Goal: Task Accomplishment & Management: Complete application form

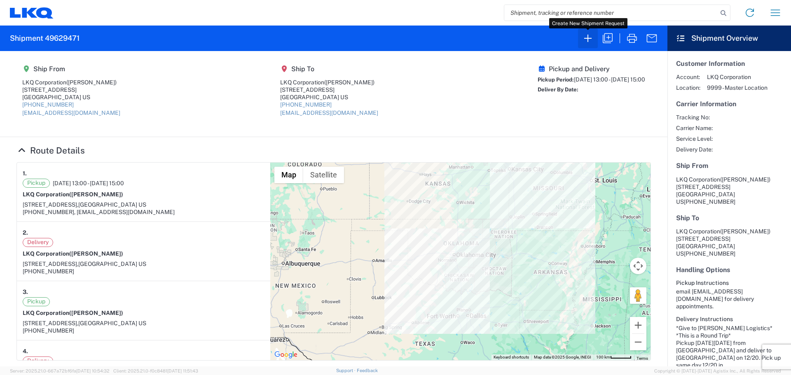
click at [587, 40] on icon "button" at bounding box center [587, 38] width 13 height 13
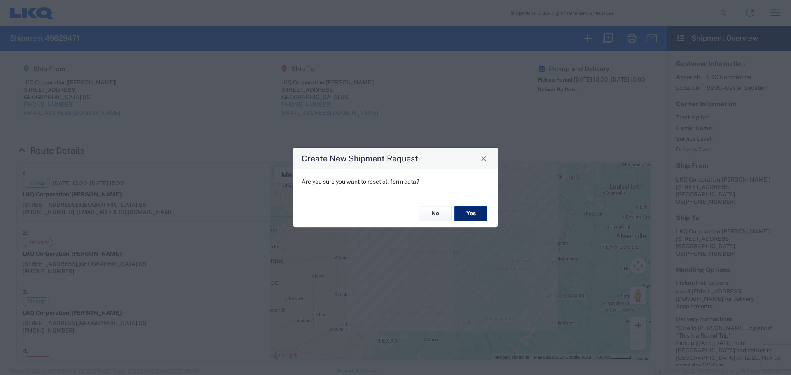
click at [472, 210] on button "Yes" at bounding box center [471, 213] width 33 height 15
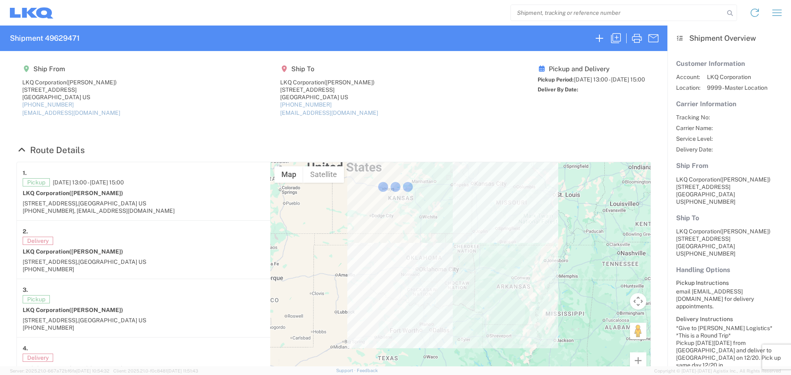
select select "FULL"
select select "LBS"
select select "IN"
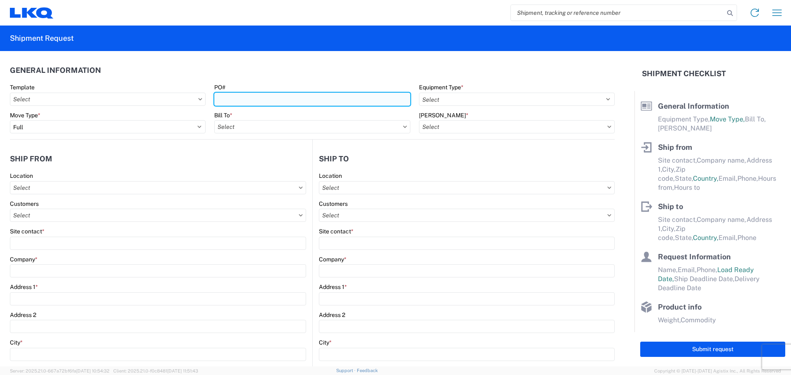
click at [278, 101] on input "PO#" at bounding box center [312, 99] width 196 height 13
type input "T3215"
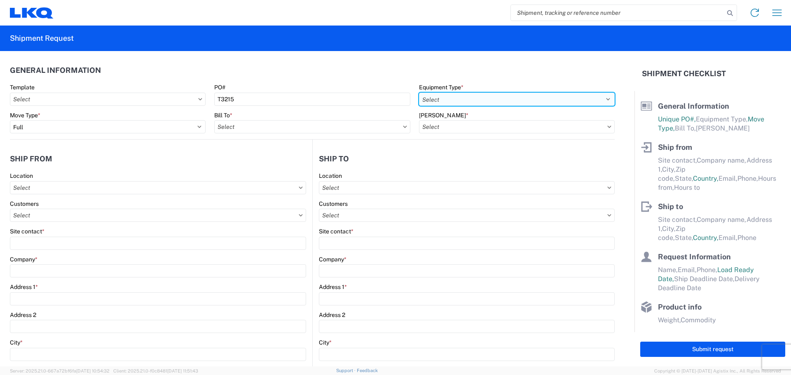
click at [459, 99] on select "Select 53’ Dry Van Flatbed Dropdeck (van) Lowboy (flatbed) Rail" at bounding box center [517, 99] width 196 height 13
select select "STDV"
click at [419, 93] on select "Select 53’ Dry Van Flatbed Dropdeck (van) Lowboy (flatbed) Rail" at bounding box center [517, 99] width 196 height 13
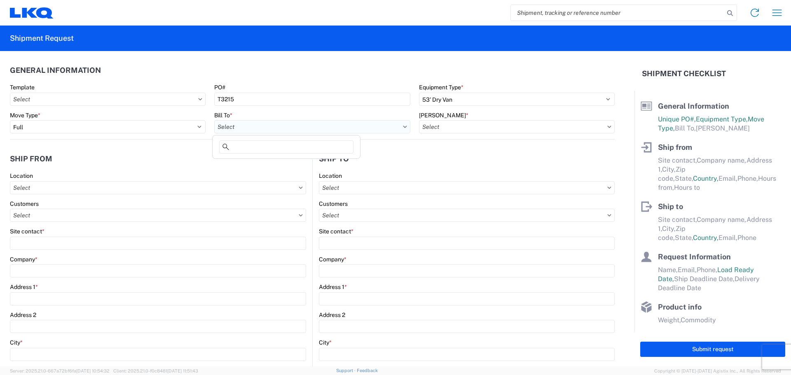
click at [240, 128] on input "text" at bounding box center [312, 126] width 196 height 13
type input "1882"
click at [283, 163] on div "1882 - North American ATK Corporation" at bounding box center [286, 163] width 144 height 13
type input "1882 - North American ATK Corporation"
click at [461, 124] on input "text" at bounding box center [517, 126] width 196 height 13
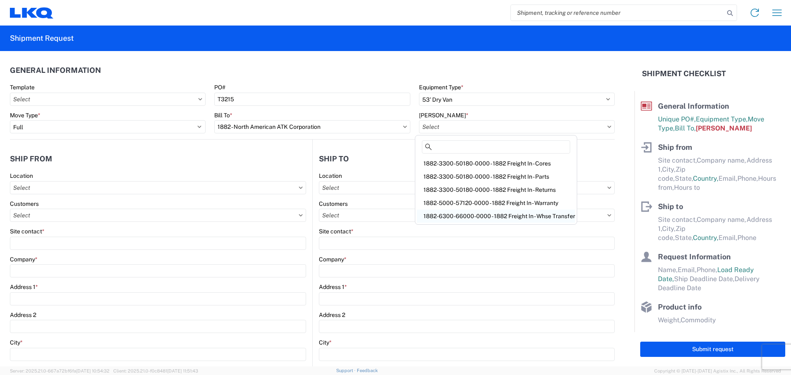
click at [506, 213] on div "1882-6300-66000-0000 - 1882 Freight In - Whse Transfer" at bounding box center [496, 216] width 158 height 13
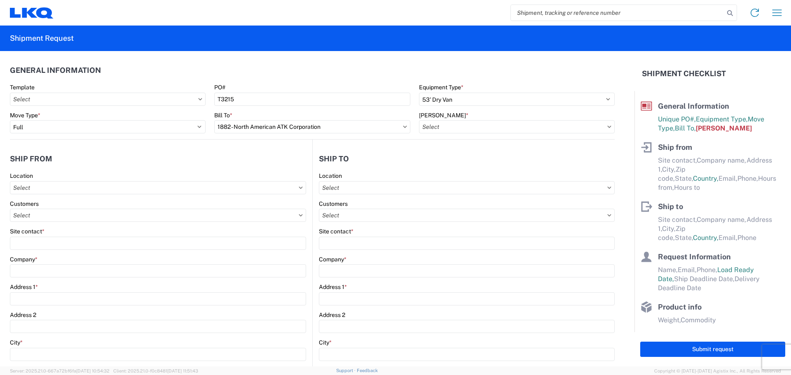
type input "1882-6300-66000-0000 - 1882 Freight In - Whse Transfer"
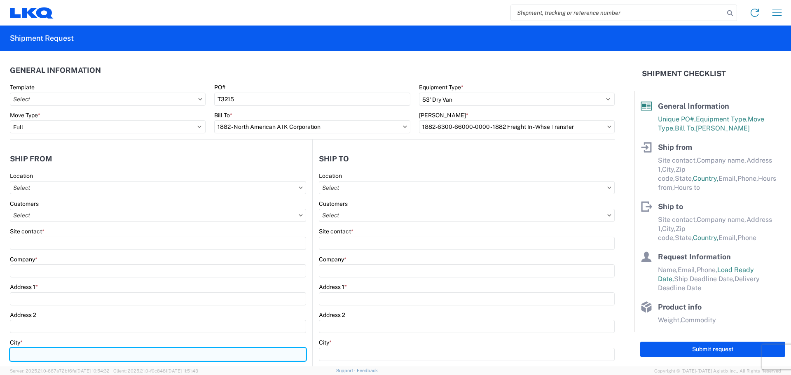
click at [48, 355] on input "City *" at bounding box center [158, 354] width 296 height 13
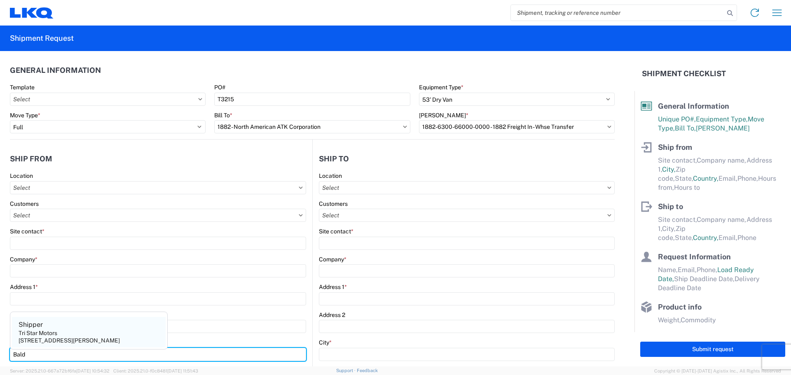
type input "Bald"
click at [56, 333] on div "Tri Star Motors" at bounding box center [38, 333] width 39 height 7
type input "Shipper"
type input "Tri Star Motors"
type input "[STREET_ADDRESS]"
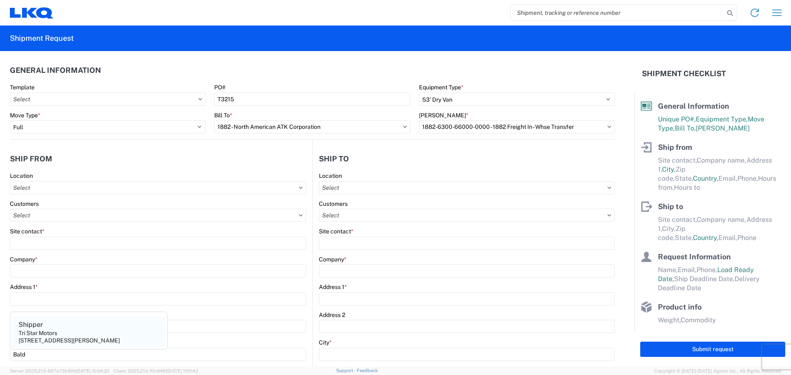
type input "[PERSON_NAME]"
type input "54002"
select select "WI"
select select "US"
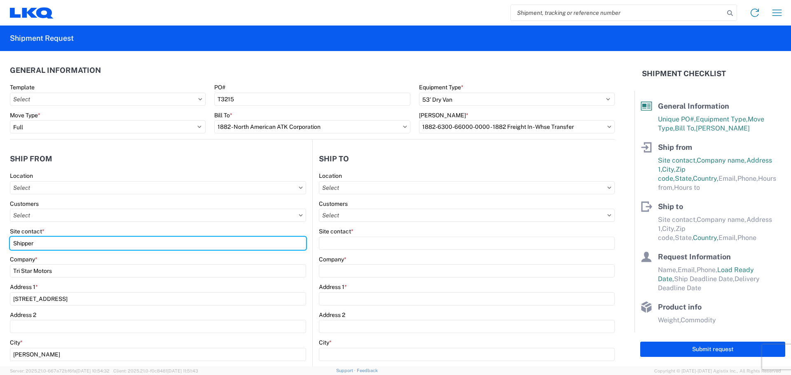
drag, startPoint x: 49, startPoint y: 244, endPoint x: 7, endPoint y: 238, distance: 42.1
click at [7, 238] on form "General Information Template PO# T3215 Equipment Type * Select 53’ Dry Van Flat…" at bounding box center [317, 209] width 635 height 316
type input "[PERSON_NAME]"
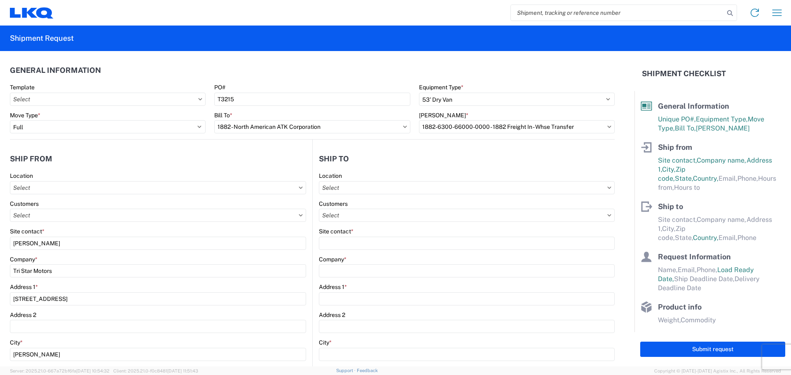
click at [86, 161] on header "Ship from" at bounding box center [161, 159] width 302 height 19
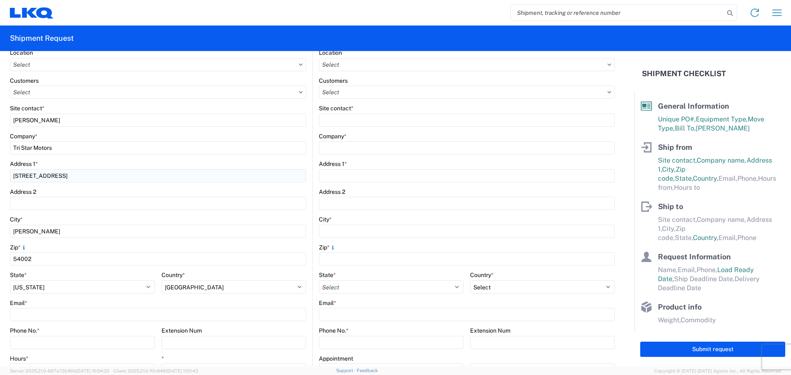
scroll to position [165, 0]
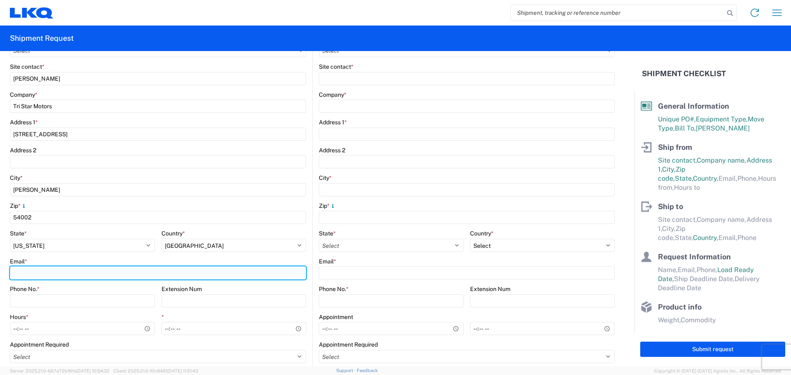
click at [47, 273] on input "Email *" at bounding box center [158, 273] width 296 height 13
type input "[EMAIL_ADDRESS][DOMAIN_NAME]"
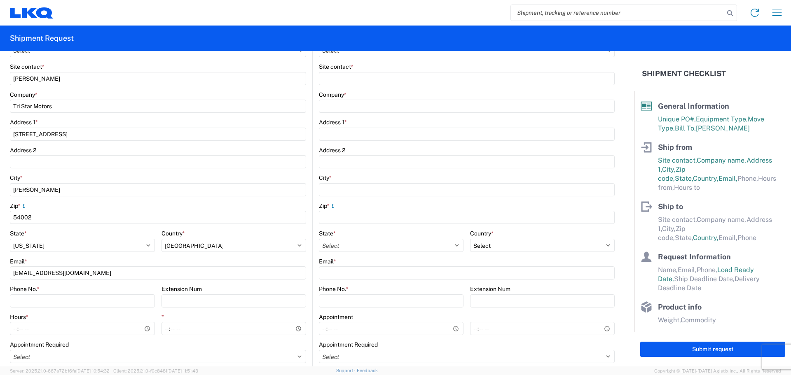
click at [49, 293] on div "Phone No. *" at bounding box center [82, 289] width 145 height 7
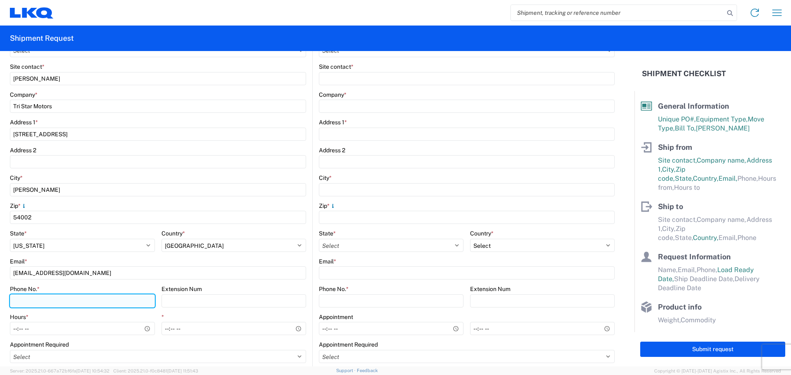
click at [52, 300] on input "Phone No. *" at bounding box center [82, 301] width 145 height 13
type input "[PHONE_NUMBER]"
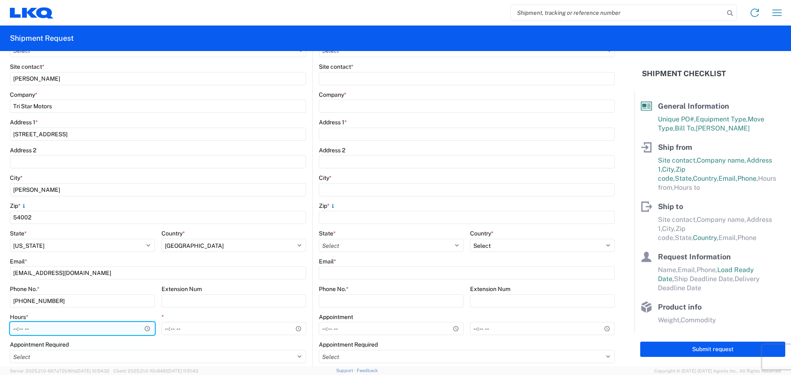
click at [16, 330] on input "Hours *" at bounding box center [82, 328] width 145 height 13
type input "11:00"
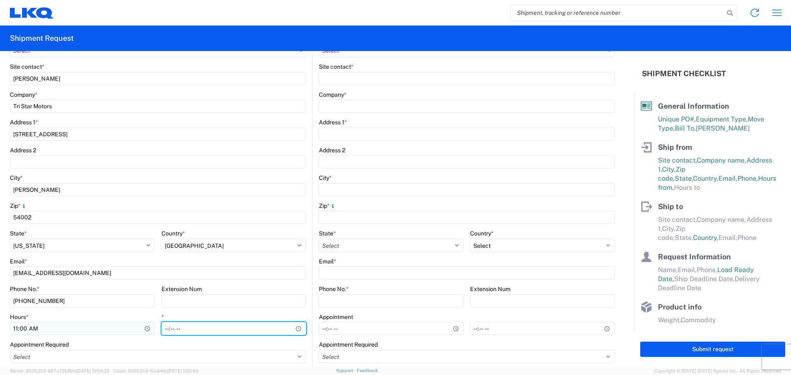
type input "15:00"
click at [307, 306] on main "Location Customers Site contact * Blake Company * Tri Star Motors Address 1 * […" at bounding box center [161, 188] width 302 height 362
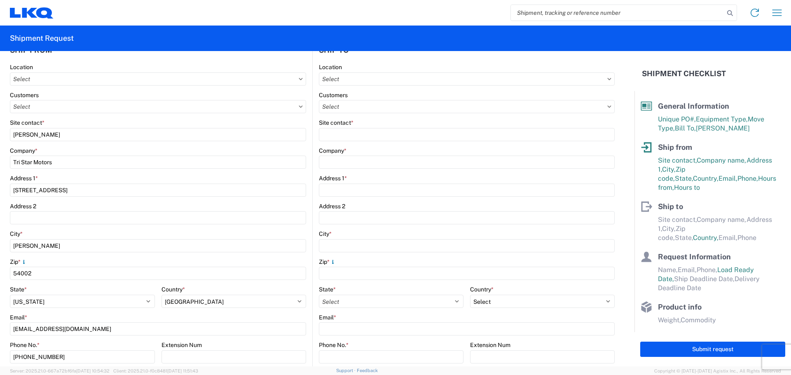
scroll to position [0, 0]
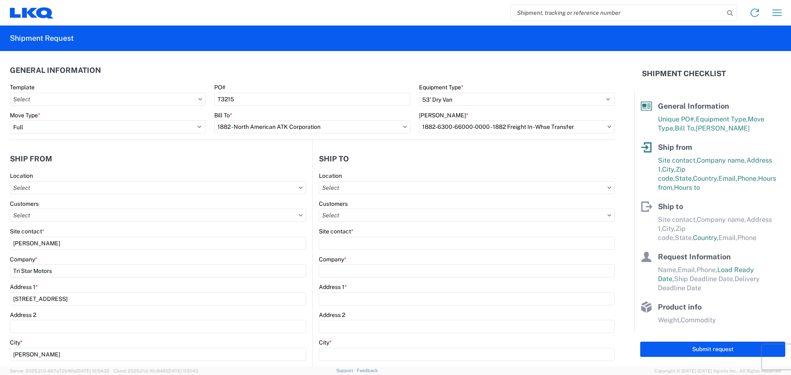
click at [374, 155] on header "Ship to" at bounding box center [464, 159] width 302 height 19
click at [407, 157] on header "Ship to" at bounding box center [464, 159] width 302 height 19
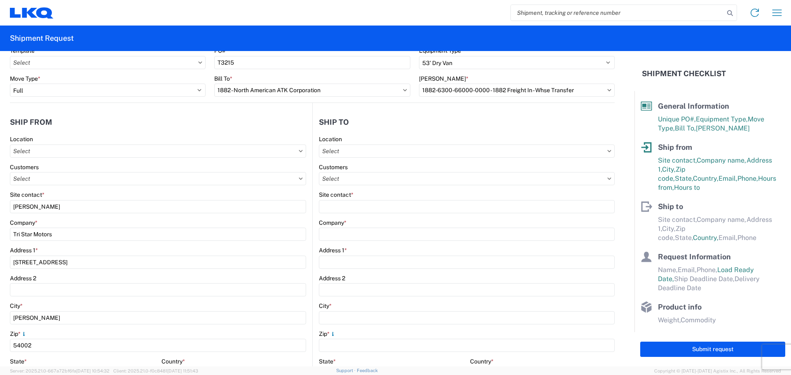
scroll to position [55, 0]
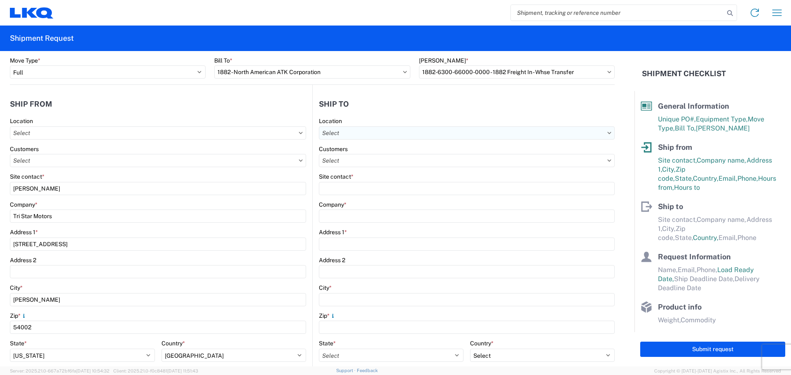
click at [373, 132] on input "text" at bounding box center [467, 133] width 296 height 13
type input "4"
type input "1894"
click at [393, 170] on div "1894 - [GEOGRAPHIC_DATA], [GEOGRAPHIC_DATA]- GPS" at bounding box center [396, 169] width 157 height 13
type input "1894 - [GEOGRAPHIC_DATA], [GEOGRAPHIC_DATA]- GPS"
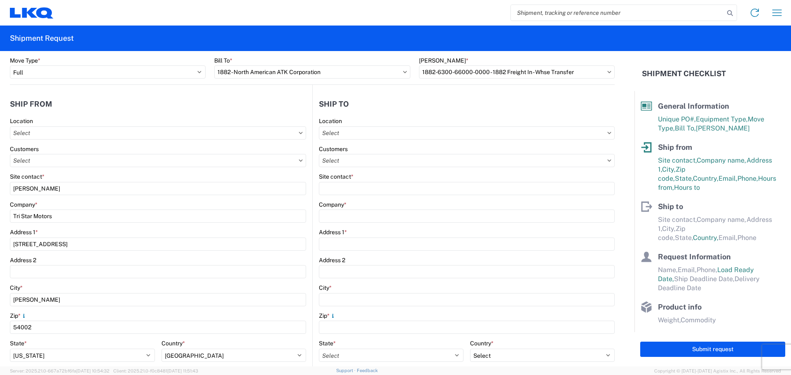
type input "LKQ Corporation"
type input "[STREET_ADDRESS]"
type input "Newnan"
type input "30265"
select select "US"
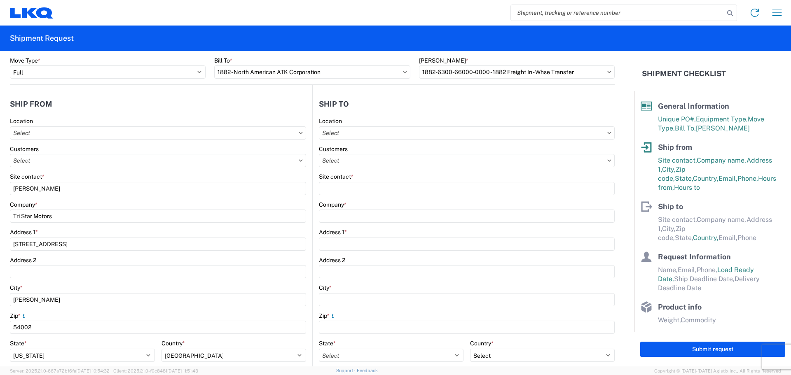
type input "[PHONE_NUMBER]"
type input "07:00"
type input "15:00"
select select
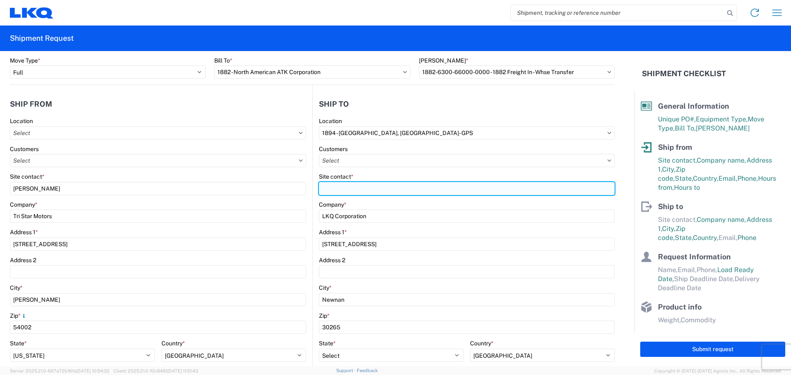
click at [367, 187] on input "Site contact *" at bounding box center [467, 188] width 296 height 13
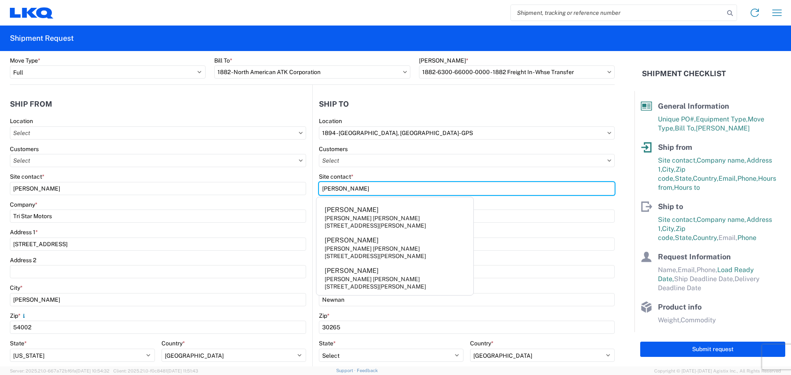
type input "[PERSON_NAME]"
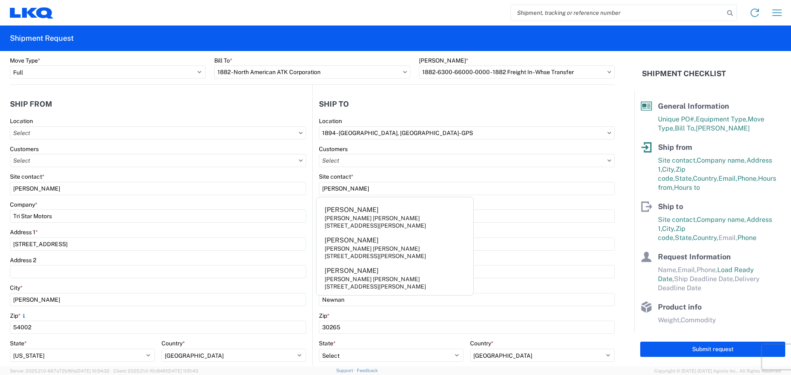
click at [405, 106] on header "Ship to" at bounding box center [464, 104] width 302 height 19
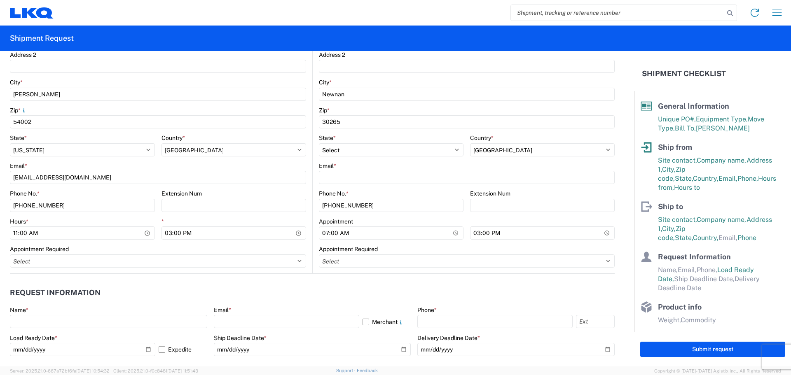
scroll to position [275, 0]
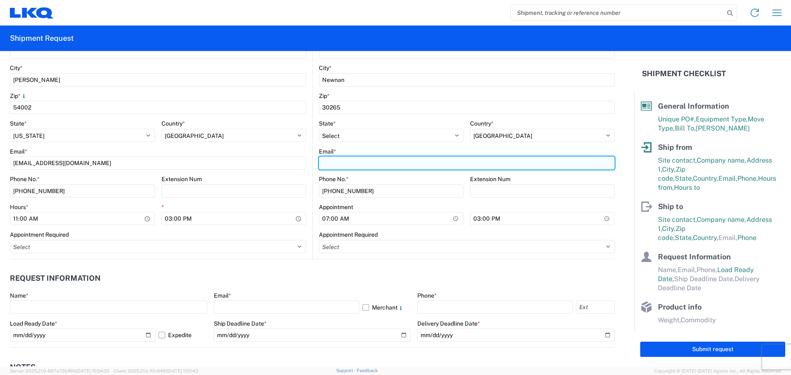
click at [379, 165] on input "Email *" at bounding box center [467, 163] width 296 height 13
type input "[EMAIL_ADDRESS][DOMAIN_NAME]"
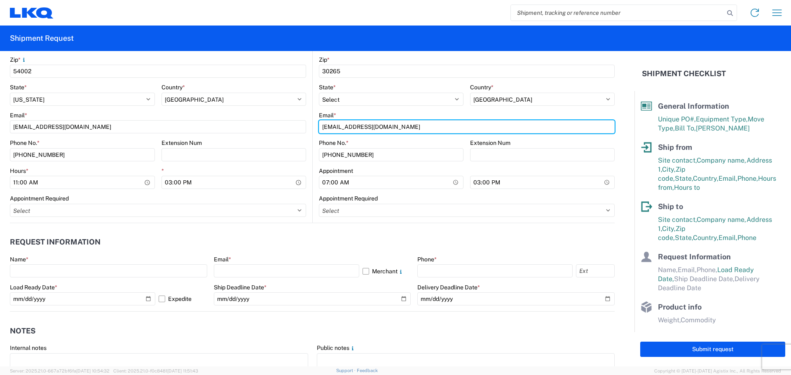
scroll to position [330, 0]
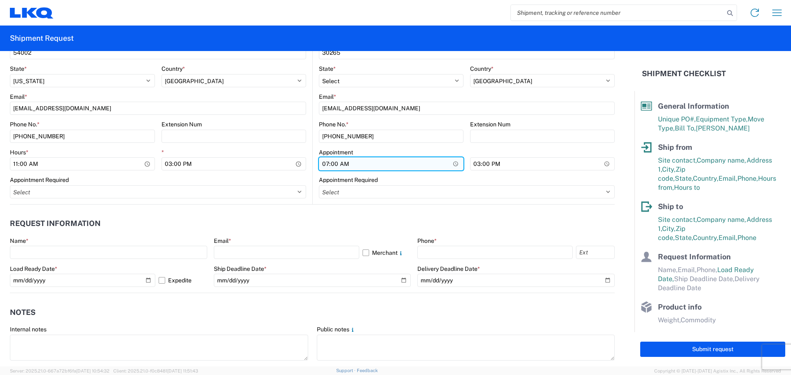
click at [322, 164] on input "07:00" at bounding box center [391, 163] width 145 height 13
type input "08:00"
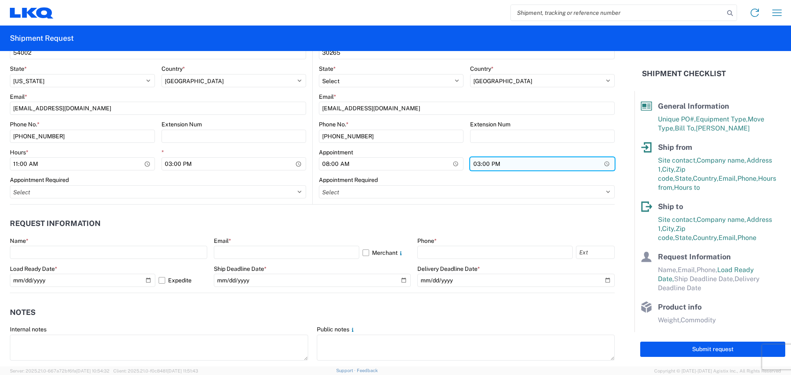
click at [471, 166] on input "15:00" at bounding box center [542, 163] width 145 height 13
type input "13:00"
click at [337, 217] on header "Request Information" at bounding box center [312, 224] width 605 height 19
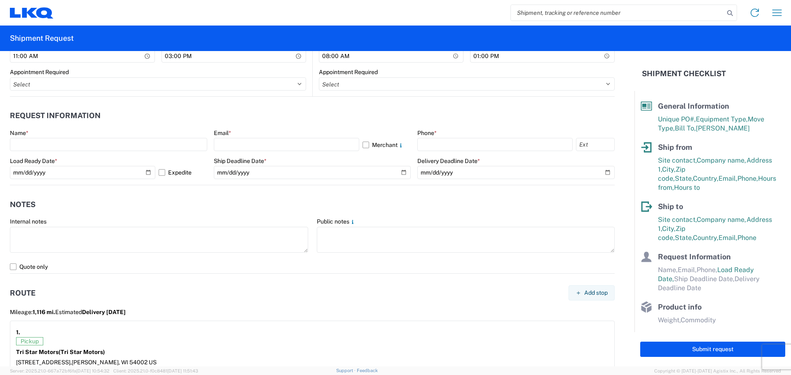
scroll to position [440, 0]
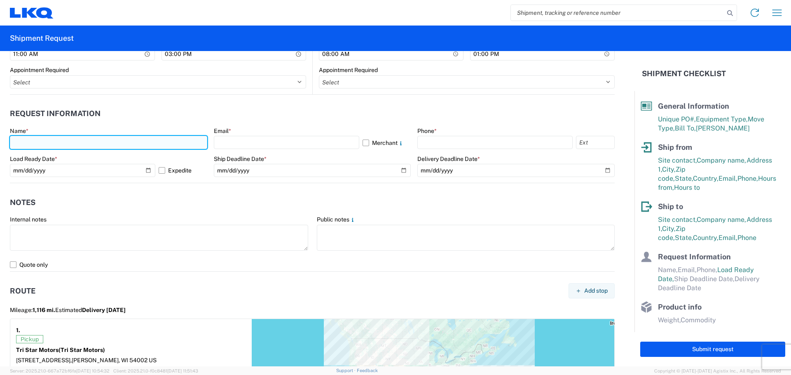
click at [71, 143] on input "text" at bounding box center [108, 142] width 197 height 13
type input "[PERSON_NAME]"
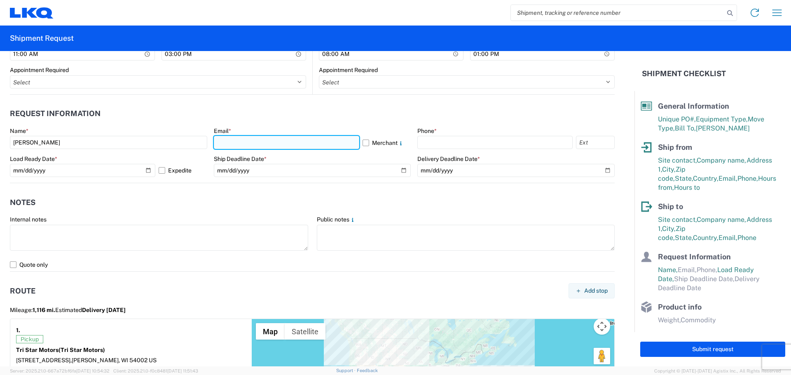
click at [234, 139] on input "text" at bounding box center [286, 142] width 145 height 13
type input "[EMAIL_ADDRESS][DOMAIN_NAME]"
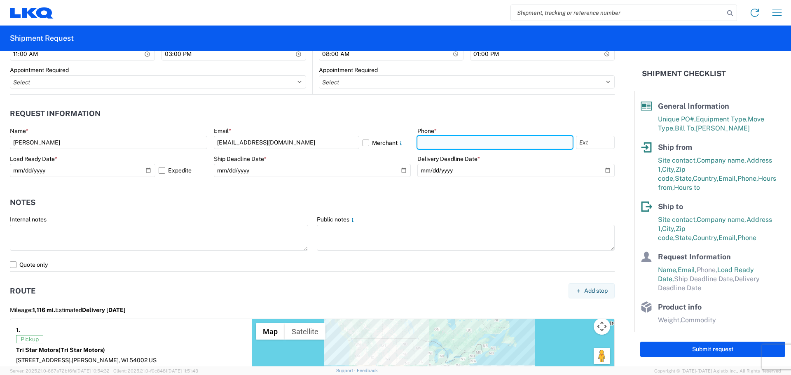
drag, startPoint x: 447, startPoint y: 144, endPoint x: 453, endPoint y: 146, distance: 6.5
click at [447, 144] on input "text" at bounding box center [494, 142] width 155 height 13
type input "[PHONE_NUMBER]"
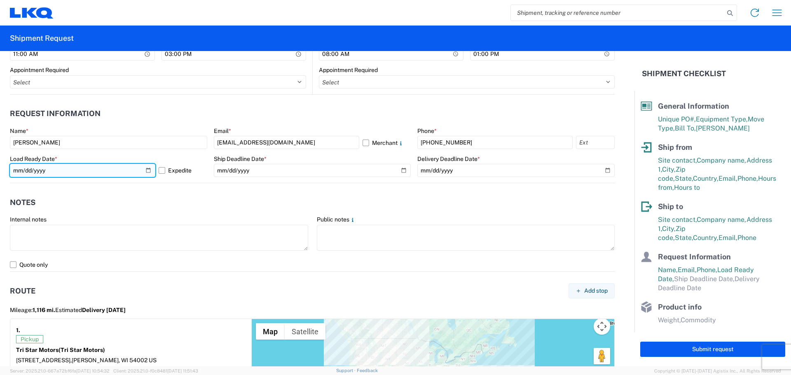
click at [145, 170] on input "[DATE]" at bounding box center [82, 170] width 145 height 13
type input "[DATE]"
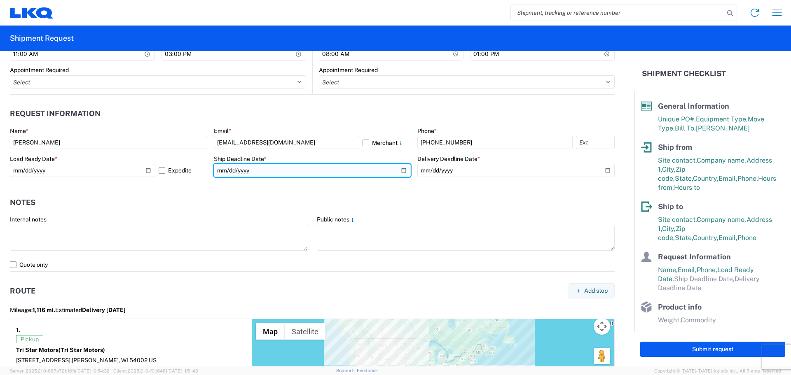
click at [400, 169] on input "date" at bounding box center [312, 170] width 197 height 13
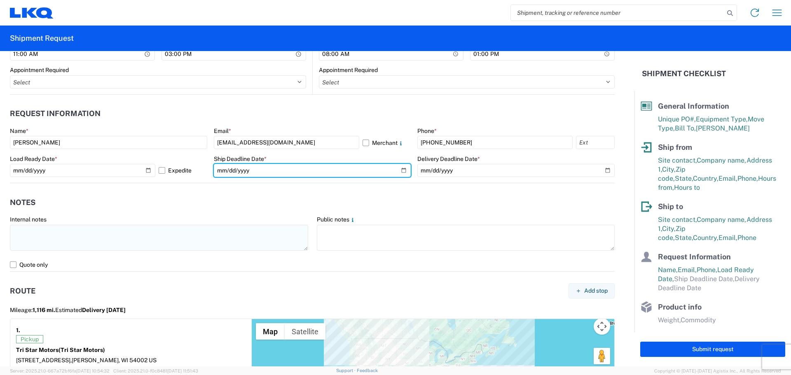
type input "[DATE]"
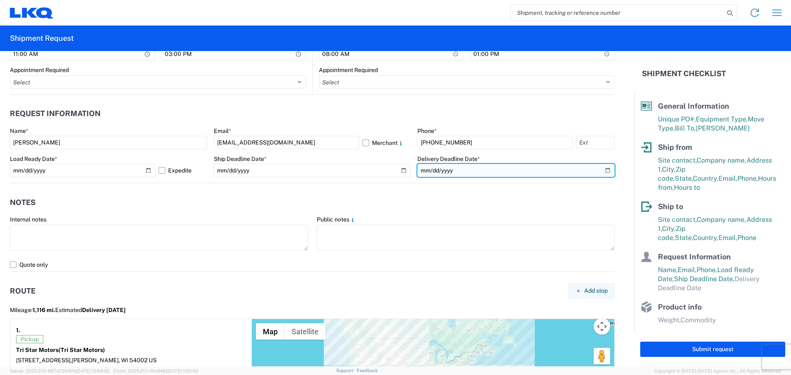
click at [603, 170] on input "date" at bounding box center [515, 170] width 197 height 13
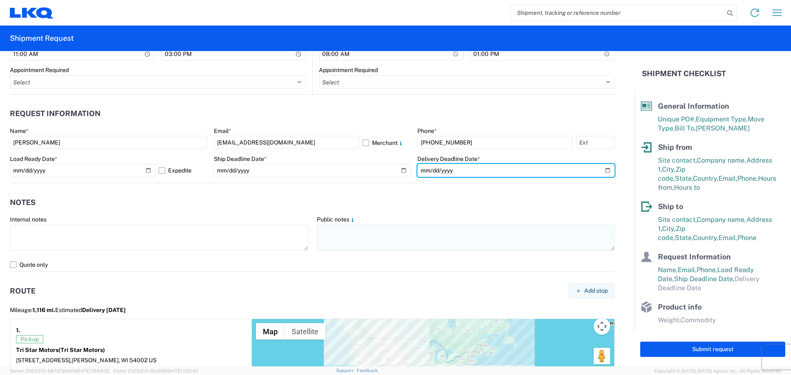
type input "[DATE]"
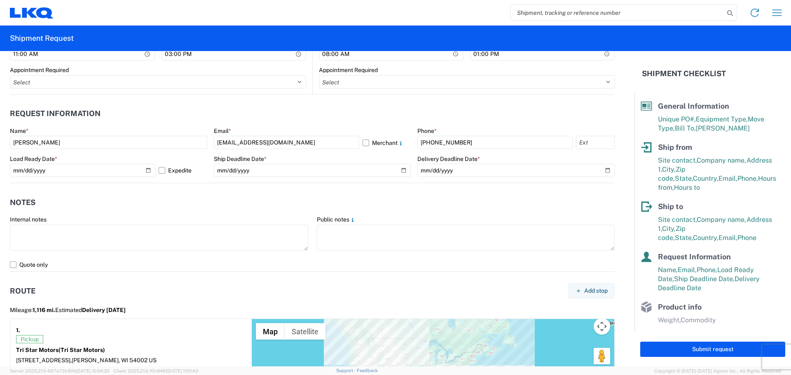
click at [204, 202] on header "Notes" at bounding box center [312, 202] width 605 height 19
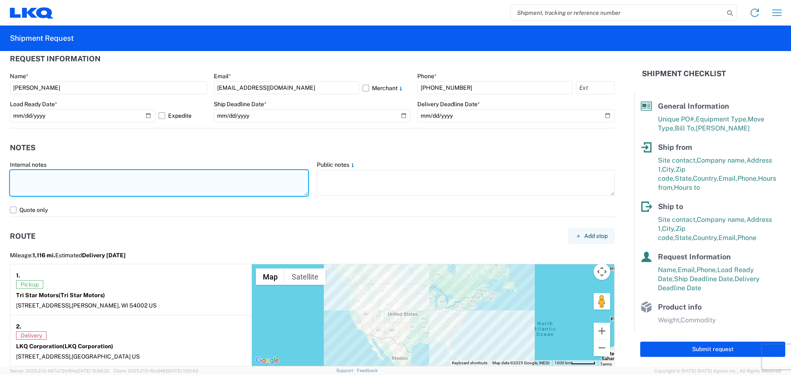
click at [71, 185] on textarea at bounding box center [159, 183] width 298 height 26
drag, startPoint x: 108, startPoint y: 172, endPoint x: 0, endPoint y: 178, distance: 107.7
click at [0, 178] on form "General Information Template PO# T3215 Equipment Type * Select 53’ Dry Van Flat…" at bounding box center [317, 209] width 635 height 316
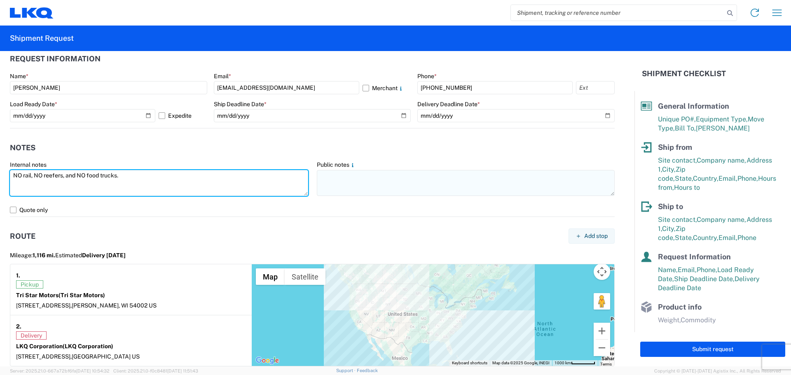
type textarea "NO rail, NO reefers, and NO food trucks."
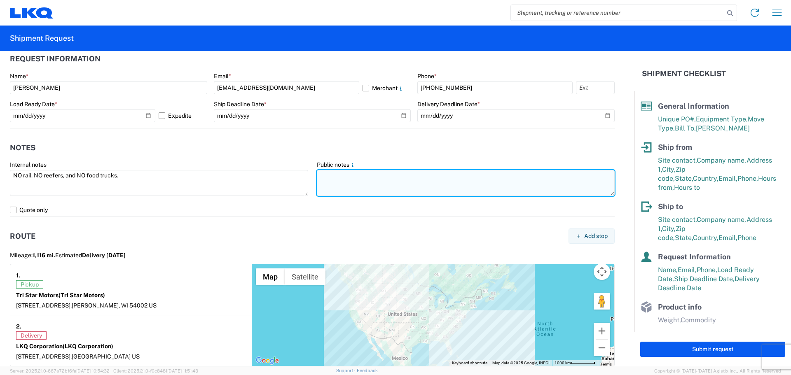
click at [394, 188] on textarea at bounding box center [466, 183] width 298 height 26
paste textarea "NO rail, NO reefers, and NO food trucks."
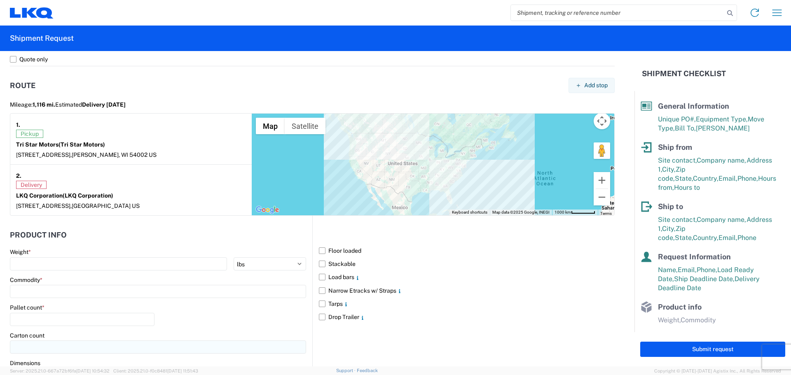
scroll to position [722, 0]
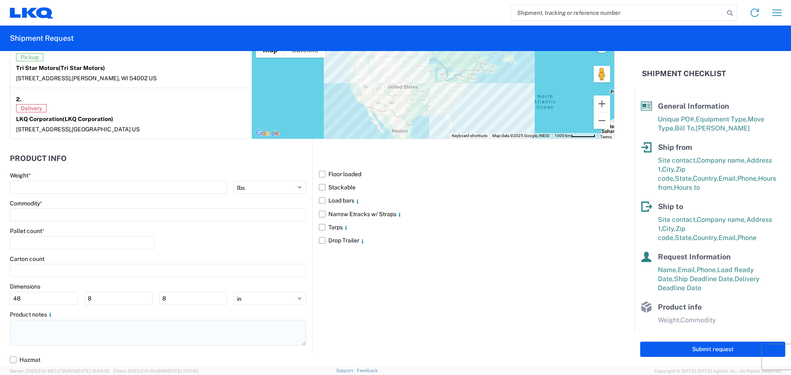
type textarea "NO rail, NO reefers, and NO food trucks."
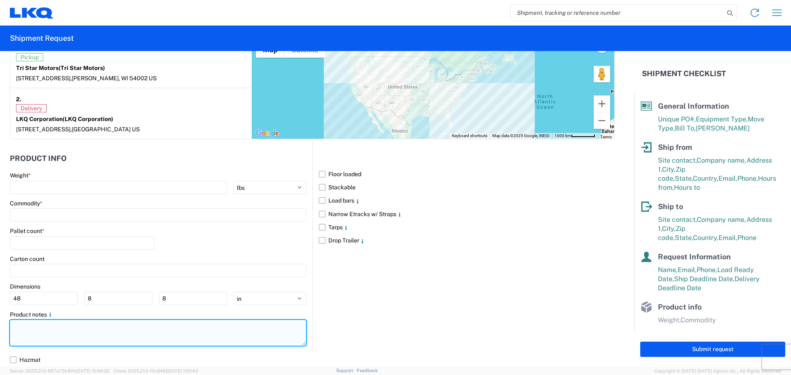
click at [24, 334] on textarea at bounding box center [158, 333] width 296 height 26
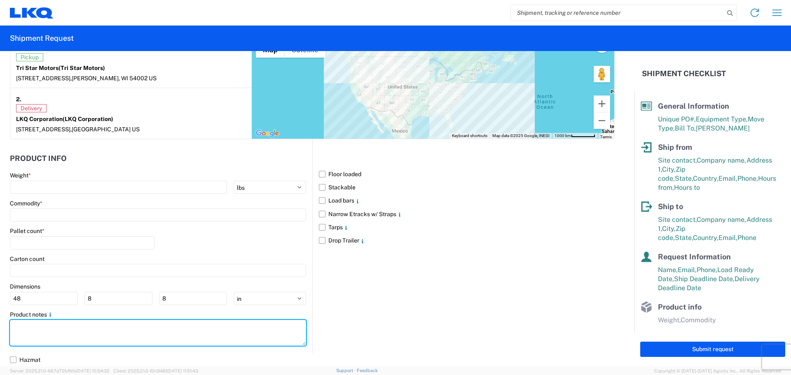
paste textarea "NO rail, NO reefers, and NO food trucks."
type textarea "NO rail, NO reefers, and NO food trucks."
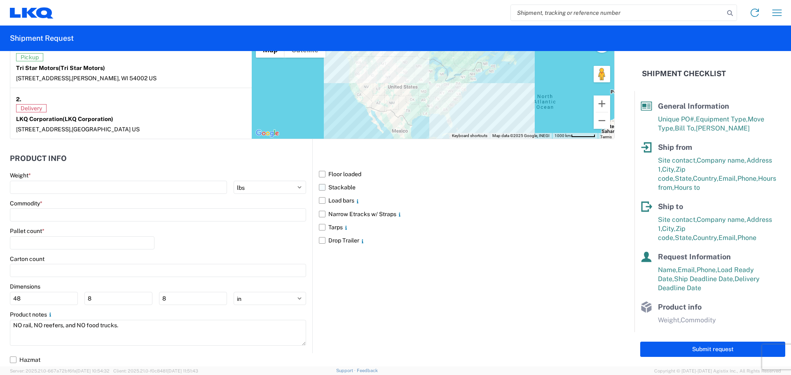
drag, startPoint x: 322, startPoint y: 183, endPoint x: 316, endPoint y: 186, distance: 6.8
click at [322, 183] on label "Stackable" at bounding box center [467, 187] width 296 height 13
click at [0, 0] on input "Stackable" at bounding box center [0, 0] width 0 height 0
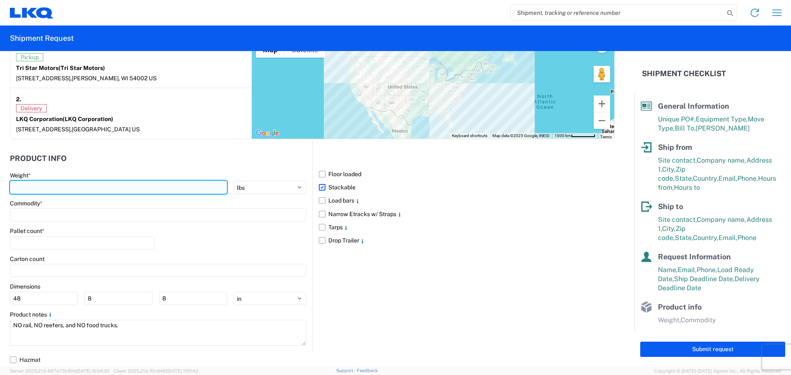
click at [47, 187] on input "number" at bounding box center [118, 187] width 217 height 13
type input "2"
type input "36260"
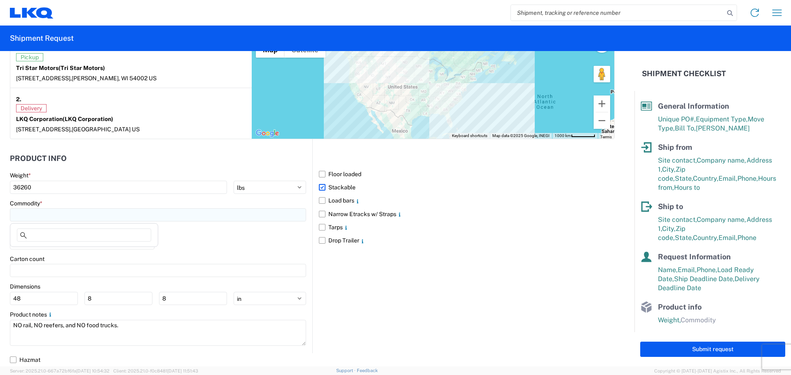
click at [45, 212] on input at bounding box center [158, 215] width 296 height 13
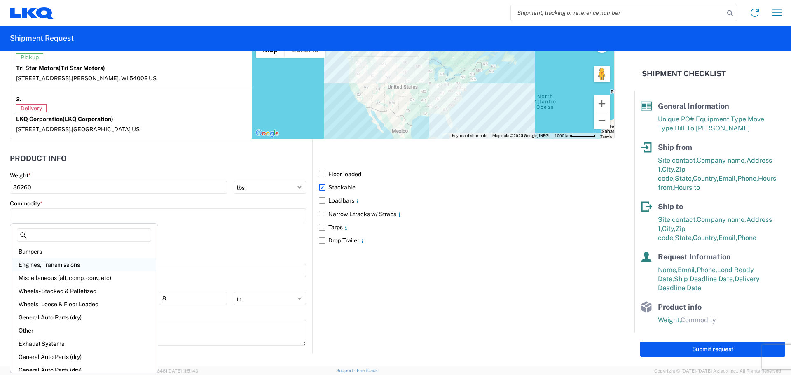
click at [64, 263] on div "Engines, Transmissions" at bounding box center [84, 264] width 144 height 13
type input "Engines, Transmissions"
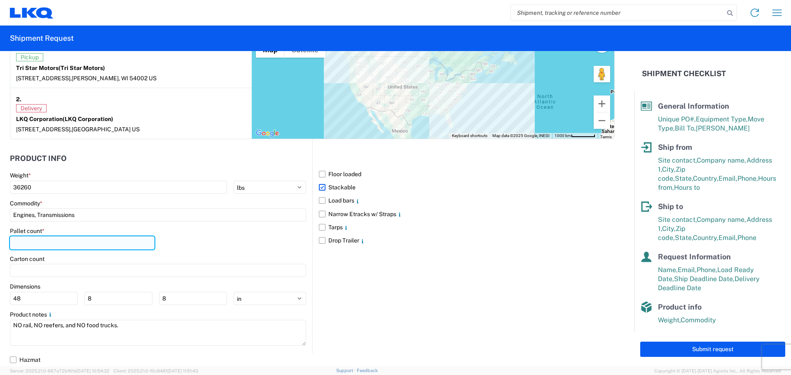
click at [52, 246] on input "number" at bounding box center [82, 243] width 145 height 13
type input "45"
click at [234, 253] on div "Pallet count * 45" at bounding box center [158, 241] width 296 height 28
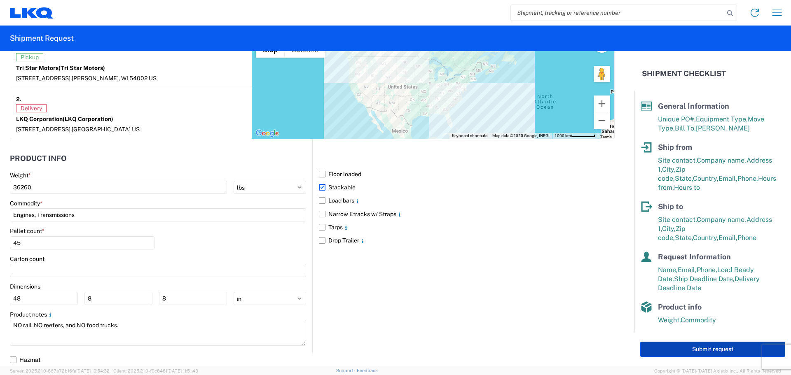
click at [688, 354] on button "Submit request" at bounding box center [712, 349] width 145 height 15
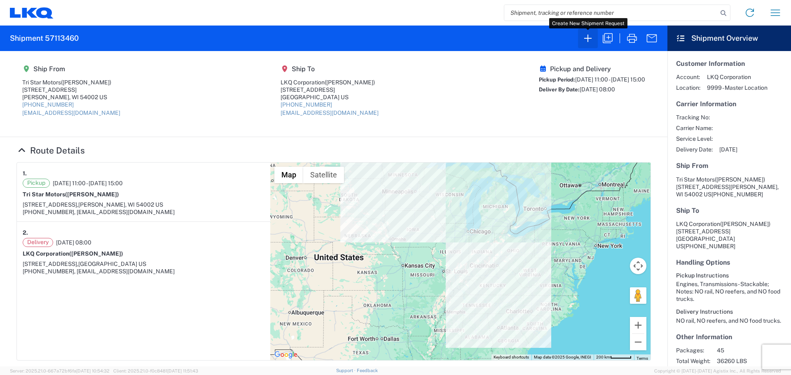
click at [592, 38] on icon "button" at bounding box center [587, 38] width 13 height 13
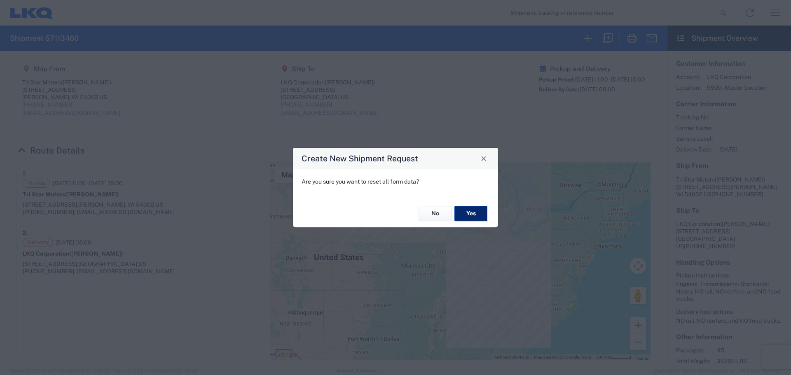
click at [469, 216] on button "Yes" at bounding box center [471, 213] width 33 height 15
select select "FULL"
select select "US"
select select "LBS"
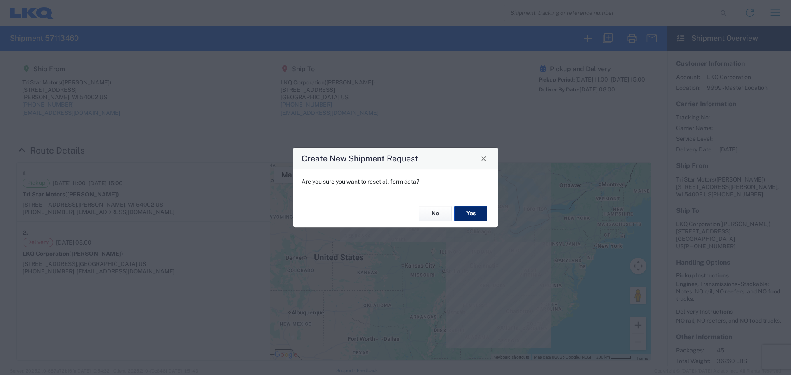
select select "IN"
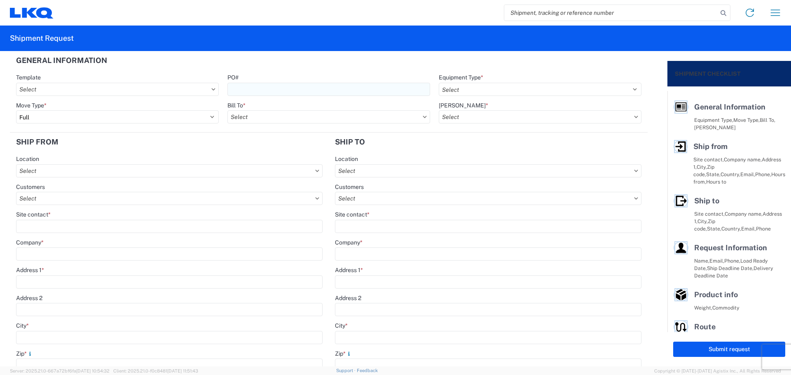
click at [273, 86] on input "PO#" at bounding box center [328, 89] width 203 height 13
type input "T3212"
click at [342, 63] on header "General Information" at bounding box center [329, 60] width 638 height 19
click at [469, 83] on select "Select 53’ Dry Van Flatbed Dropdeck (van) Lowboy (flatbed) Rail" at bounding box center [540, 89] width 203 height 13
select select "STDV"
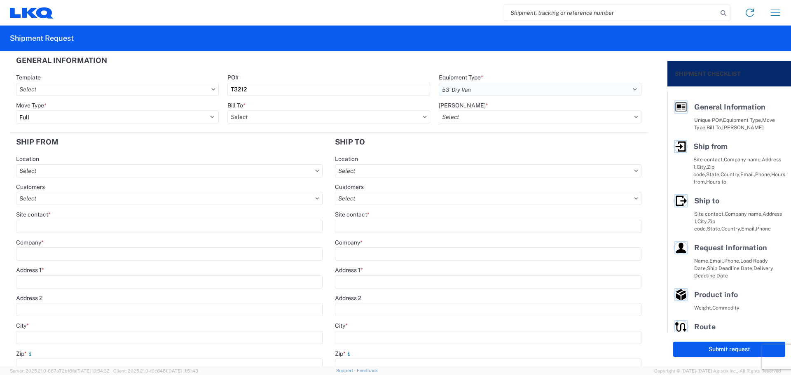
click at [439, 83] on select "Select 53’ Dry Van Flatbed Dropdeck (van) Lowboy (flatbed) Rail" at bounding box center [540, 89] width 203 height 13
click at [281, 113] on input "text" at bounding box center [328, 116] width 203 height 13
type input "1882"
click at [290, 154] on div "1882 - North American ATK Corporation" at bounding box center [299, 153] width 144 height 13
type input "1882 - North American ATK Corporation"
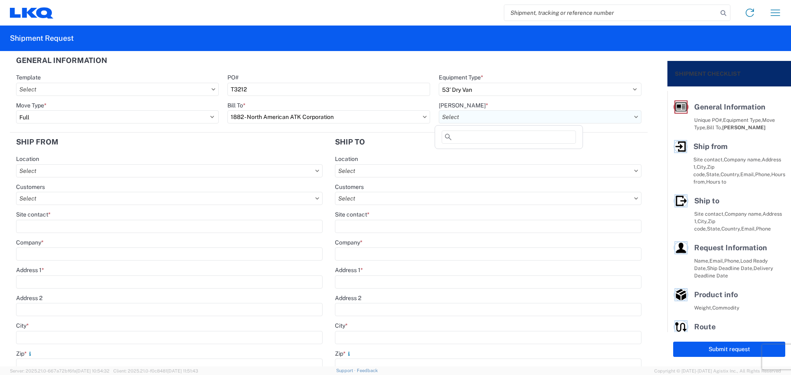
click at [484, 111] on input "text" at bounding box center [540, 116] width 203 height 13
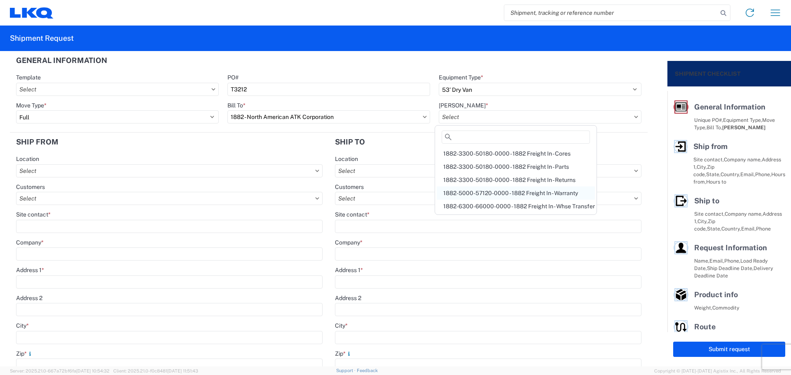
click at [513, 198] on div "1882-5000-57120-0000 - 1882 Freight In - Warranty" at bounding box center [516, 193] width 158 height 13
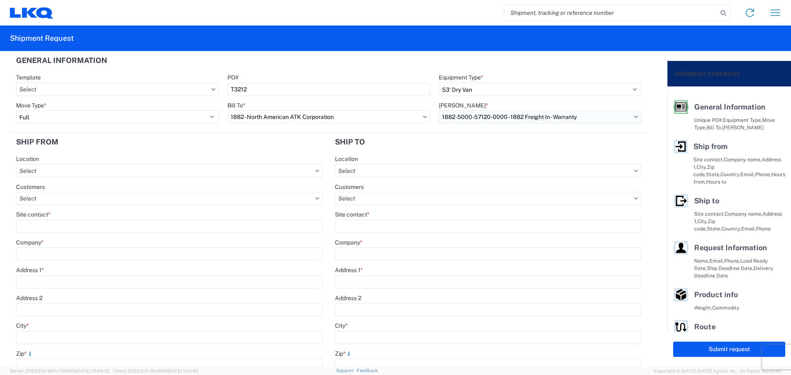
click at [497, 112] on input "1882-5000-57120-0000 - 1882 Freight In - Warranty" at bounding box center [540, 116] width 203 height 13
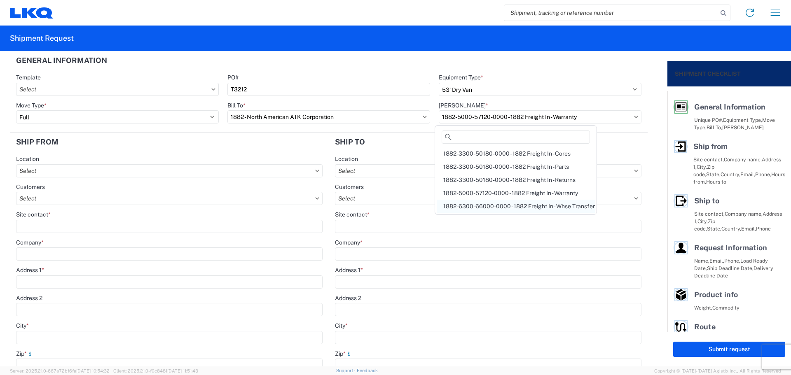
click at [528, 206] on div "1882-6300-66000-0000 - 1882 Freight In - Whse Transfer" at bounding box center [516, 206] width 158 height 13
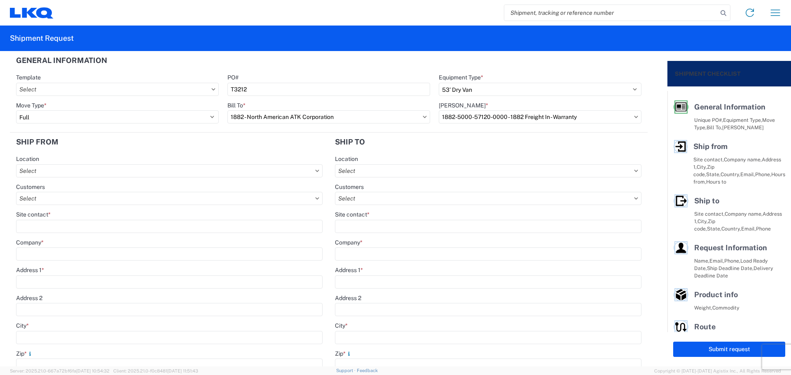
type input "1882-6300-66000-0000 - 1882 Freight In - Whse Transfer"
click at [119, 171] on input "text" at bounding box center [169, 170] width 307 height 13
type input "1882"
click at [90, 212] on div "1882 - North American ATK Corporation" at bounding box center [90, 207] width 144 height 13
type input "1882 - North American ATK Corporation"
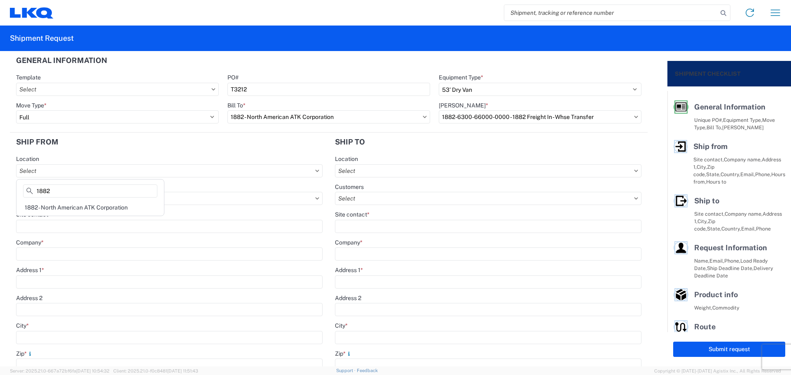
type input "LKQ Corporation"
type input "[STREET_ADDRESS]"
type input "[GEOGRAPHIC_DATA]"
type input "75050"
select select "[GEOGRAPHIC_DATA]"
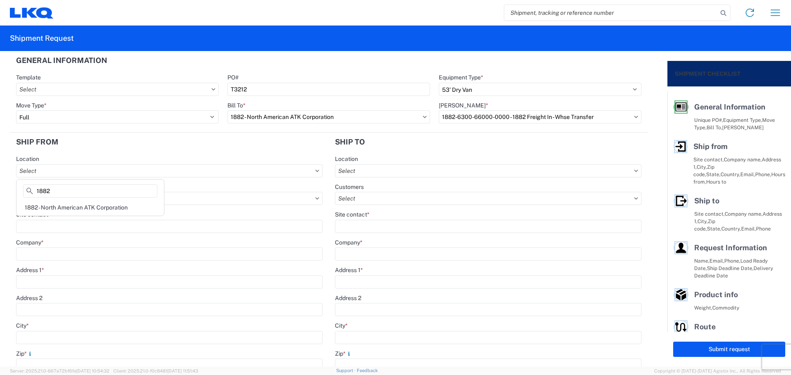
type input "[PHONE_NUMBER]"
type input "07:00"
type input "17:00"
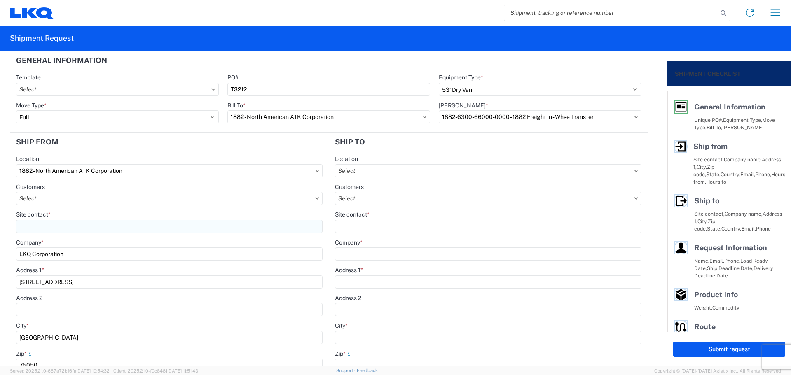
click at [60, 224] on input "Site contact *" at bounding box center [169, 226] width 307 height 13
type input "[PERSON_NAME]"
click at [150, 150] on header "Ship from" at bounding box center [169, 142] width 319 height 19
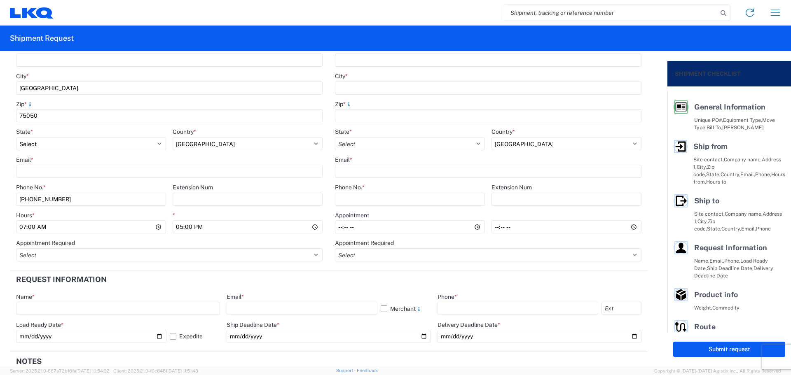
scroll to position [275, 0]
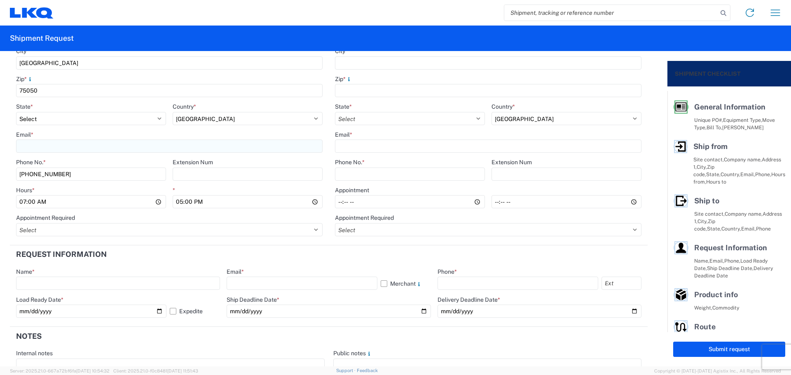
click at [59, 145] on input "Email *" at bounding box center [169, 146] width 307 height 13
type input "[EMAIL_ADDRESS][DOMAIN_NAME]"
click at [24, 201] on input "07:00" at bounding box center [91, 201] width 150 height 13
type input "13:00"
type input "15:00"
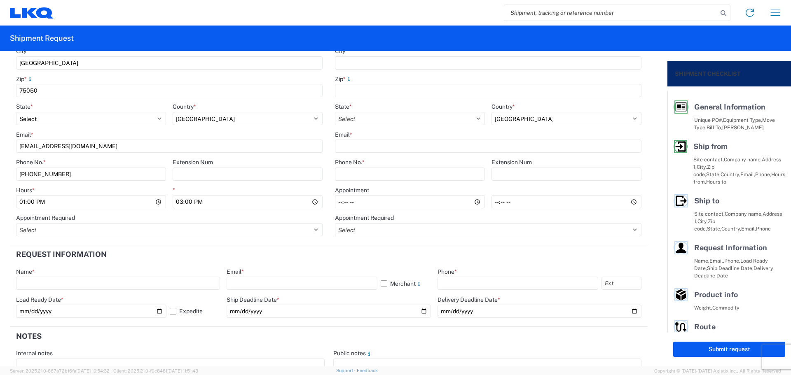
click at [169, 263] on header "Request Information" at bounding box center [329, 255] width 638 height 19
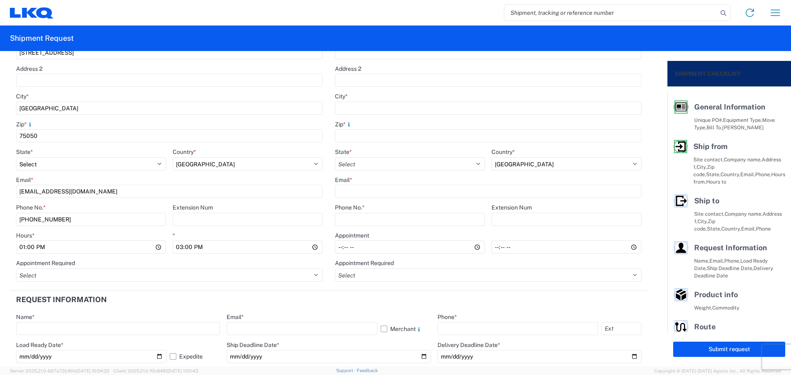
scroll to position [55, 0]
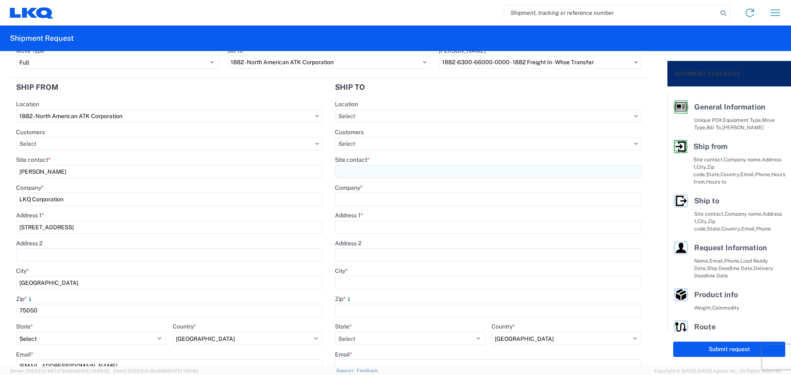
click at [372, 171] on input "Site contact *" at bounding box center [488, 171] width 307 height 13
type input "[PERSON_NAME]"
click at [383, 197] on input "Company *" at bounding box center [488, 199] width 307 height 13
type input "LKQ-Crystal River"
click at [382, 228] on input "Address 1 *" at bounding box center [488, 227] width 307 height 13
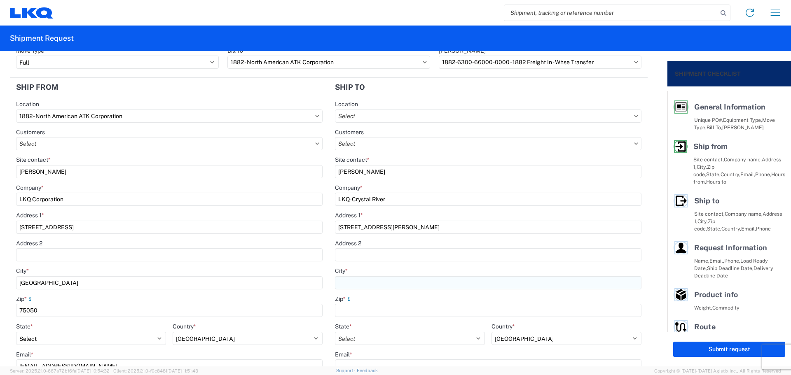
type input "[STREET_ADDRESS][PERSON_NAME]"
click at [368, 286] on input "City *" at bounding box center [488, 283] width 307 height 13
type input "Crystal River"
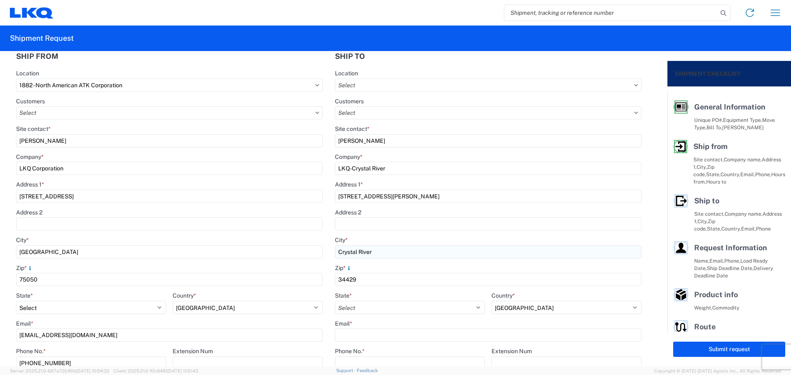
scroll to position [165, 0]
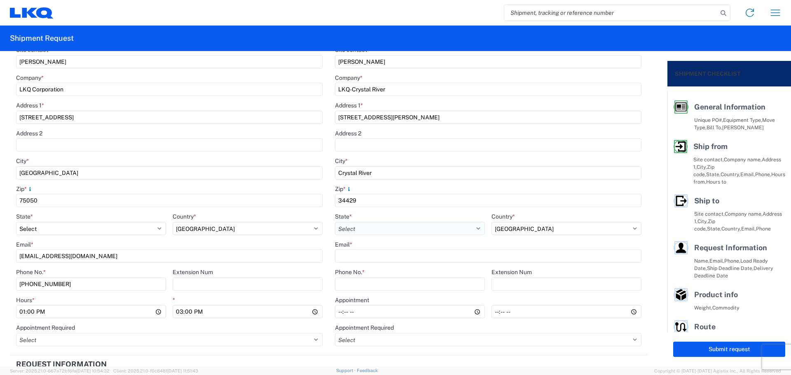
type input "34429"
click at [401, 232] on select "Select [US_STATE] [US_STATE] [US_STATE] [US_STATE] Armed Forces Americas Armed …" at bounding box center [410, 228] width 150 height 13
select select "FL"
click at [335, 222] on select "Select [US_STATE] [US_STATE] [US_STATE] [US_STATE] Armed Forces Americas Armed …" at bounding box center [410, 228] width 150 height 13
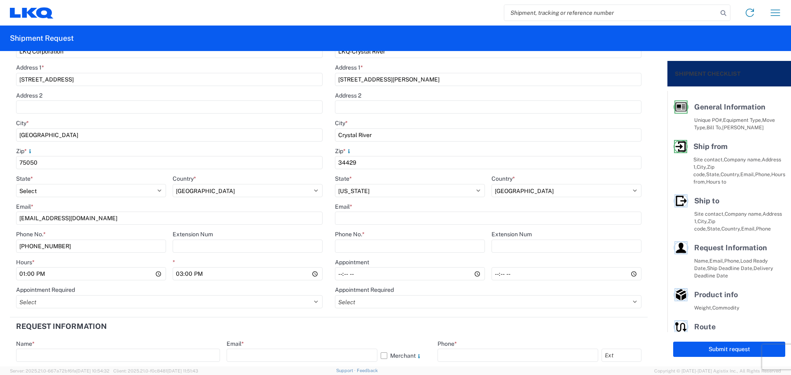
scroll to position [220, 0]
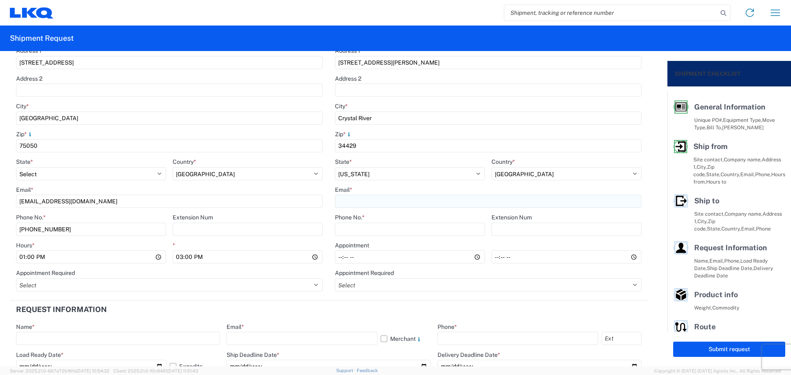
click at [380, 203] on input "Email *" at bounding box center [488, 201] width 307 height 13
paste input "[EMAIL_ADDRESS][DOMAIN_NAME]"
type input "[EMAIL_ADDRESS][DOMAIN_NAME]"
click at [374, 233] on input "Phone No. *" at bounding box center [410, 229] width 150 height 13
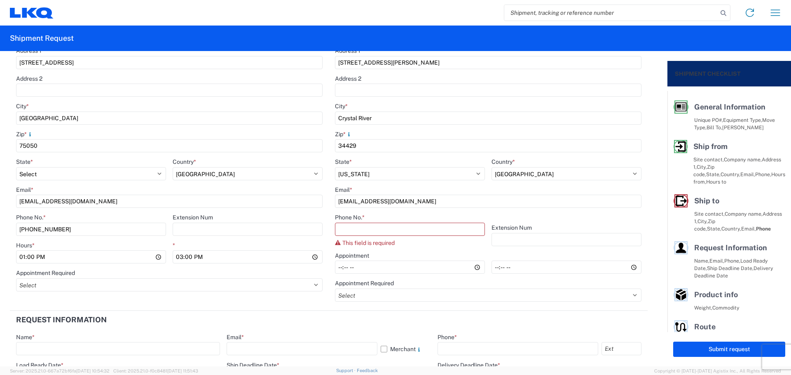
paste input "6163954330"
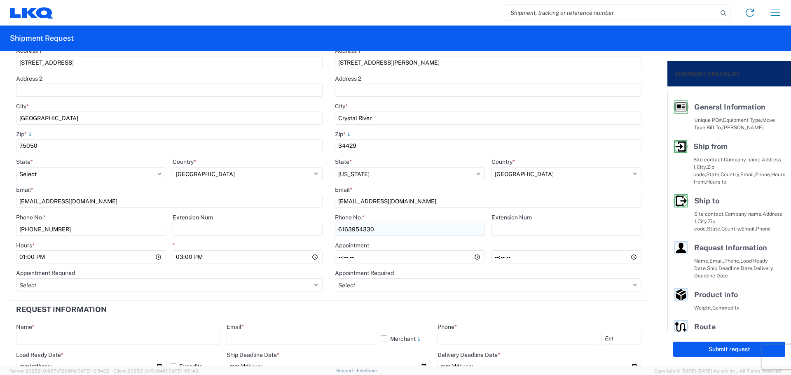
click at [354, 228] on input "6163954330" at bounding box center [410, 229] width 150 height 13
click at [346, 229] on input "616395-4330" at bounding box center [410, 229] width 150 height 13
type input "[PHONE_NUMBER]"
drag, startPoint x: 337, startPoint y: 257, endPoint x: 341, endPoint y: 260, distance: 5.0
click at [336, 258] on input "Hours *" at bounding box center [410, 257] width 150 height 13
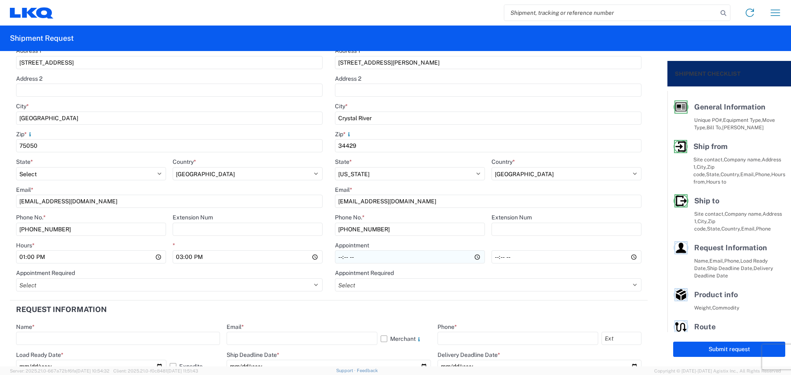
type input "08:00"
type input "14:00"
click at [300, 319] on agx-form-section "Request Information Name * Email * Merchant Phone * Load Ready Date * [DATE] Ex…" at bounding box center [329, 342] width 638 height 82
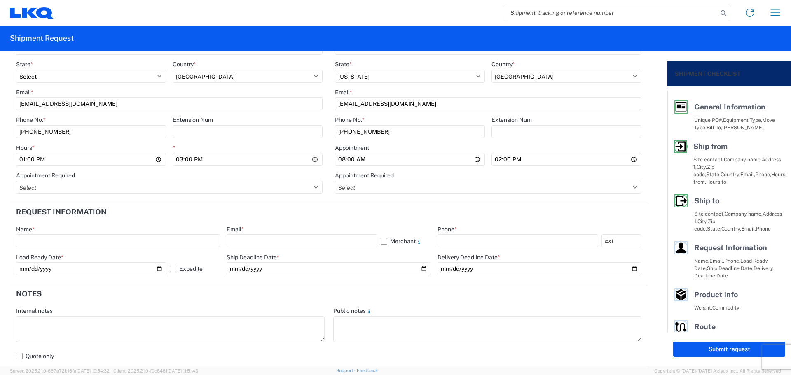
scroll to position [440, 0]
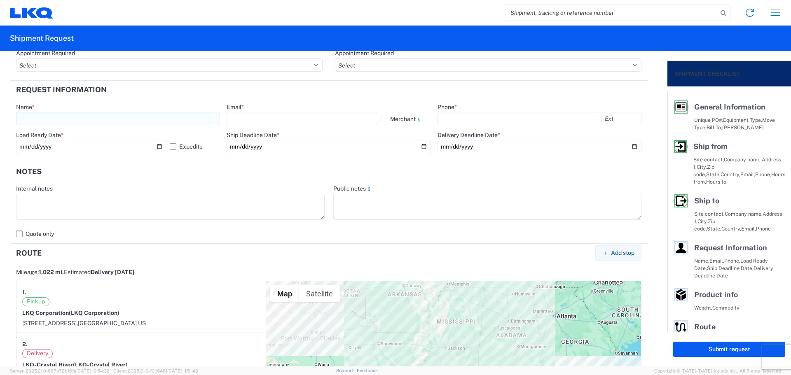
click at [46, 113] on input "text" at bounding box center [118, 118] width 204 height 13
type input "[PERSON_NAME]"
click at [269, 122] on input "text" at bounding box center [302, 118] width 150 height 13
type input "[EMAIL_ADDRESS][DOMAIN_NAME]"
click at [467, 118] on input "text" at bounding box center [518, 118] width 161 height 13
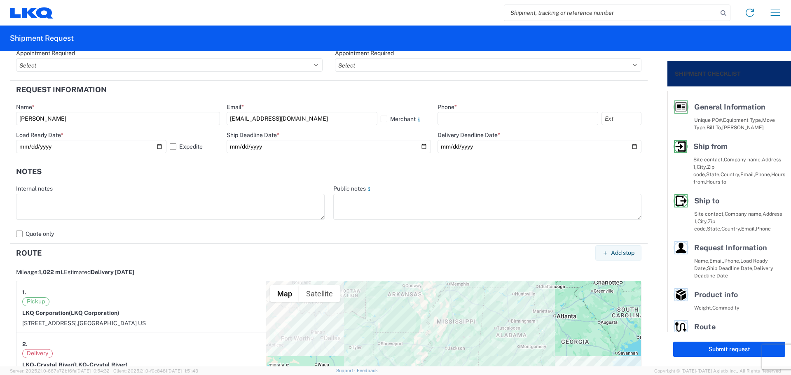
type input "[PHONE_NUMBER]"
click at [159, 146] on input "[DATE]" at bounding box center [91, 146] width 150 height 13
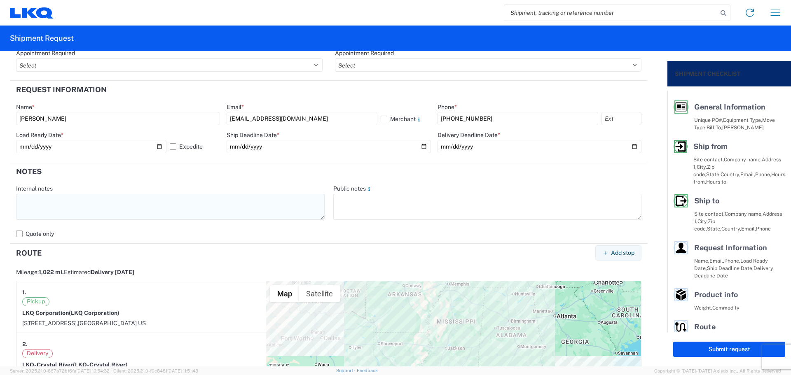
type input "[DATE]"
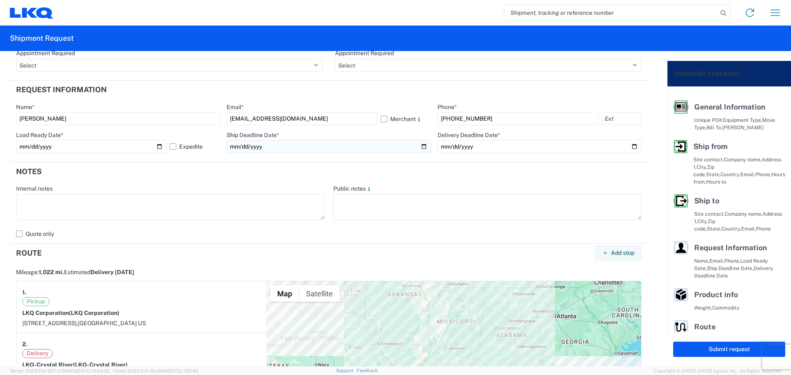
click at [419, 147] on input "date" at bounding box center [329, 146] width 204 height 13
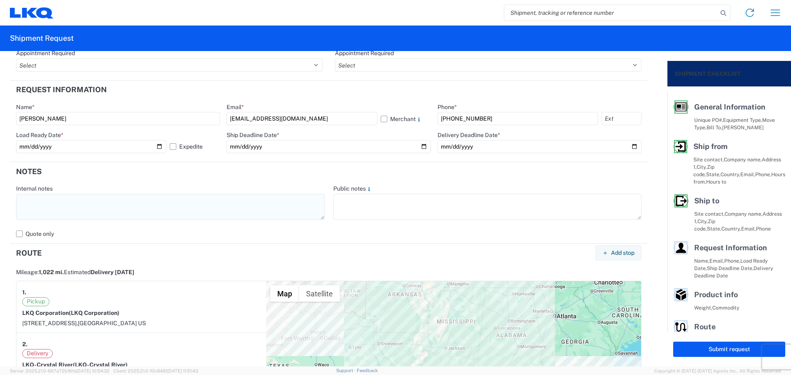
type input "[DATE]"
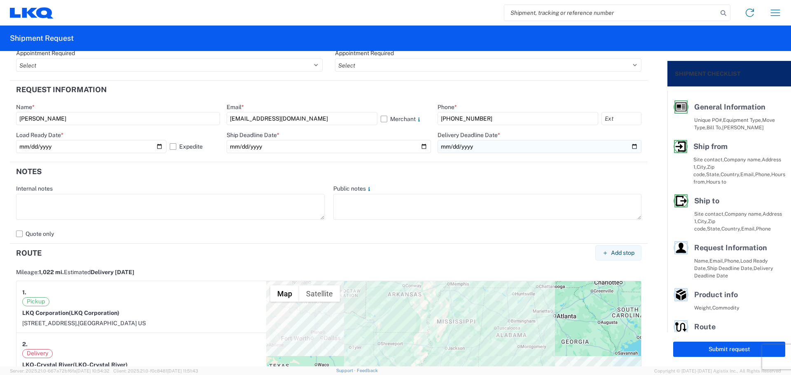
click at [628, 146] on input "date" at bounding box center [540, 146] width 204 height 13
type input "[DATE]"
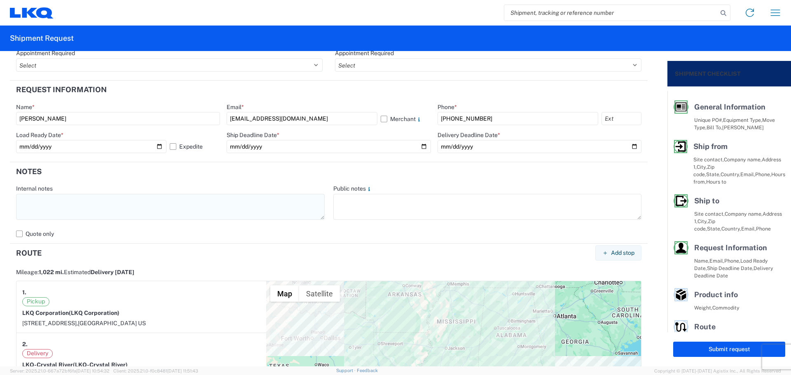
scroll to position [495, 0]
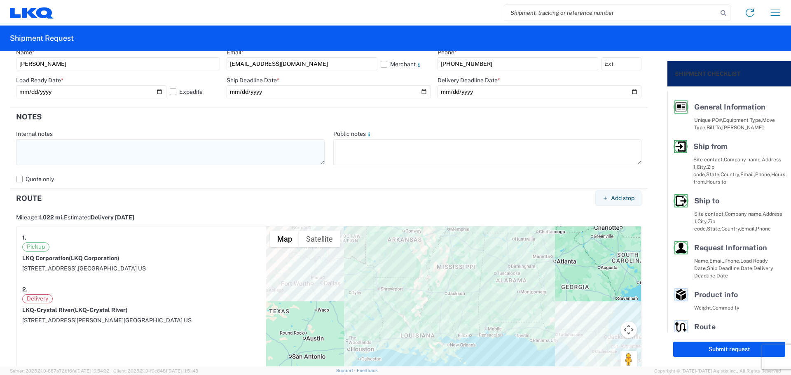
click at [49, 157] on textarea at bounding box center [170, 152] width 309 height 26
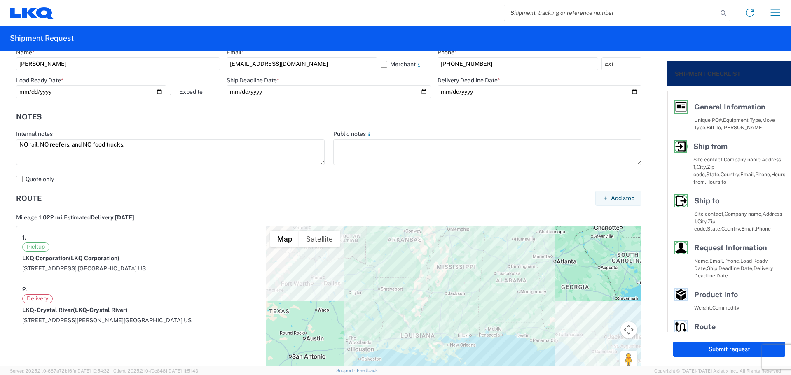
drag, startPoint x: 144, startPoint y: 144, endPoint x: 14, endPoint y: 140, distance: 129.9
click at [14, 140] on agx-form-control-wrapper-v2 "Internal notes NO rail, NO reefers, and NO food trucks." at bounding box center [170, 151] width 317 height 42
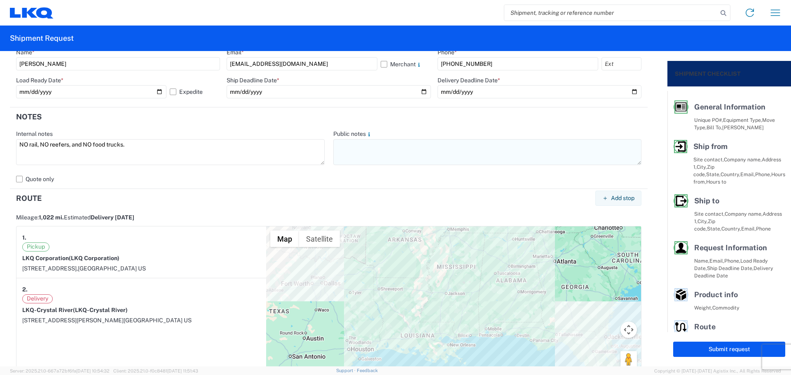
type textarea "NO rail, NO reefers, and NO food trucks."
click at [379, 149] on textarea at bounding box center [487, 152] width 309 height 26
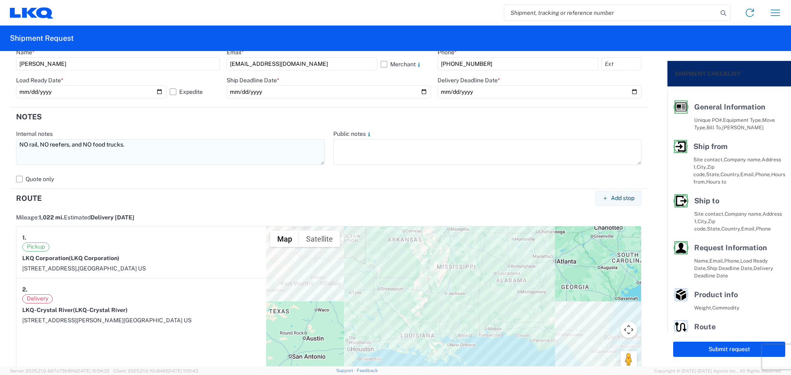
paste textarea "NO rail, NO reefers, and NO food trucks."
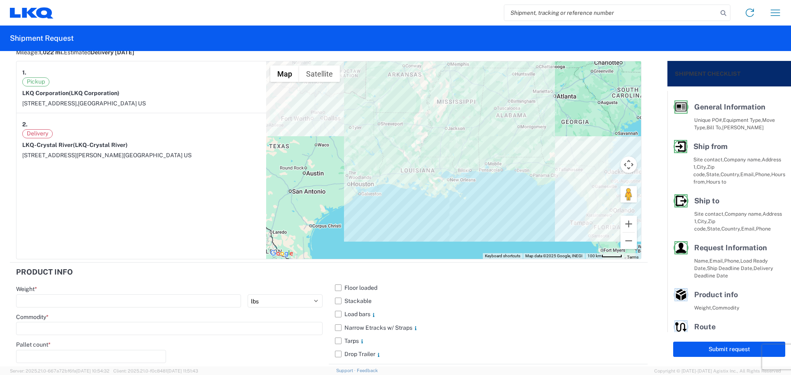
scroll to position [777, 0]
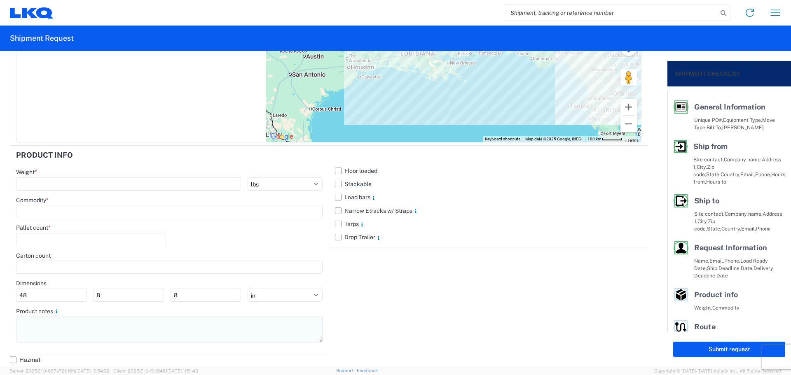
type textarea "NO rail, NO reefers, and NO food trucks."
click at [66, 323] on textarea at bounding box center [169, 330] width 307 height 26
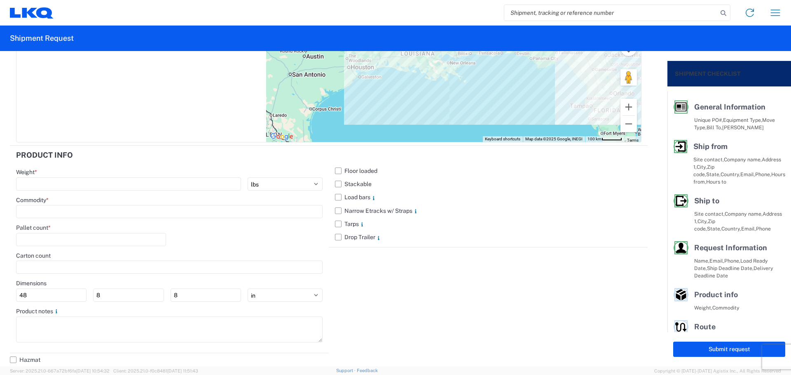
paste textarea "NO rail, NO reefers, and NO food trucks."
type textarea "NO rail, NO reefers, and NO food trucks."
click at [339, 184] on label "Stackable" at bounding box center [488, 184] width 307 height 13
click at [0, 0] on input "Stackable" at bounding box center [0, 0] width 0 height 0
click at [71, 178] on input "number" at bounding box center [128, 184] width 225 height 13
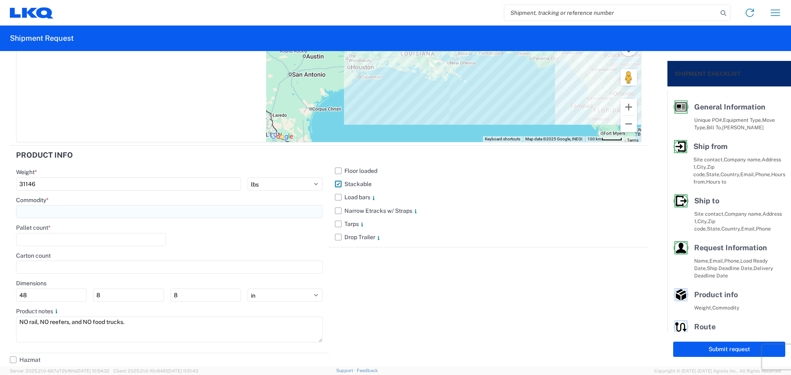
type input "31146"
click at [62, 212] on input at bounding box center [169, 211] width 307 height 13
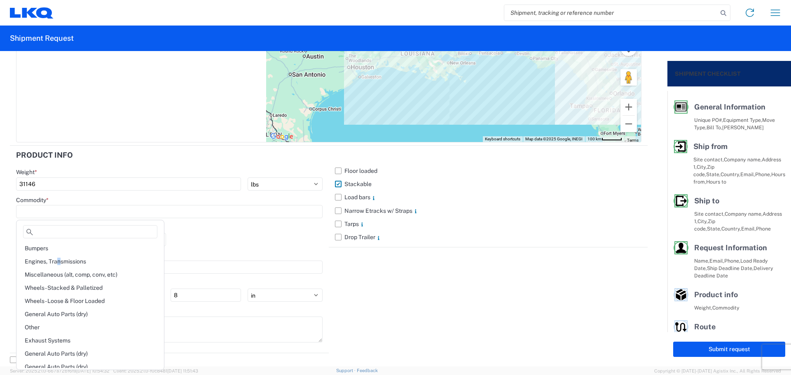
click at [60, 260] on div "Engines, Transmissions" at bounding box center [90, 261] width 144 height 13
type input "Engines, Transmissions"
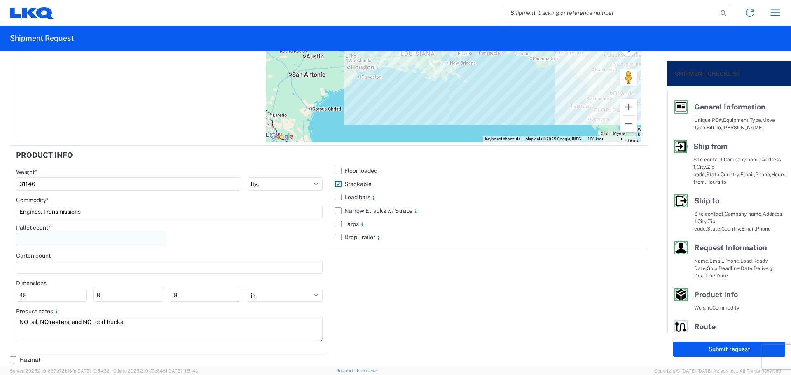
click at [62, 239] on input "number" at bounding box center [91, 239] width 150 height 13
type input "41"
click at [230, 236] on div "Pallet count * 41" at bounding box center [169, 238] width 307 height 28
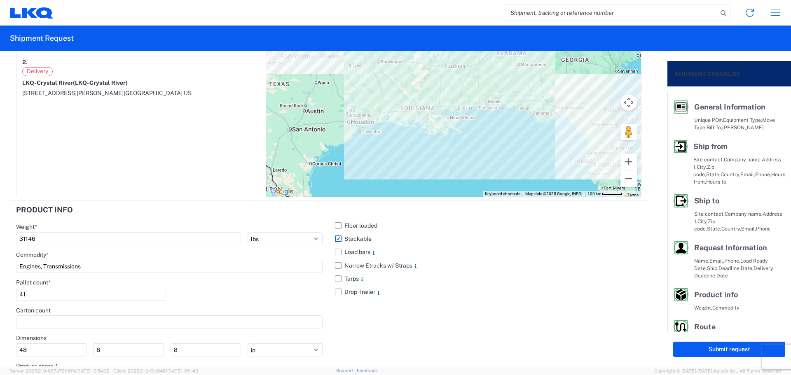
drag, startPoint x: 709, startPoint y: 349, endPoint x: 705, endPoint y: 347, distance: 4.4
click at [709, 349] on button "Submit request" at bounding box center [729, 349] width 112 height 15
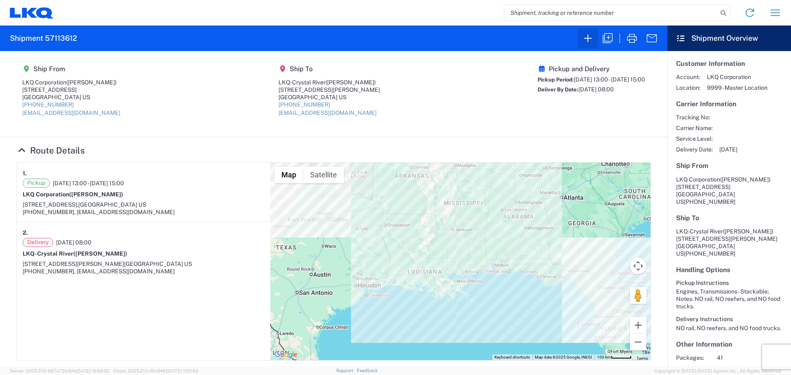
click at [588, 44] on button "button" at bounding box center [588, 38] width 20 height 20
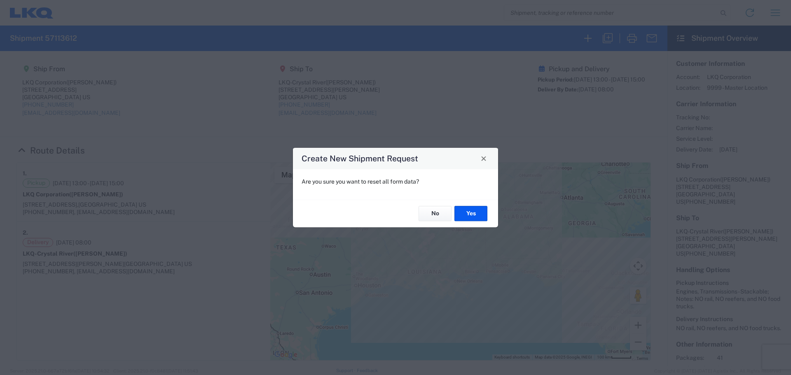
click at [465, 222] on div "No Yes" at bounding box center [395, 214] width 205 height 28
click at [467, 216] on button "Yes" at bounding box center [471, 213] width 33 height 15
select select "FULL"
select select "US"
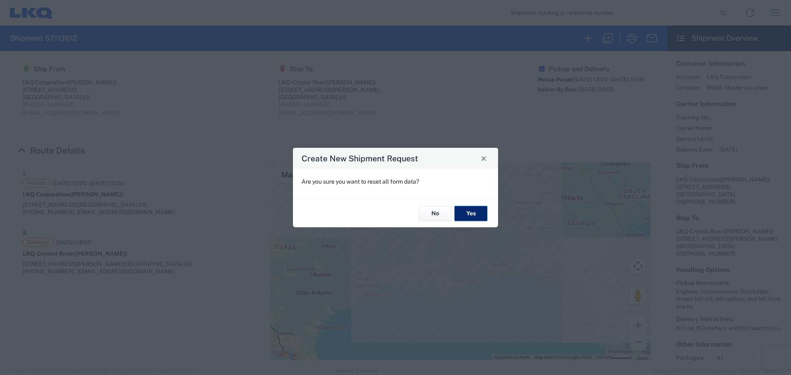
select select "LBS"
select select "IN"
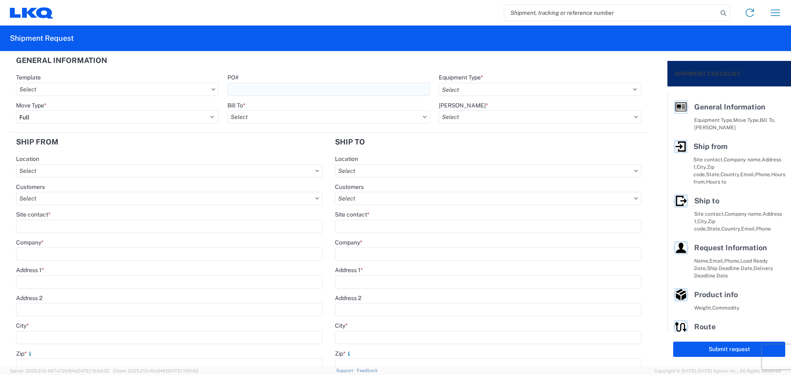
click at [274, 88] on input "PO#" at bounding box center [328, 89] width 203 height 13
type input "T3211"
click at [460, 84] on div "Equipment Type * Select 53’ Dry Van Flatbed Dropdeck (van) Lowboy (flatbed) Rail" at bounding box center [540, 85] width 203 height 22
click at [460, 85] on select "Select 53’ Dry Van Flatbed Dropdeck (van) Lowboy (flatbed) Rail" at bounding box center [540, 89] width 203 height 13
select select "STDV"
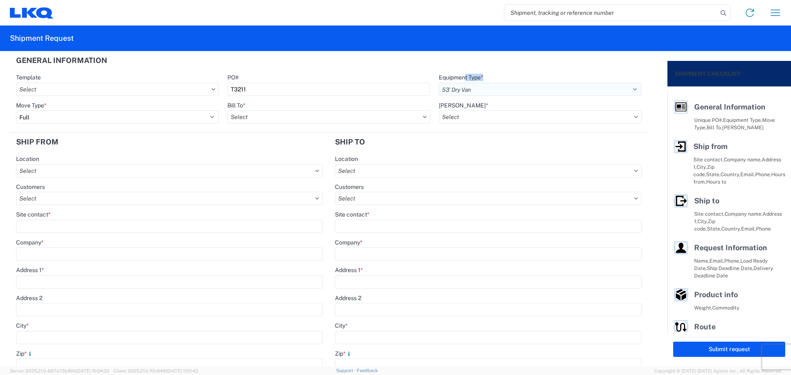
click at [439, 83] on select "Select 53’ Dry Van Flatbed Dropdeck (van) Lowboy (flatbed) Rail" at bounding box center [540, 89] width 203 height 13
click at [256, 121] on input "text" at bounding box center [328, 116] width 203 height 13
type input "1882"
click at [277, 155] on div "1882 - North American ATK Corporation" at bounding box center [299, 153] width 144 height 13
type input "1882 - North American ATK Corporation"
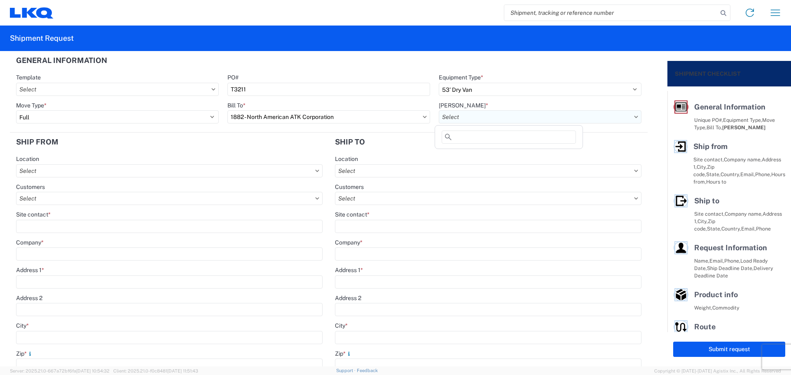
click at [477, 113] on input "text" at bounding box center [540, 116] width 203 height 13
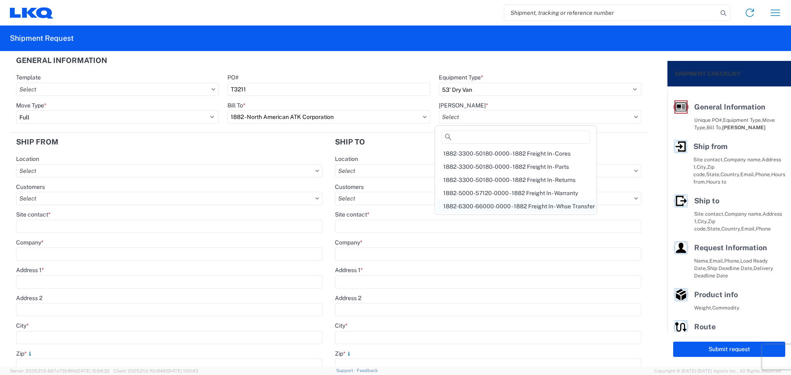
click at [520, 207] on div "1882-6300-66000-0000 - 1882 Freight In - Whse Transfer" at bounding box center [516, 206] width 158 height 13
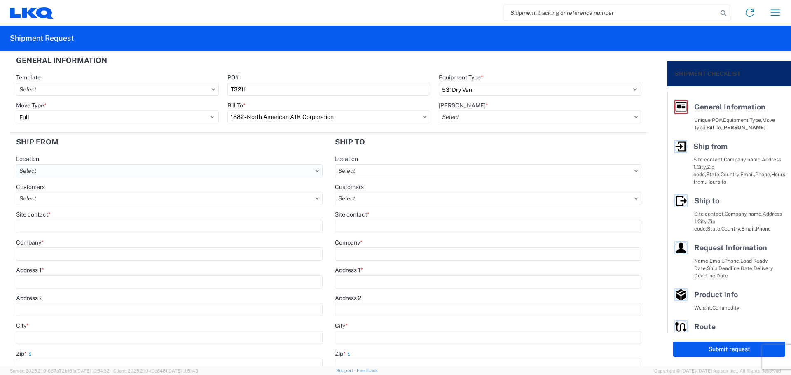
type input "1882-6300-66000-0000 - 1882 Freight In - Whse Transfer"
click at [59, 168] on input "text" at bounding box center [169, 170] width 307 height 13
type input "1882"
click at [96, 207] on div "1882 - North American ATK Corporation" at bounding box center [90, 207] width 144 height 13
type input "1882 - North American ATK Corporation"
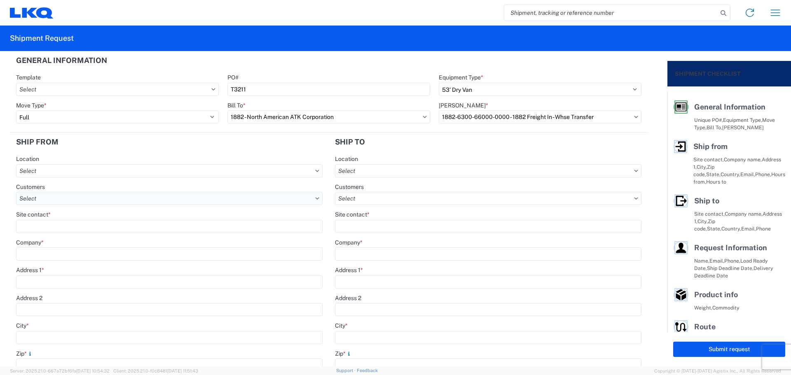
type input "LKQ Corporation"
type input "[STREET_ADDRESS]"
type input "[GEOGRAPHIC_DATA]"
type input "75050"
select select "[GEOGRAPHIC_DATA]"
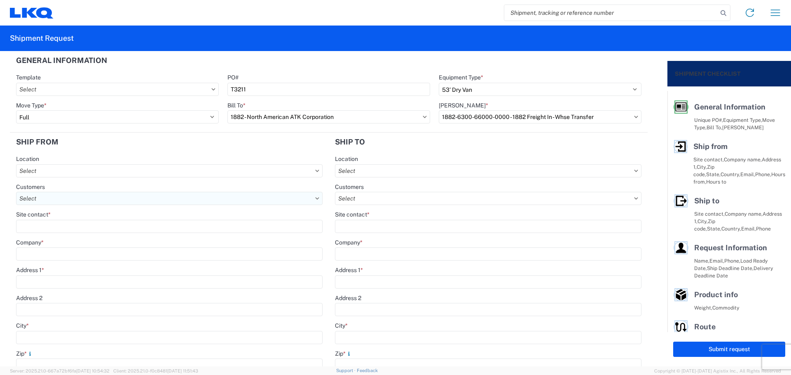
type input "[PHONE_NUMBER]"
type input "07:00"
type input "17:00"
click at [65, 228] on input "Site contact *" at bounding box center [169, 226] width 307 height 13
type input "[PERSON_NAME]"
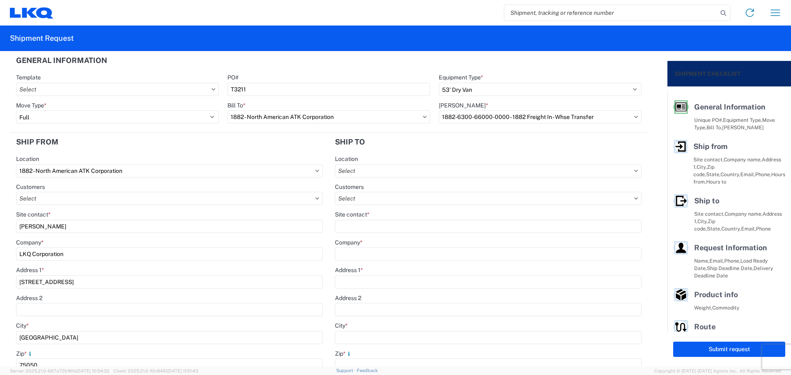
click at [159, 155] on agx-form-section "Ship from 1882 Location 1882 - North American ATK Corporation Customers Site co…" at bounding box center [169, 327] width 319 height 388
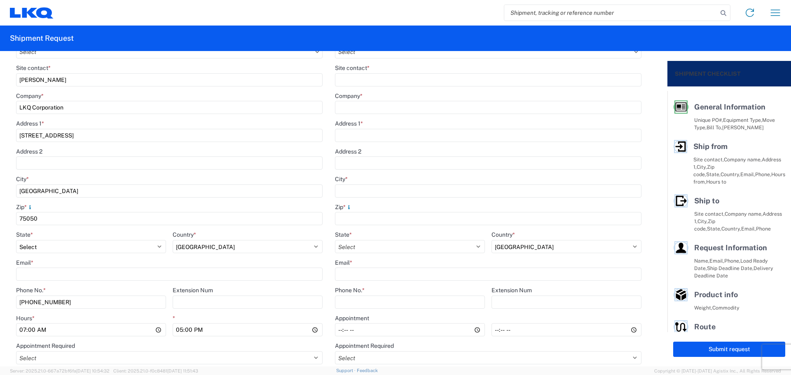
scroll to position [165, 0]
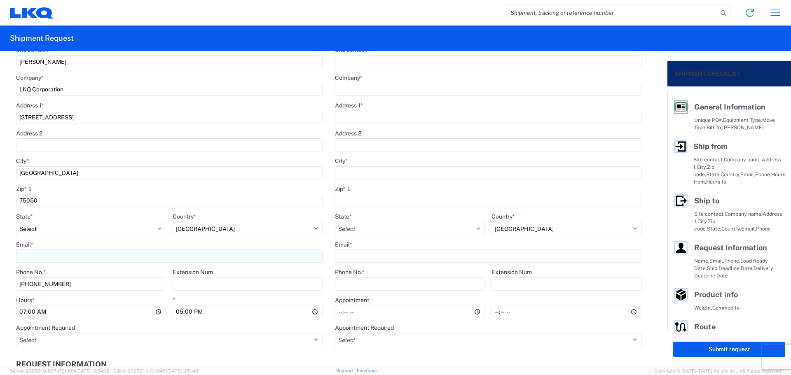
click at [51, 257] on input "Email *" at bounding box center [169, 256] width 307 height 13
type input "[EMAIL_ADDRESS][DOMAIN_NAME]"
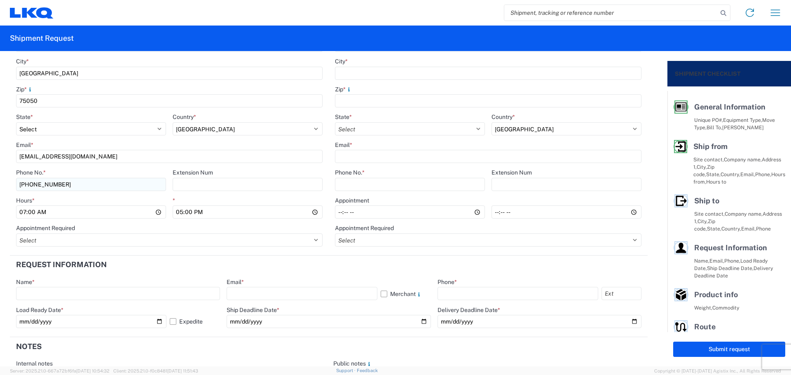
scroll to position [275, 0]
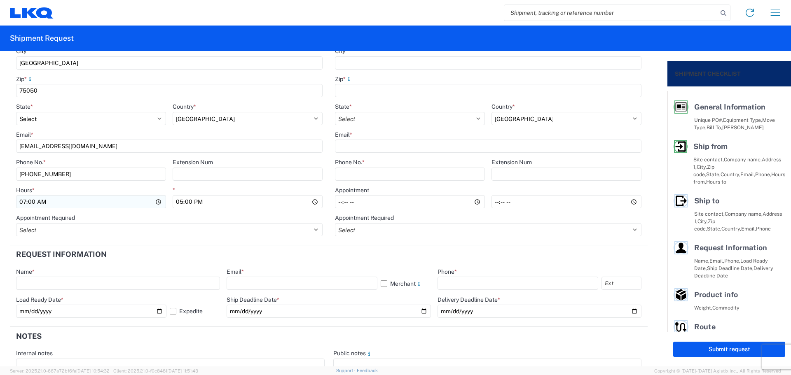
click at [22, 204] on input "07:00" at bounding box center [91, 201] width 150 height 13
type input "13:00"
type input "15:00"
click at [352, 261] on header "Request Information" at bounding box center [329, 255] width 638 height 19
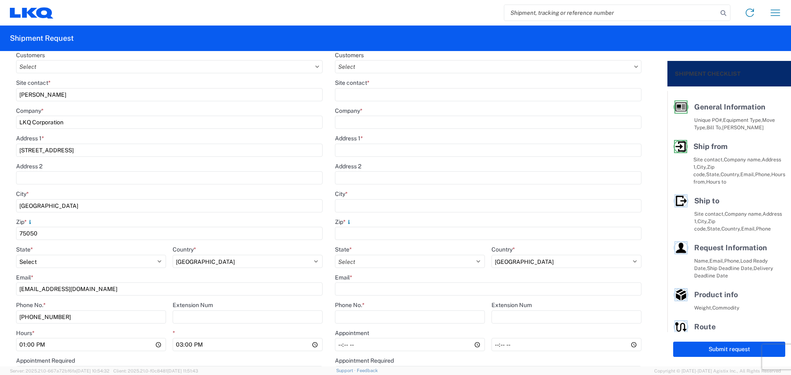
scroll to position [55, 0]
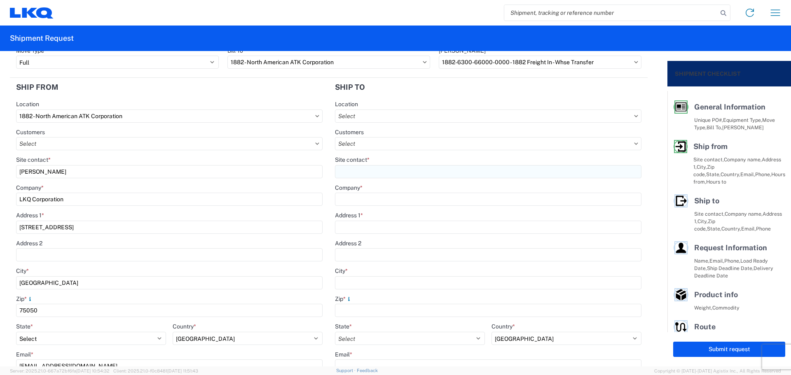
click at [380, 166] on input "Site contact *" at bounding box center [488, 171] width 307 height 13
type input "[PERSON_NAME]"
click at [404, 202] on input "Company *" at bounding box center [488, 199] width 307 height 13
type input "LKQ-[US_STATE][GEOGRAPHIC_DATA]"
type input "[STREET_ADDRESS]"
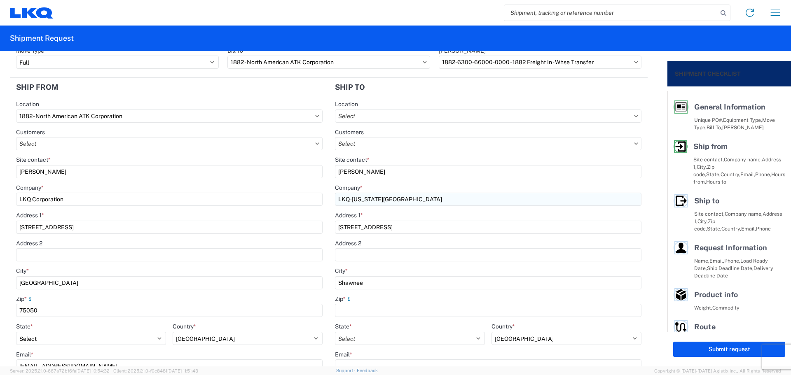
type input "Shawnee"
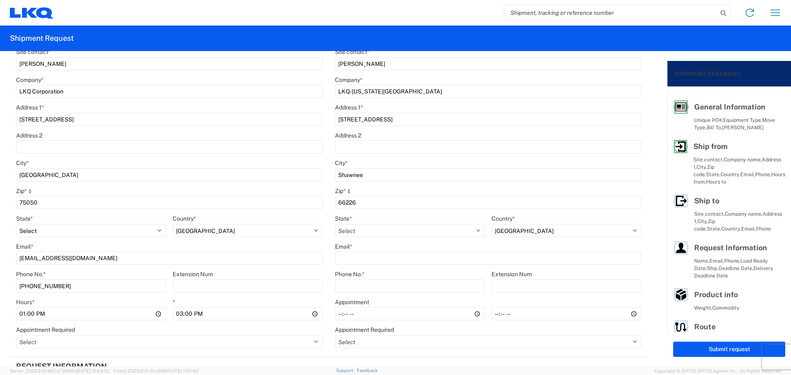
scroll to position [165, 0]
type input "66226"
click at [362, 225] on select "Select [US_STATE] [US_STATE] [US_STATE] [US_STATE] Armed Forces Americas Armed …" at bounding box center [410, 228] width 150 height 13
select select "KS"
click at [335, 222] on select "Select [US_STATE] [US_STATE] [US_STATE] [US_STATE] Armed Forces Americas Armed …" at bounding box center [410, 228] width 150 height 13
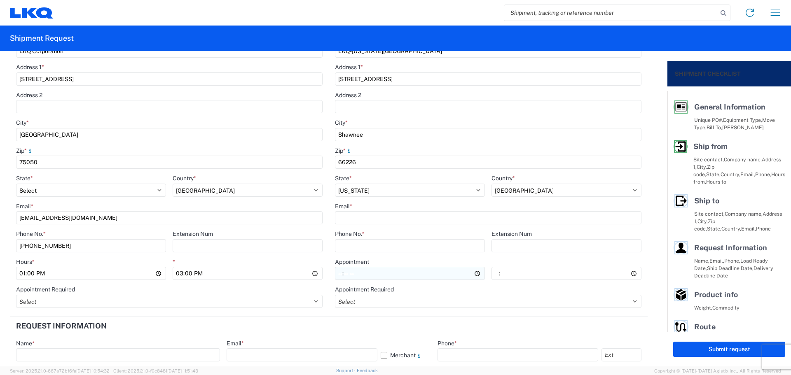
scroll to position [220, 0]
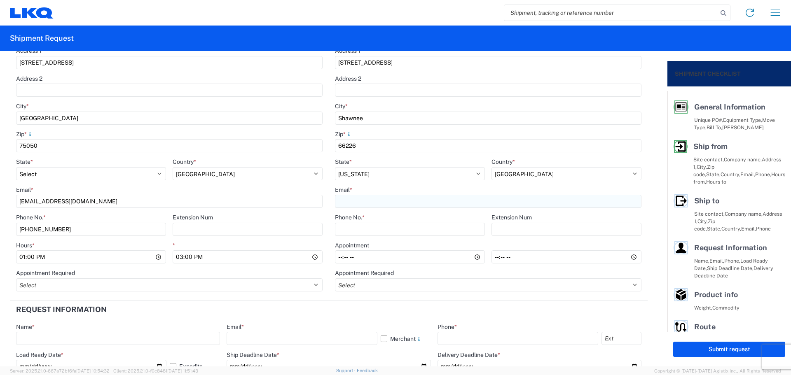
click at [368, 198] on input "Email *" at bounding box center [488, 201] width 307 height 13
paste input "[EMAIL_ADDRESS][DOMAIN_NAME]"
type input "[EMAIL_ADDRESS][DOMAIN_NAME]"
click at [358, 230] on input "Phone No. *" at bounding box center [410, 229] width 150 height 13
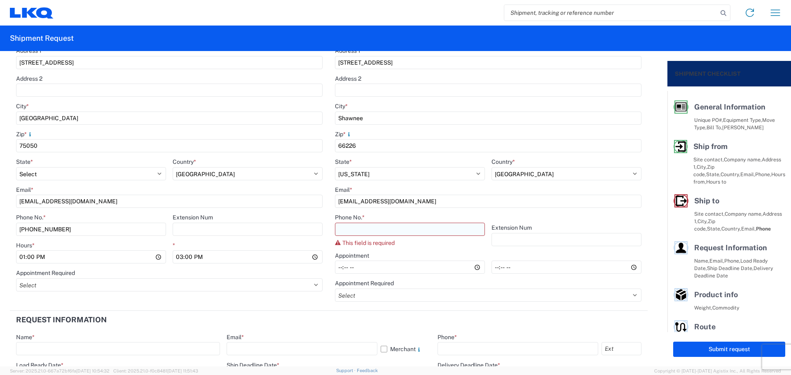
paste input "[PHONE_NUMBER] EXT: 4226"
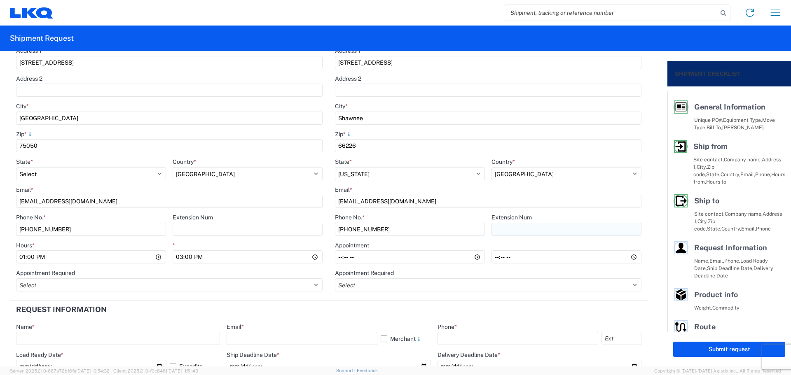
type input "[PHONE_NUMBER]"
click at [511, 227] on input "Extension Num" at bounding box center [567, 229] width 150 height 13
type input "4226"
click at [335, 260] on input "Hours *" at bounding box center [410, 257] width 150 height 13
type input "08:00"
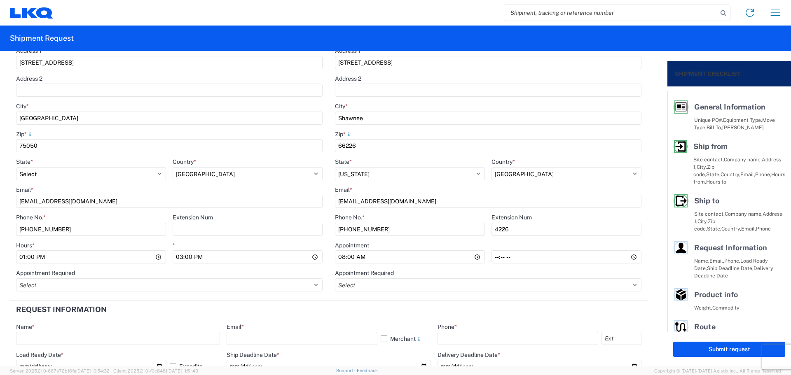
type input "14:00"
click at [427, 215] on div "Phone No. *" at bounding box center [410, 217] width 150 height 7
drag, startPoint x: 418, startPoint y: 198, endPoint x: 299, endPoint y: 202, distance: 119.2
click at [299, 202] on div "Ship from 1882 Location 1882 - North American ATK Corporation Customers Site co…" at bounding box center [329, 107] width 638 height 388
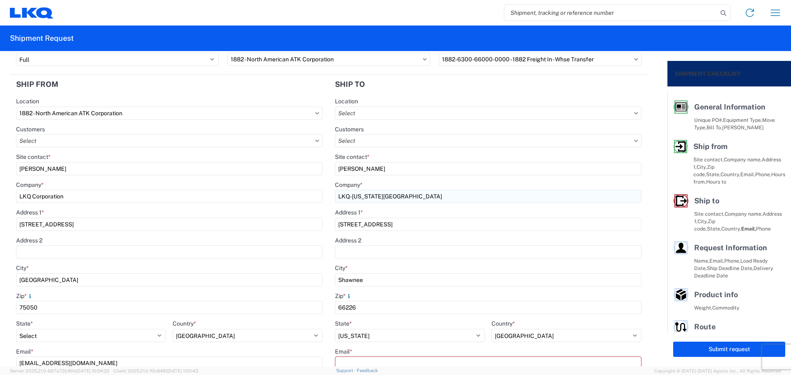
scroll to position [55, 0]
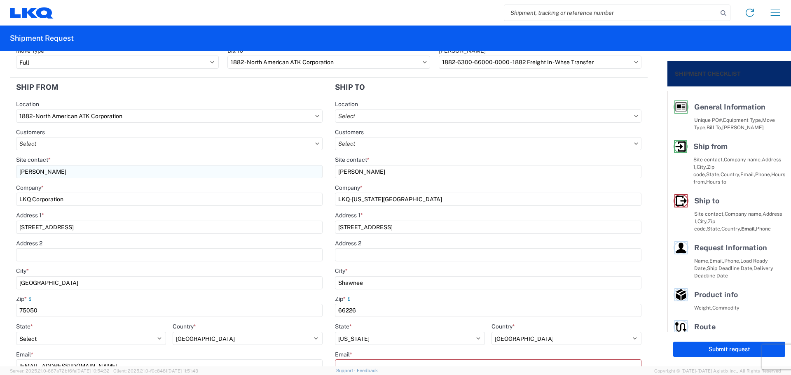
drag, startPoint x: 380, startPoint y: 176, endPoint x: 237, endPoint y: 174, distance: 143.0
click at [237, 174] on div "Ship from 1882 Location 1882 - North American ATK Corporation Customers Site co…" at bounding box center [329, 277] width 638 height 398
type input "[PERSON_NAME]"
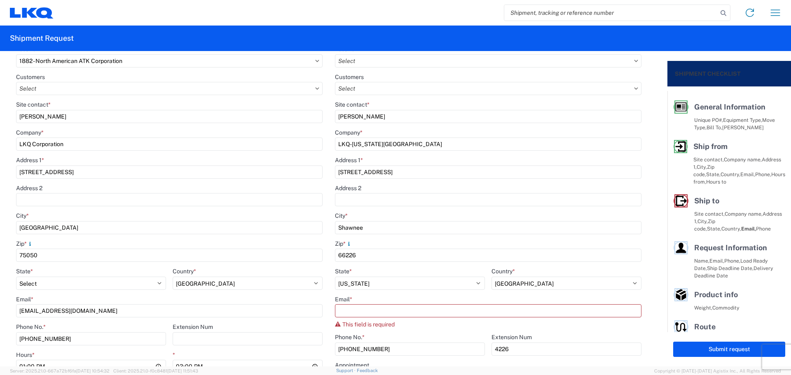
scroll to position [165, 0]
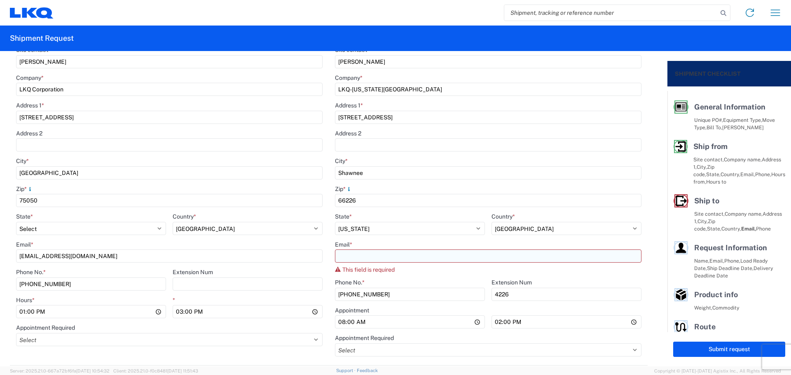
click at [349, 255] on input "Email *" at bounding box center [488, 256] width 307 height 13
paste input "[EMAIL_ADDRESS][DOMAIN_NAME]"
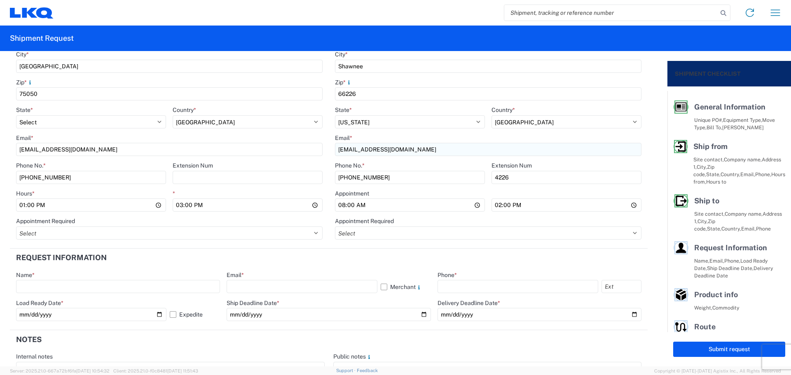
scroll to position [330, 0]
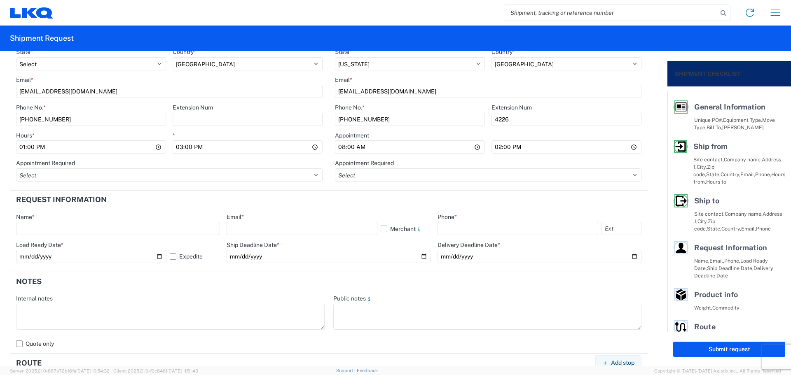
type input "[EMAIL_ADDRESS][DOMAIN_NAME]"
click at [353, 199] on header "Request Information" at bounding box center [329, 200] width 638 height 19
click at [72, 225] on input "text" at bounding box center [118, 228] width 204 height 13
type input "[PERSON_NAME]"
click at [249, 225] on input "text" at bounding box center [302, 228] width 150 height 13
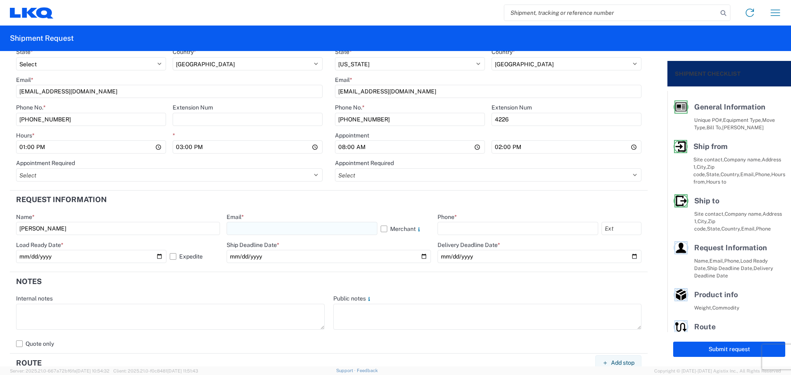
type input "[EMAIL_ADDRESS][DOMAIN_NAME]"
drag, startPoint x: 470, startPoint y: 230, endPoint x: 476, endPoint y: 230, distance: 6.6
click at [471, 229] on input "text" at bounding box center [518, 228] width 161 height 13
type input "[PHONE_NUMBER]"
click at [157, 256] on input "[DATE]" at bounding box center [91, 256] width 150 height 13
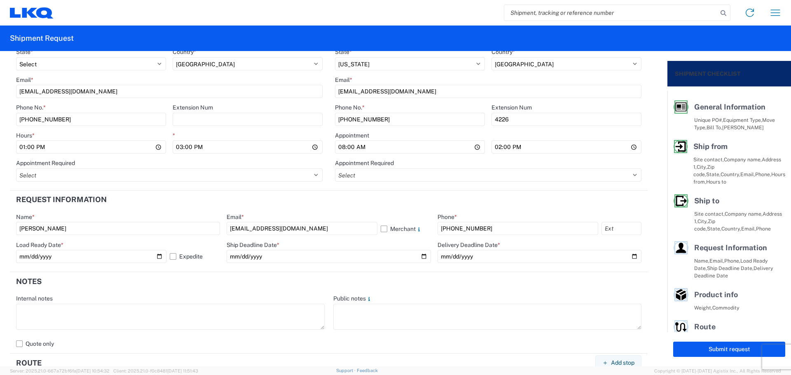
type input "[DATE]"
click at [422, 255] on input "date" at bounding box center [329, 256] width 204 height 13
type input "[DATE]"
click at [630, 257] on input "date" at bounding box center [540, 256] width 204 height 13
type input "[DATE]"
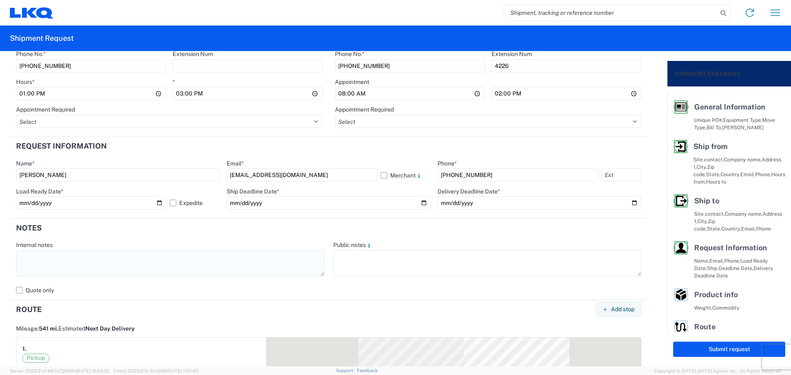
scroll to position [384, 0]
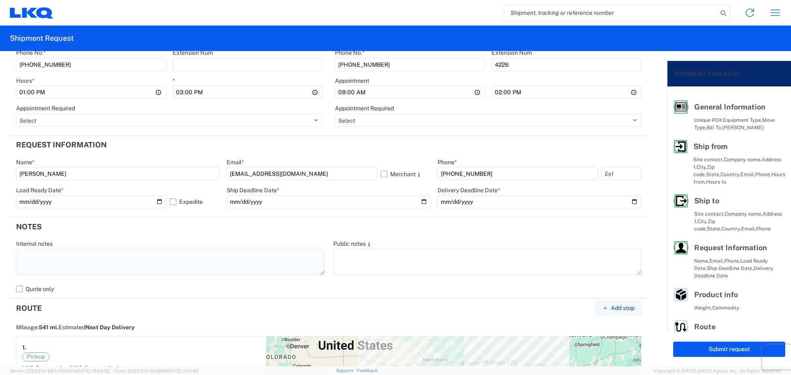
click at [63, 266] on textarea at bounding box center [170, 262] width 309 height 26
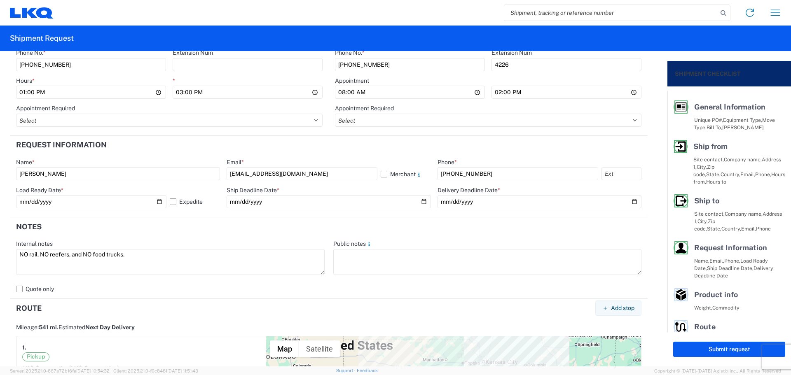
drag, startPoint x: 132, startPoint y: 254, endPoint x: 0, endPoint y: 271, distance: 133.0
click at [0, 271] on form "General Information Template PO# T3211 Equipment Type * Select 53’ Dry Van Flat…" at bounding box center [334, 209] width 668 height 316
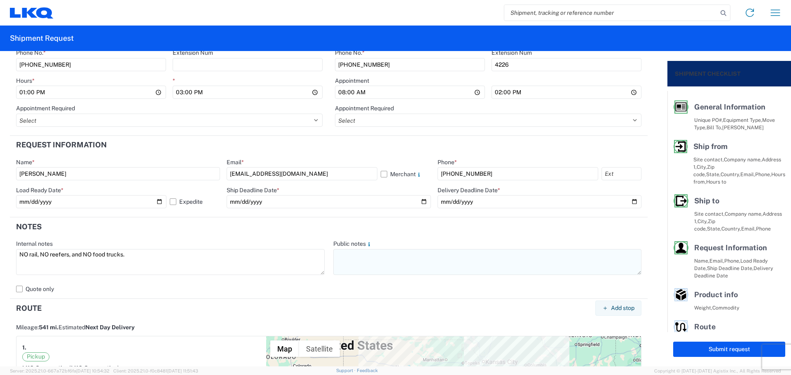
type textarea "NO rail, NO reefers, and NO food trucks."
click at [360, 257] on textarea at bounding box center [487, 262] width 309 height 26
paste textarea "NO rail, NO reefers, and NO food trucks."
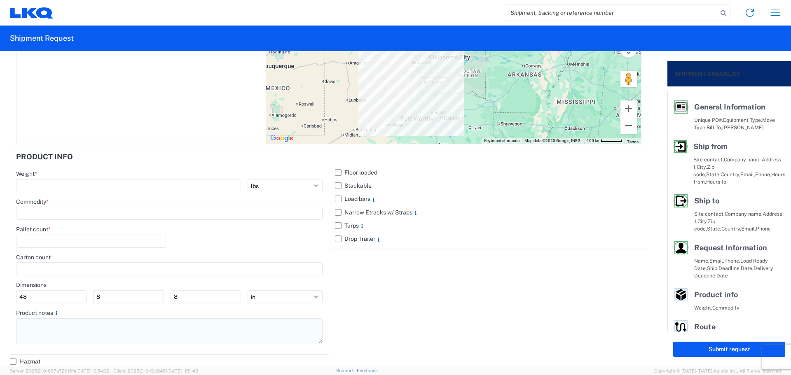
scroll to position [777, 0]
type textarea "NO rail, NO reefers, and NO food trucks."
click at [54, 329] on textarea at bounding box center [169, 330] width 307 height 26
paste textarea "NO rail, NO reefers, and NO food trucks."
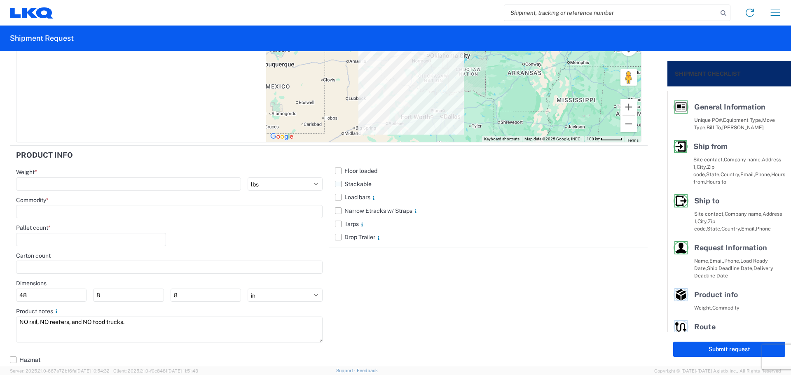
type textarea "NO rail, NO reefers, and NO food trucks."
click at [340, 184] on label "Stackable" at bounding box center [488, 184] width 307 height 13
click at [0, 0] on input "Stackable" at bounding box center [0, 0] width 0 height 0
click at [73, 183] on input "number" at bounding box center [128, 184] width 225 height 13
type input "28125"
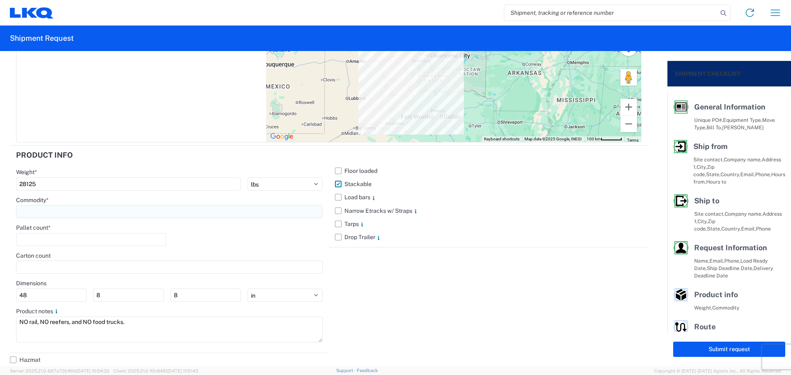
click at [54, 210] on input at bounding box center [169, 211] width 307 height 13
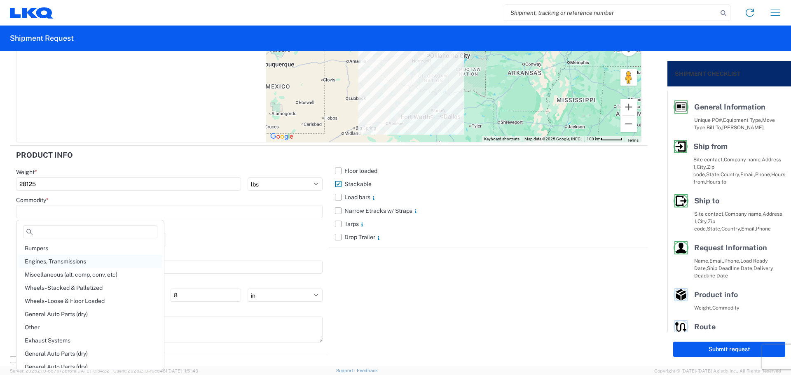
click at [70, 261] on div "Engines, Transmissions" at bounding box center [90, 261] width 144 height 13
type input "Engines, Transmissions"
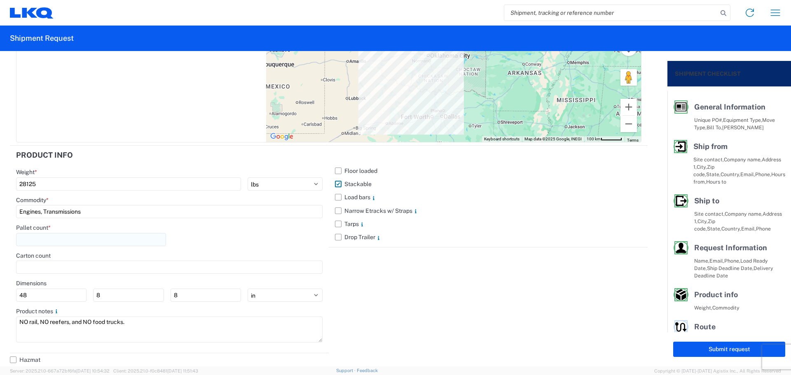
click at [59, 241] on input "number" at bounding box center [91, 239] width 150 height 13
type input "42"
click at [248, 239] on div "Pallet count * 42" at bounding box center [169, 238] width 307 height 28
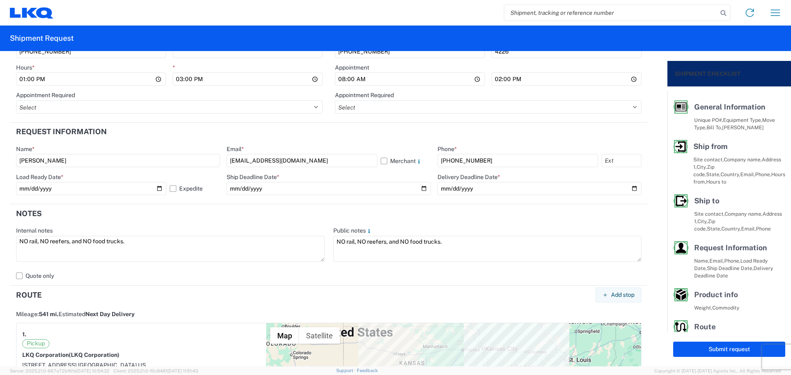
scroll to position [337, 0]
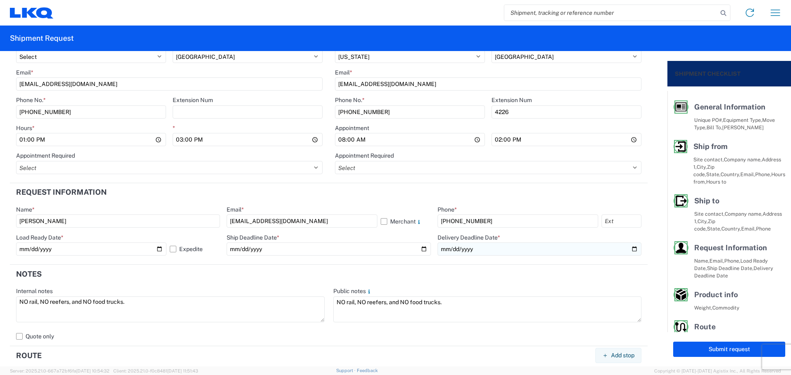
click at [630, 248] on input "[DATE]" at bounding box center [540, 249] width 204 height 13
click at [467, 287] on agx-form-section "Notes Internal notes NO rail, NO reefers, and NO food trucks. Public notes NO r…" at bounding box center [329, 306] width 638 height 82
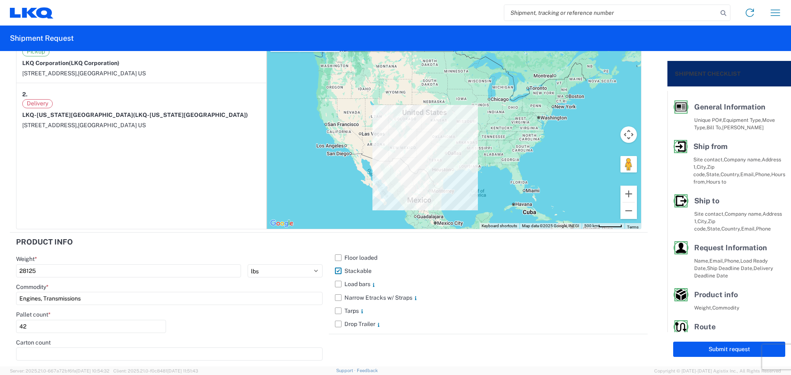
scroll to position [777, 0]
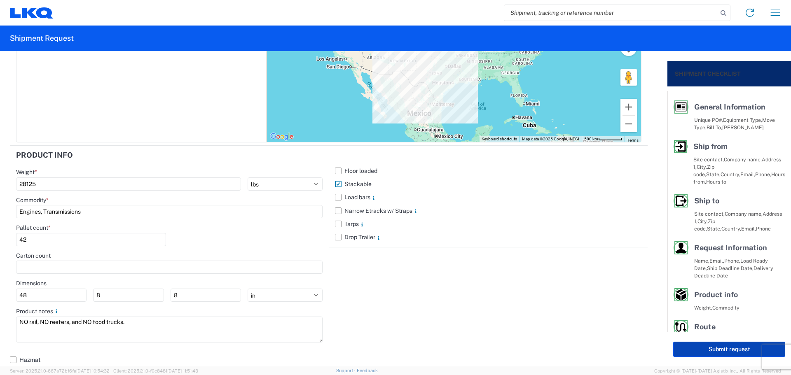
click at [702, 347] on button "Submit request" at bounding box center [729, 349] width 112 height 15
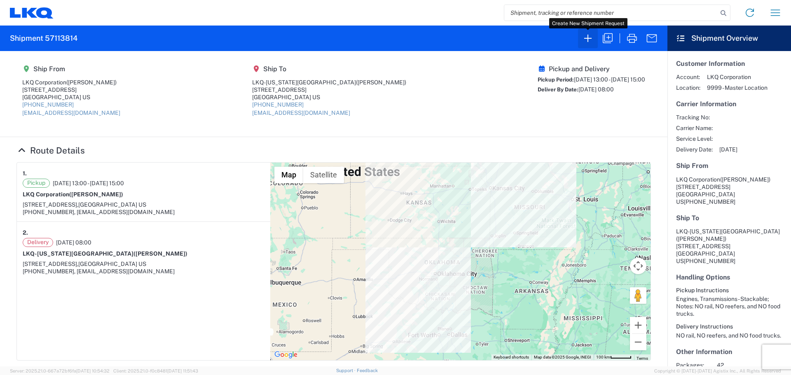
click at [590, 40] on icon "button" at bounding box center [587, 38] width 13 height 13
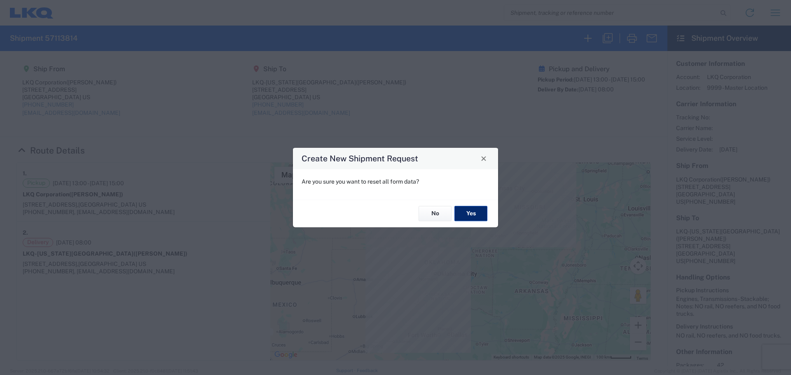
click at [463, 218] on button "Yes" at bounding box center [471, 213] width 33 height 15
select select "FULL"
select select "US"
select select "LBS"
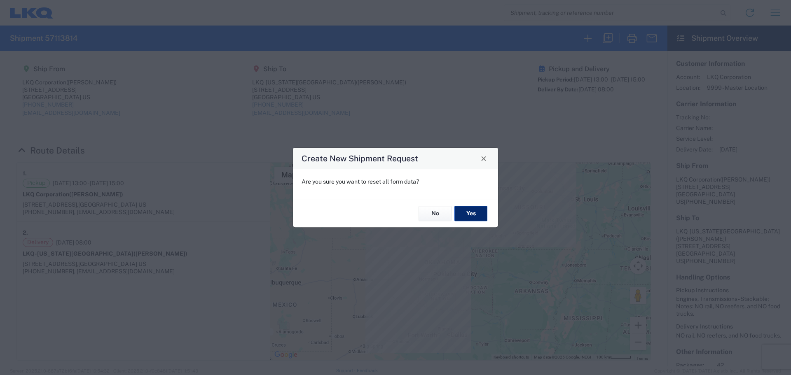
select select "IN"
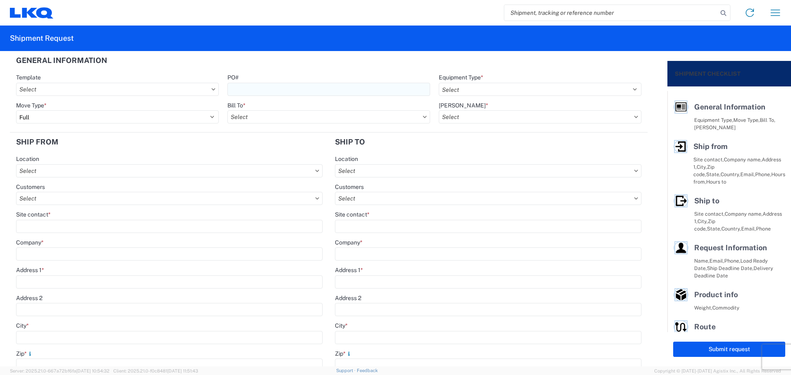
click at [255, 84] on input "PO#" at bounding box center [328, 89] width 203 height 13
type input "t"
type input "T3213"
click at [485, 85] on select "Select 53’ Dry Van Flatbed Dropdeck (van) Lowboy (flatbed) Rail" at bounding box center [540, 89] width 203 height 13
select select "STDV"
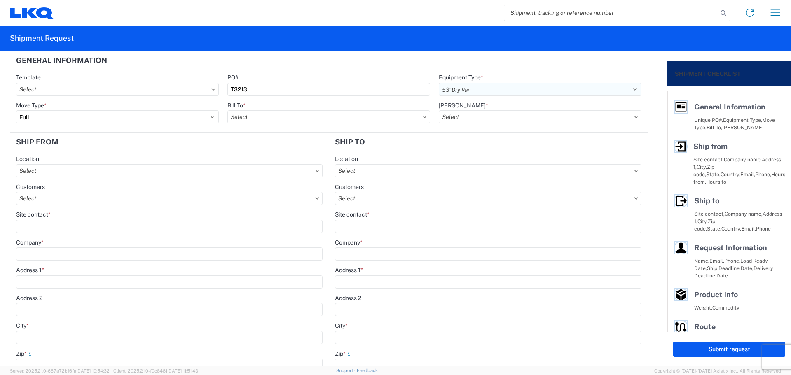
click at [439, 83] on select "Select 53’ Dry Van Flatbed Dropdeck (van) Lowboy (flatbed) Rail" at bounding box center [540, 89] width 203 height 13
click at [256, 117] on input "text" at bounding box center [328, 116] width 203 height 13
type input "1882"
click at [291, 157] on div "1882 - North American ATK Corporation" at bounding box center [299, 153] width 144 height 13
type input "1882 - North American ATK Corporation"
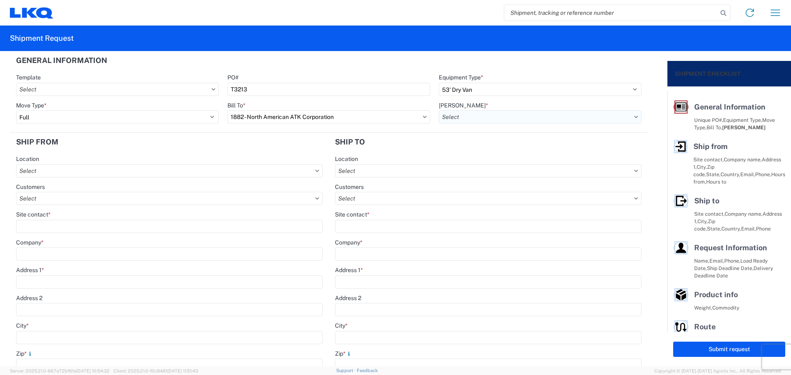
click at [480, 115] on input "text" at bounding box center [540, 116] width 203 height 13
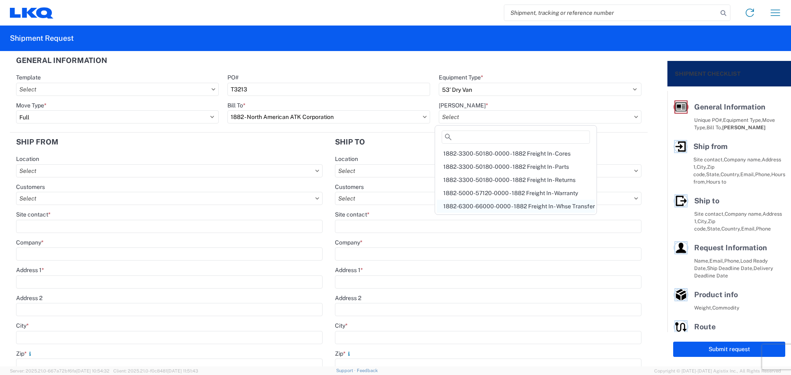
click at [534, 208] on div "1882-6300-66000-0000 - 1882 Freight In - Whse Transfer" at bounding box center [516, 206] width 158 height 13
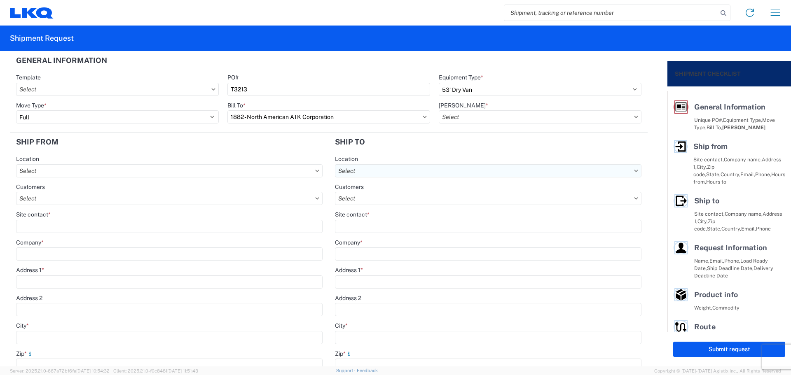
type input "1882-6300-66000-0000 - 1882 Freight In - Whse Transfer"
click at [83, 169] on input "text" at bounding box center [169, 170] width 307 height 13
type input "1882"
click at [83, 206] on div "1882 - North American ATK Corporation" at bounding box center [90, 207] width 144 height 13
type input "1882 - North American ATK Corporation"
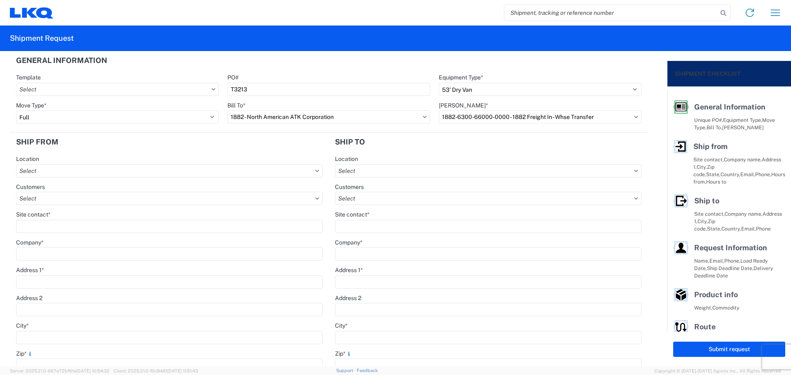
type input "LKQ Corporation"
type input "[STREET_ADDRESS]"
type input "[GEOGRAPHIC_DATA]"
type input "75050"
select select "[GEOGRAPHIC_DATA]"
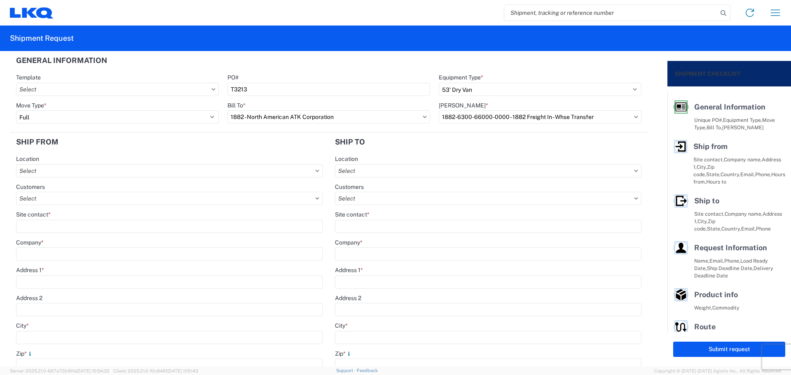
type input "[PHONE_NUMBER]"
type input "07:00"
type input "17:00"
click at [48, 229] on input "Site contact *" at bounding box center [169, 226] width 307 height 13
type input "[PERSON_NAME]"
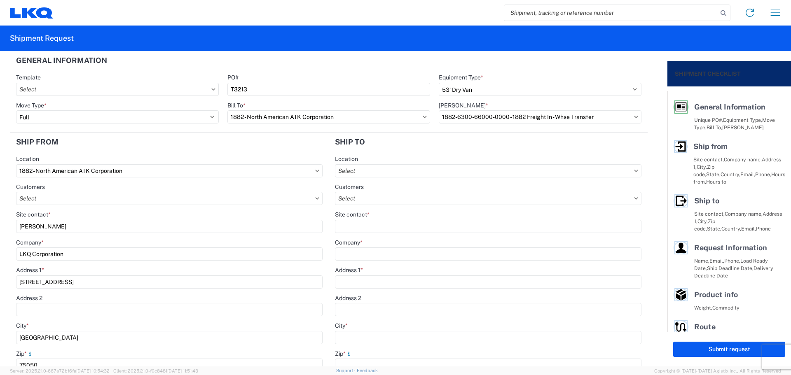
click at [165, 153] on agx-form-section "Ship from 1882 Location 1882 - North American ATK Corporation Customers Site co…" at bounding box center [169, 327] width 319 height 388
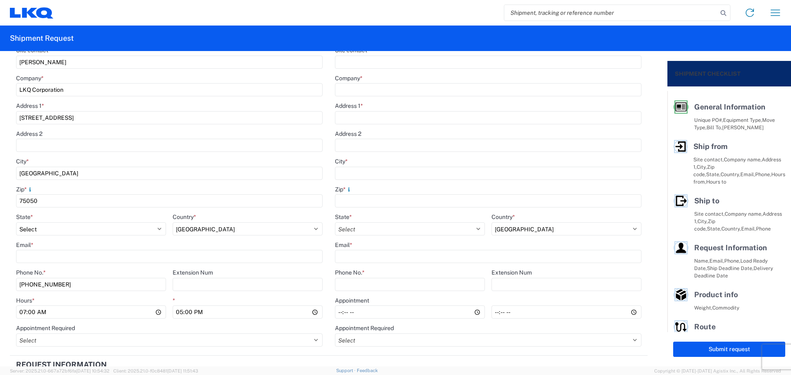
scroll to position [165, 0]
click at [55, 261] on input "Email *" at bounding box center [169, 256] width 307 height 13
type input "[EMAIL_ADDRESS][DOMAIN_NAME]"
click at [21, 313] on input "07:00" at bounding box center [91, 311] width 150 height 13
type input "13:00"
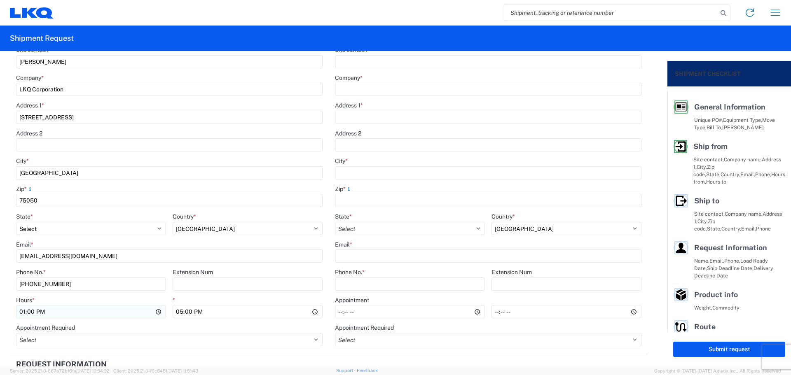
type input "15:00"
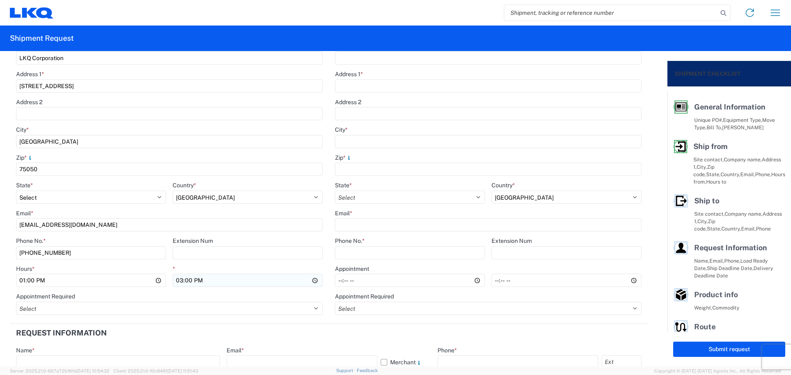
scroll to position [220, 0]
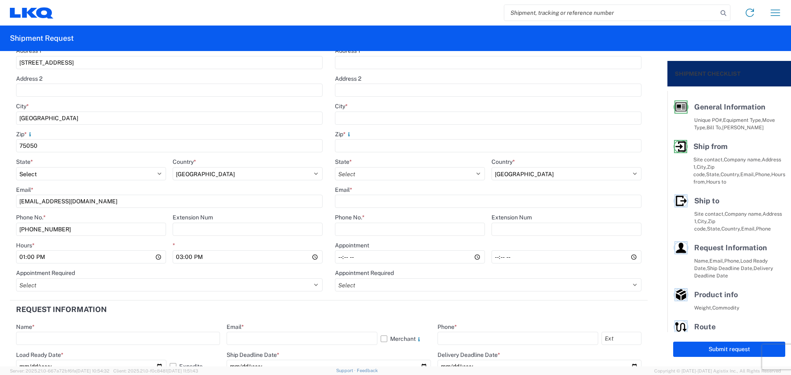
click at [322, 319] on header "Request Information" at bounding box center [329, 310] width 638 height 19
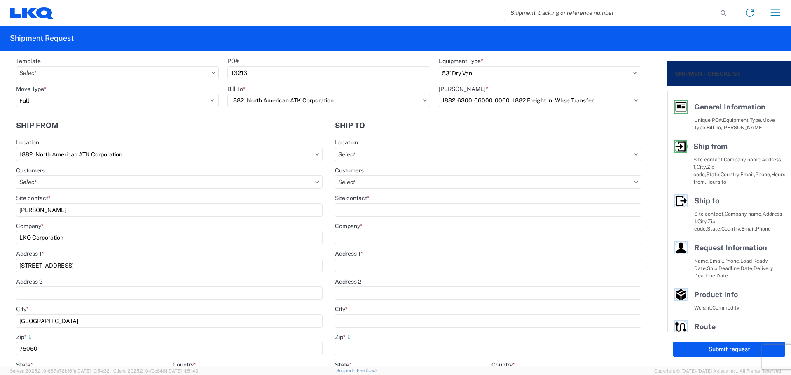
scroll to position [0, 0]
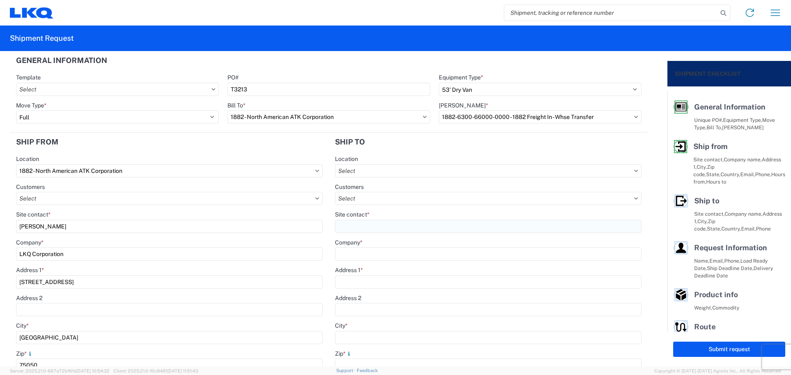
click at [393, 225] on input "Site contact *" at bounding box center [488, 226] width 307 height 13
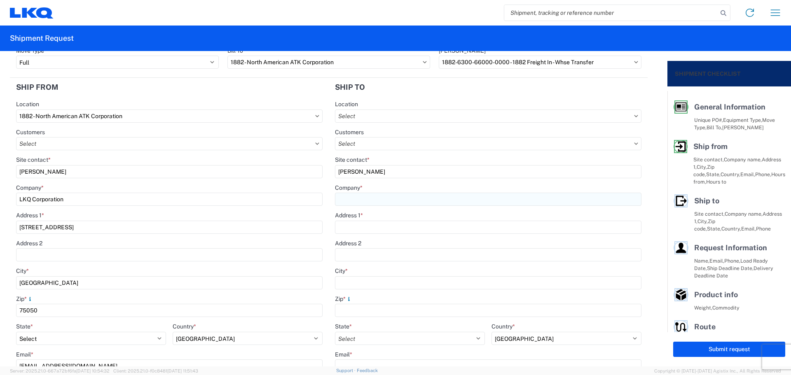
type input "[PERSON_NAME]"
click at [375, 197] on input "Company *" at bounding box center [488, 199] width 307 height 13
type input "LKQ-[GEOGRAPHIC_DATA]"
type input "[STREET_ADDRESS][PERSON_NAME]"
type input "[GEOGRAPHIC_DATA]"
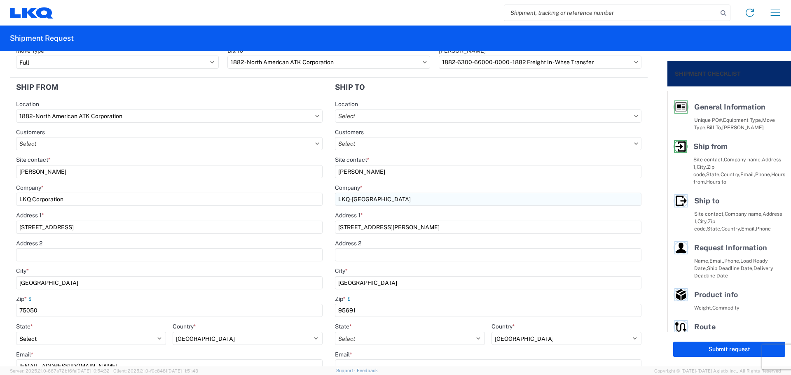
type input "95691"
select select "CA"
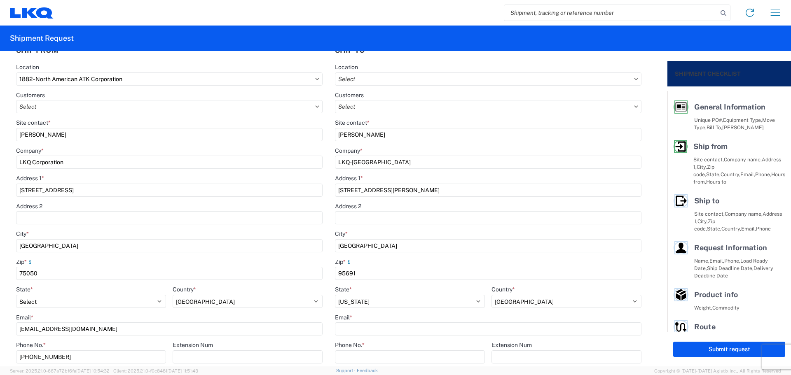
scroll to position [165, 0]
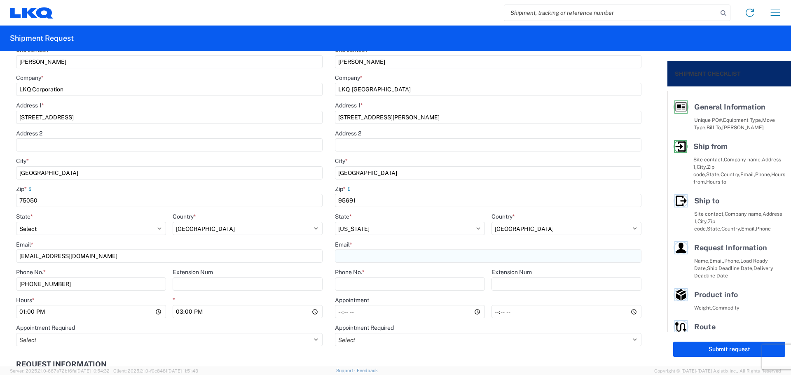
click at [363, 253] on input "Email *" at bounding box center [488, 256] width 307 height 13
paste input "[EMAIL_ADDRESS][DOMAIN_NAME]"
type input "[EMAIL_ADDRESS][DOMAIN_NAME]"
click at [359, 284] on input "Phone No. *" at bounding box center [410, 284] width 150 height 13
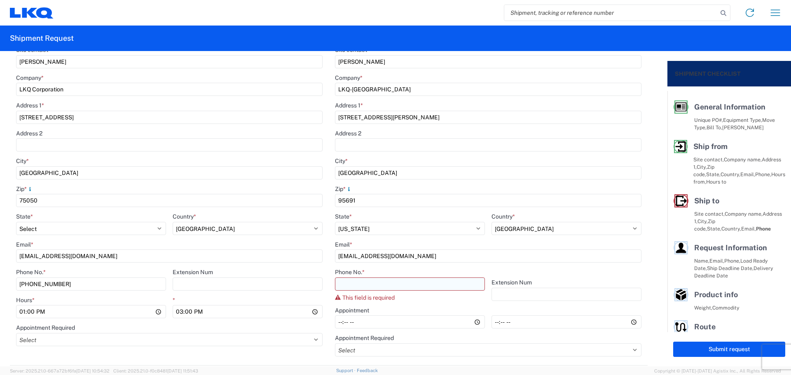
paste input "87876002"
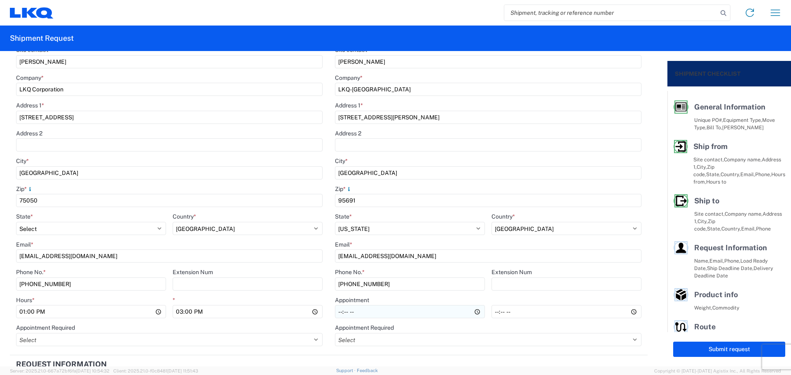
type input "[PHONE_NUMBER]"
click at [337, 314] on input "Hours *" at bounding box center [410, 311] width 150 height 13
type input "08:00"
type input "14:00"
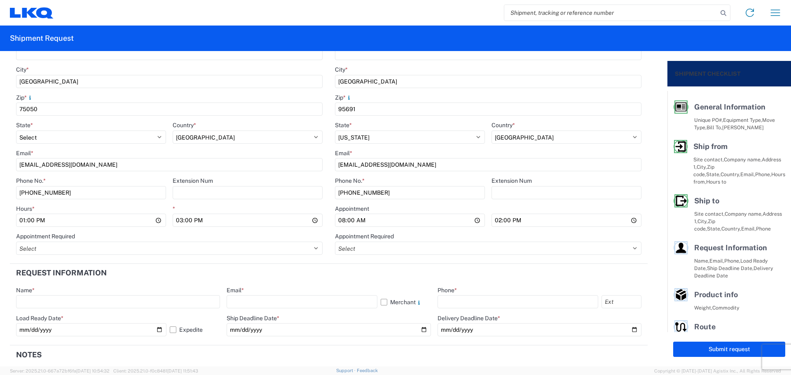
scroll to position [275, 0]
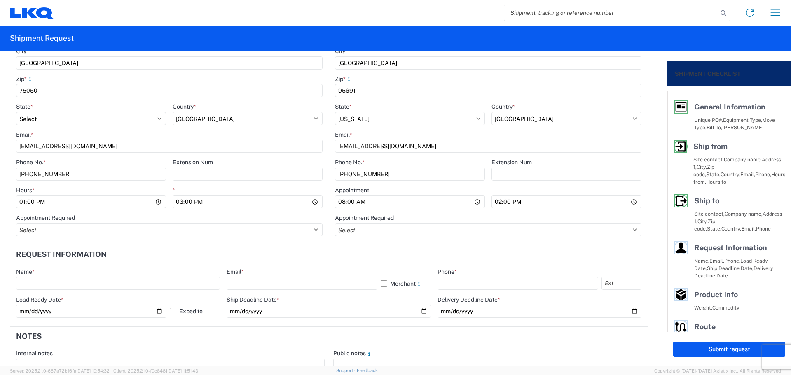
click at [309, 267] on agx-form-section "Request Information Name * Email * Merchant Phone * Load Ready Date * [DATE] Ex…" at bounding box center [329, 287] width 638 height 82
click at [33, 284] on input "text" at bounding box center [118, 283] width 204 height 13
type input "[PERSON_NAME]"
click at [250, 280] on input "text" at bounding box center [302, 283] width 150 height 13
type input "[EMAIL_ADDRESS][DOMAIN_NAME]"
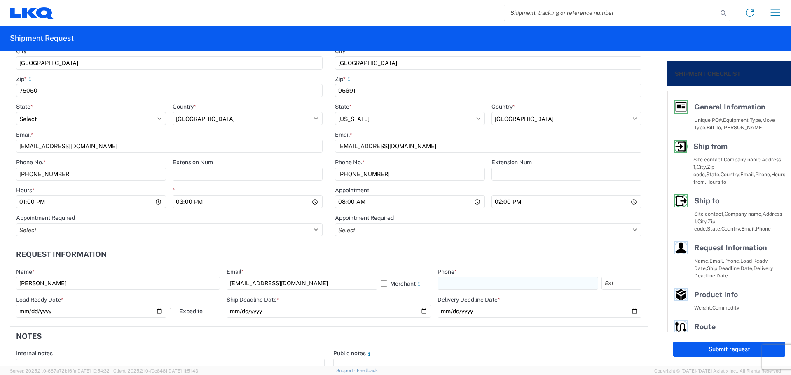
click at [470, 286] on input "text" at bounding box center [518, 283] width 161 height 13
type input "[PHONE_NUMBER]"
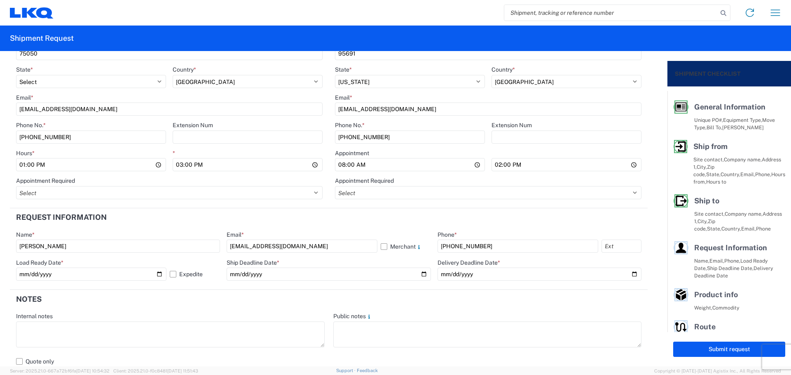
scroll to position [330, 0]
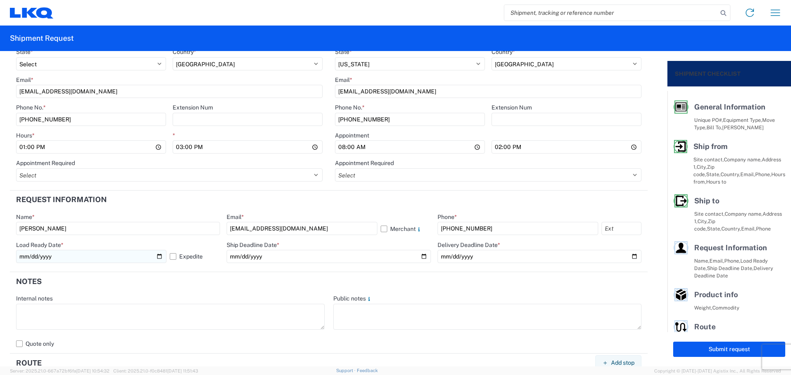
click at [156, 257] on input "[DATE]" at bounding box center [91, 256] width 150 height 13
type input "[DATE]"
click at [420, 254] on input "date" at bounding box center [329, 256] width 204 height 13
type input "[DATE]"
click at [627, 256] on input "date" at bounding box center [540, 256] width 204 height 13
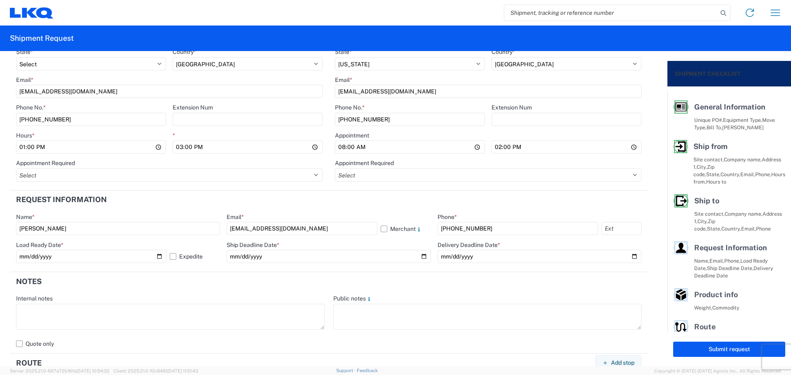
type input "[DATE]"
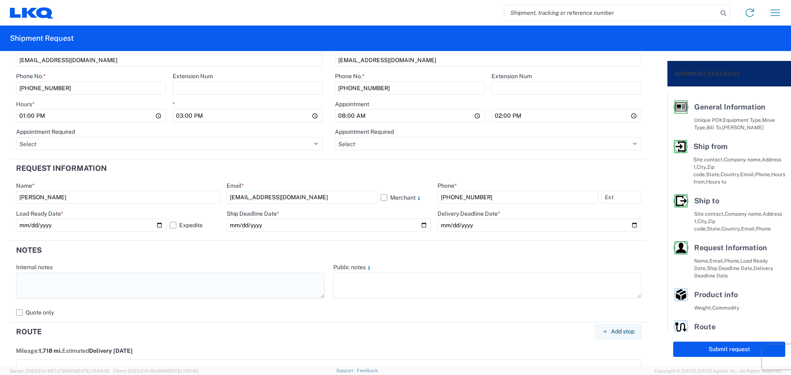
scroll to position [384, 0]
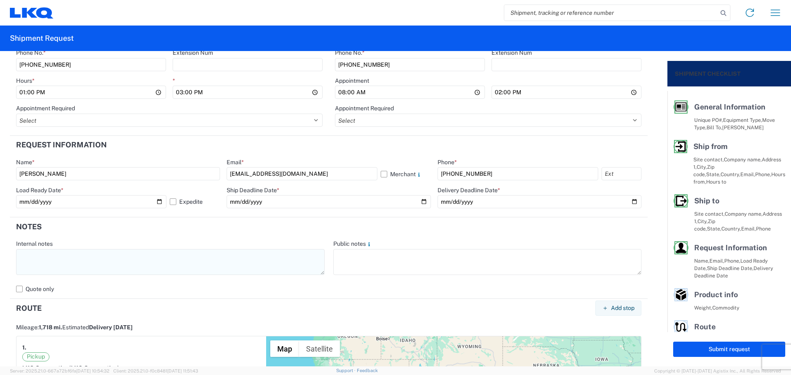
click at [44, 264] on textarea at bounding box center [170, 262] width 309 height 26
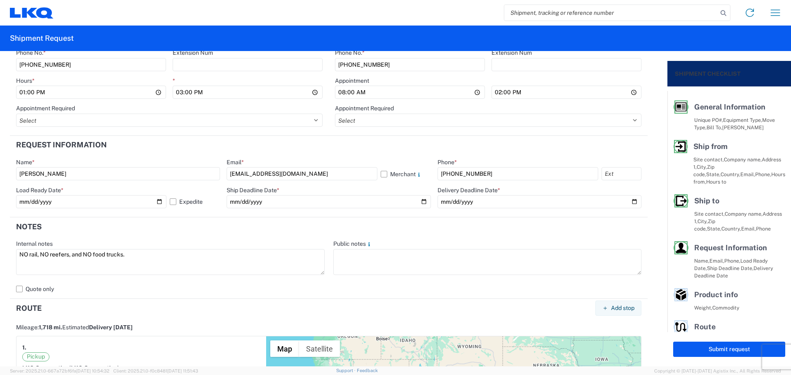
drag, startPoint x: 2, startPoint y: 258, endPoint x: 0, endPoint y: 262, distance: 4.4
click at [0, 262] on form "General Information Template PO# T3213 Equipment Type * Select 53’ Dry Van Flat…" at bounding box center [334, 209] width 668 height 316
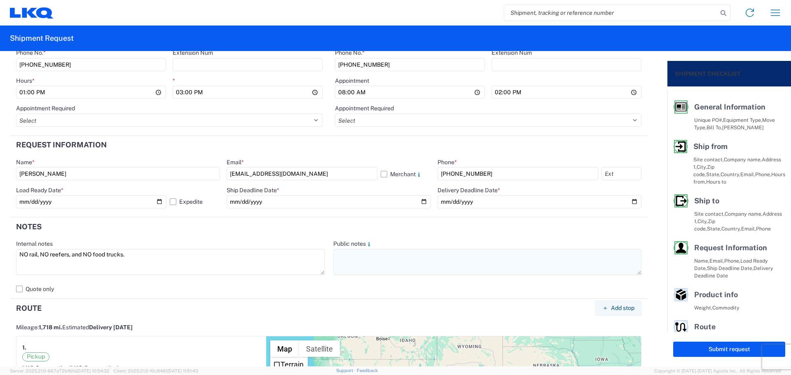
type textarea "NO rail, NO reefers, and NO food trucks."
click at [407, 264] on textarea at bounding box center [487, 262] width 309 height 26
paste textarea "NO rail, NO reefers, and NO food trucks."
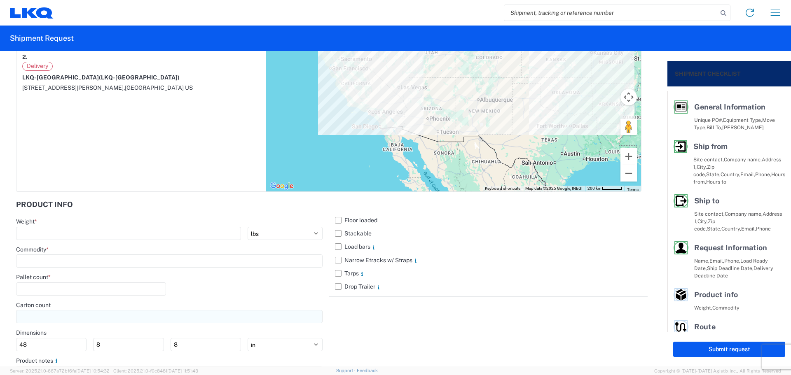
scroll to position [777, 0]
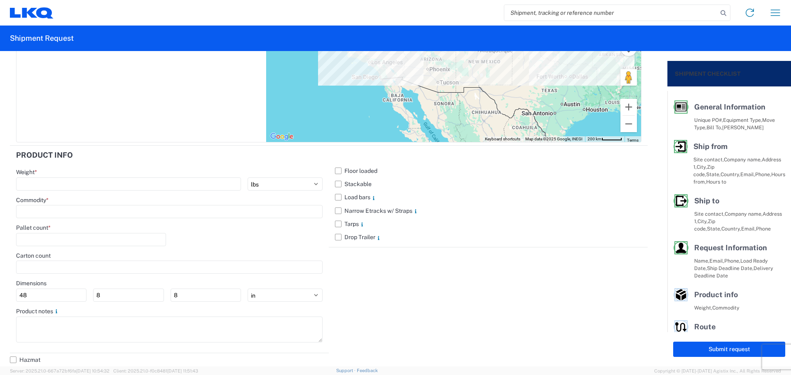
type textarea "NO rail, NO reefers, and NO food trucks."
click at [72, 344] on main "Weight * kgs lbs Commodity * Pallet count * Carton count Dimensions 48 8 8 ft i…" at bounding box center [169, 259] width 319 height 181
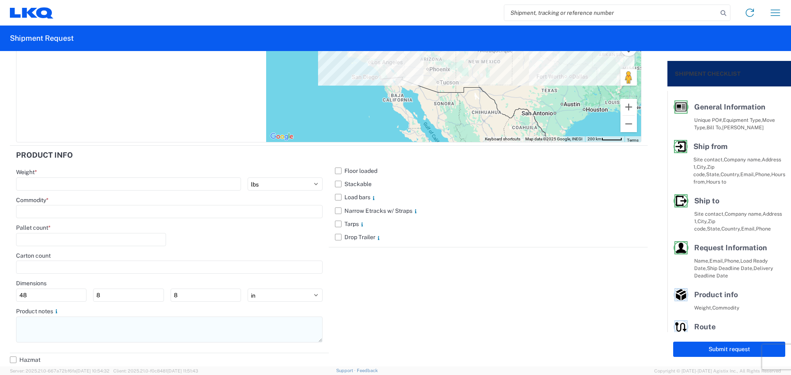
click at [69, 329] on textarea at bounding box center [169, 330] width 307 height 26
paste textarea "NO rail, NO reefers, and NO food trucks."
type textarea "NO rail, NO reefers, and NO food trucks."
click at [335, 178] on label "Stackable" at bounding box center [488, 184] width 307 height 13
click at [0, 0] on input "Stackable" at bounding box center [0, 0] width 0 height 0
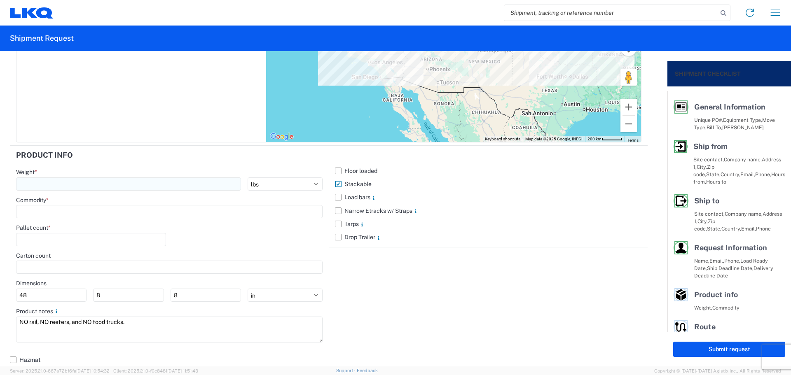
click at [115, 185] on input "number" at bounding box center [128, 184] width 225 height 13
type input "31470"
drag, startPoint x: 91, startPoint y: 204, endPoint x: 88, endPoint y: 207, distance: 5.0
click at [91, 204] on div "Commodity *" at bounding box center [169, 208] width 307 height 22
click at [87, 209] on input at bounding box center [169, 211] width 307 height 13
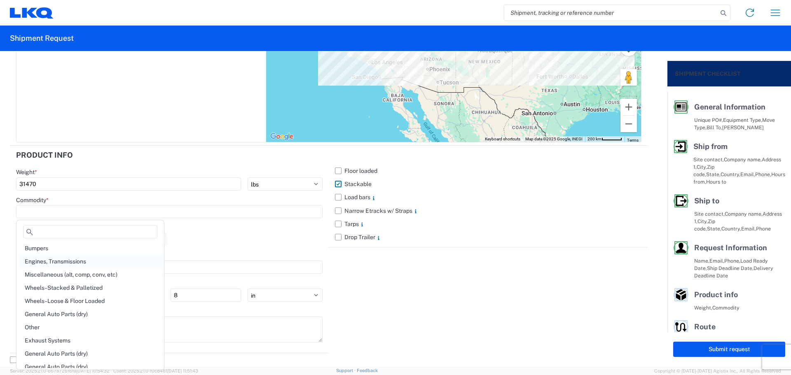
click at [73, 260] on div "Engines, Transmissions" at bounding box center [90, 261] width 144 height 13
type input "Engines, Transmissions"
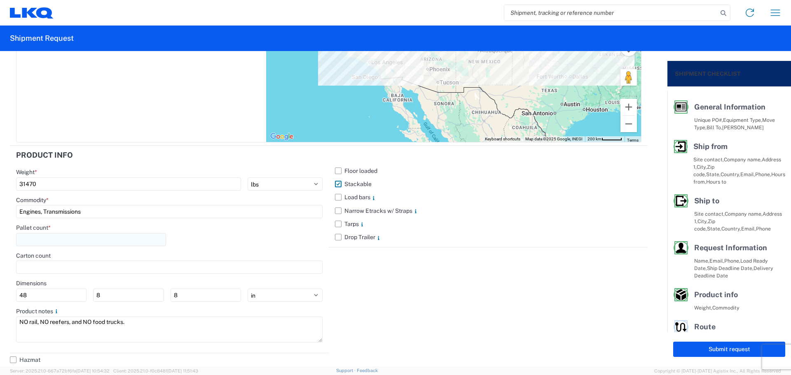
click at [91, 238] on input "number" at bounding box center [91, 239] width 150 height 13
type input "42"
click at [207, 244] on div "Pallet count * 42" at bounding box center [169, 238] width 307 height 28
click at [725, 350] on button "Submit request" at bounding box center [729, 349] width 112 height 15
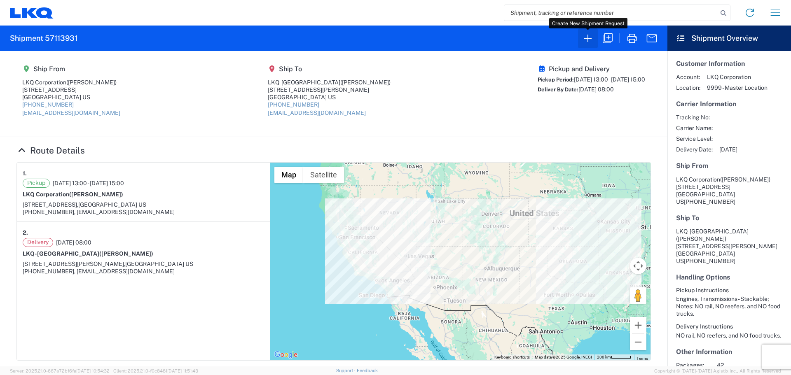
click at [591, 42] on icon "button" at bounding box center [587, 38] width 13 height 13
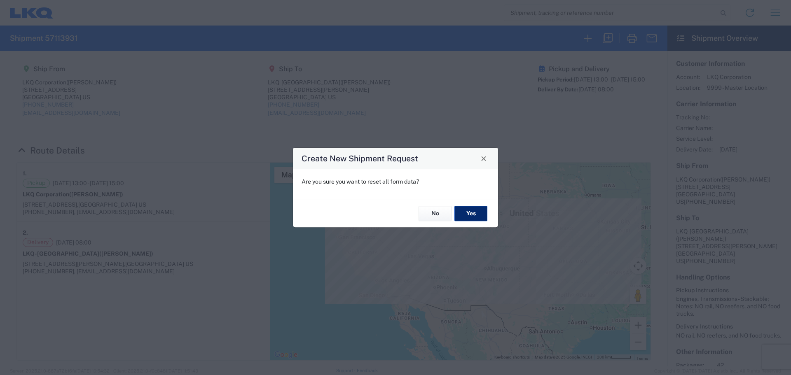
click at [474, 220] on button "Yes" at bounding box center [471, 213] width 33 height 15
select select "FULL"
select select "US"
select select "LBS"
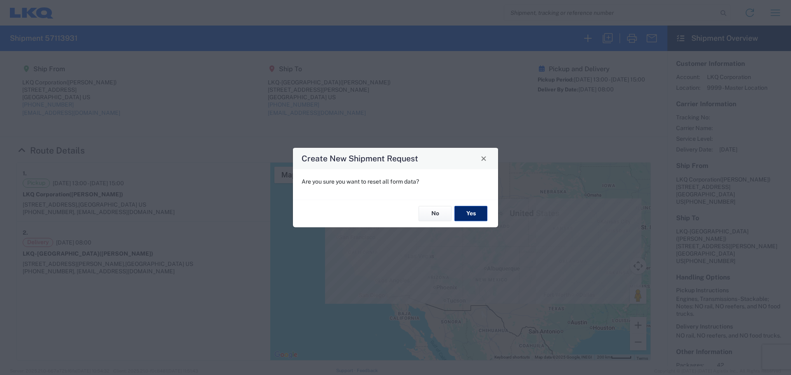
select select "IN"
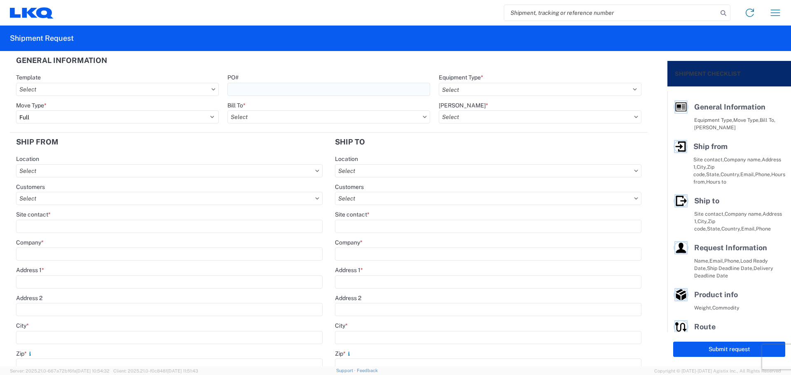
click at [244, 90] on input "PO#" at bounding box center [328, 89] width 203 height 13
type input "MMMDesMoines101325"
click at [334, 63] on header "General Information" at bounding box center [329, 60] width 638 height 19
click at [486, 90] on select "Select 53’ Dry Van Flatbed Dropdeck (van) Lowboy (flatbed) Rail" at bounding box center [540, 89] width 203 height 13
select select "STDV"
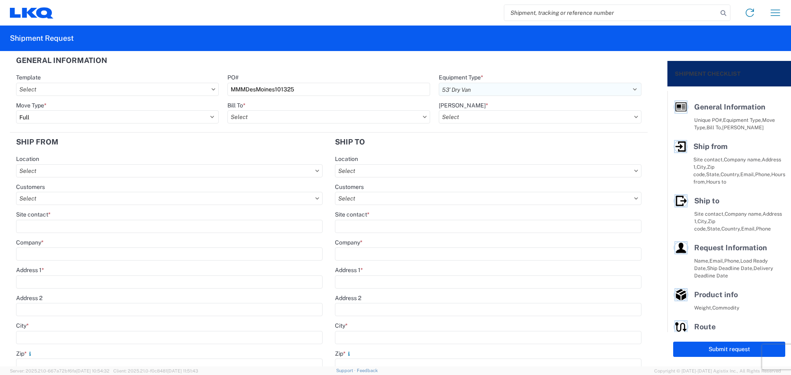
click at [439, 83] on select "Select 53’ Dry Van Flatbed Dropdeck (van) Lowboy (flatbed) Rail" at bounding box center [540, 89] width 203 height 13
click at [252, 116] on input "text" at bounding box center [328, 116] width 203 height 13
click at [301, 151] on div "1882 - North American ATK Corporation" at bounding box center [299, 153] width 144 height 13
click at [492, 117] on input "text" at bounding box center [540, 116] width 203 height 13
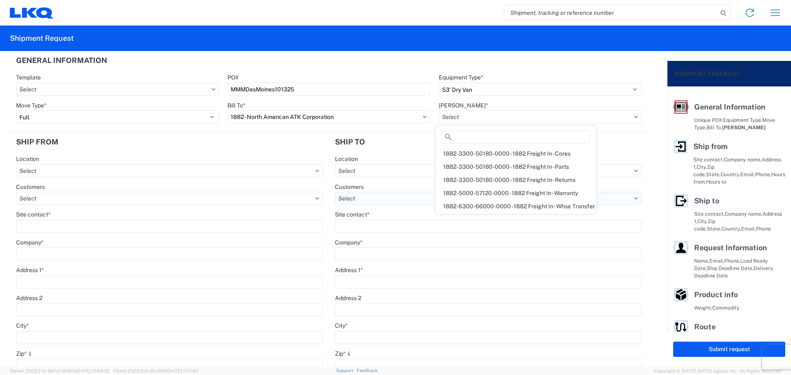
click at [531, 204] on div "1882-6300-66000-0000 - 1882 Freight In - Whse Transfer" at bounding box center [516, 206] width 158 height 13
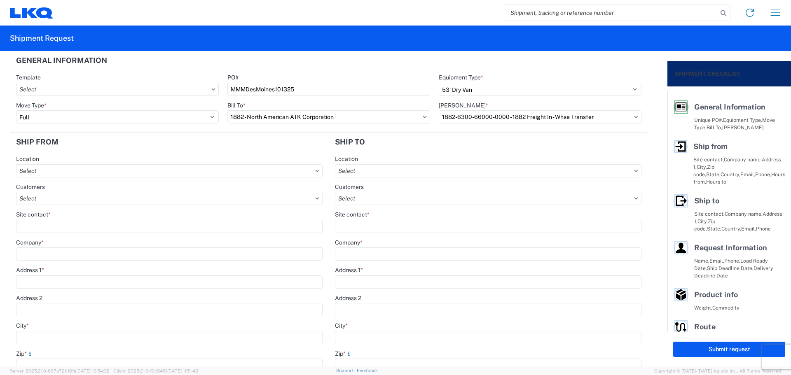
click at [193, 150] on header "Ship from" at bounding box center [169, 142] width 319 height 19
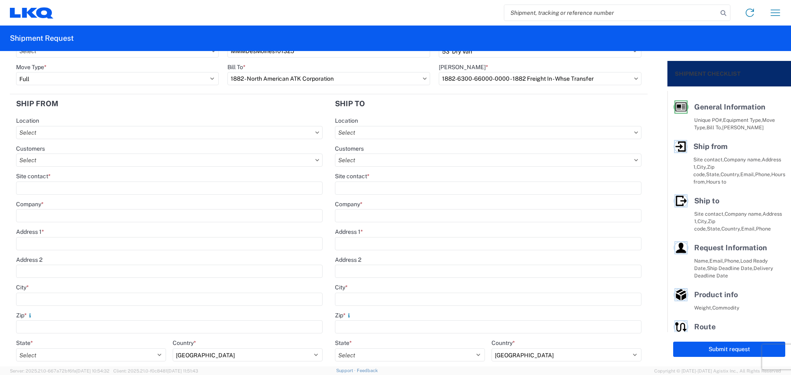
scroll to position [55, 0]
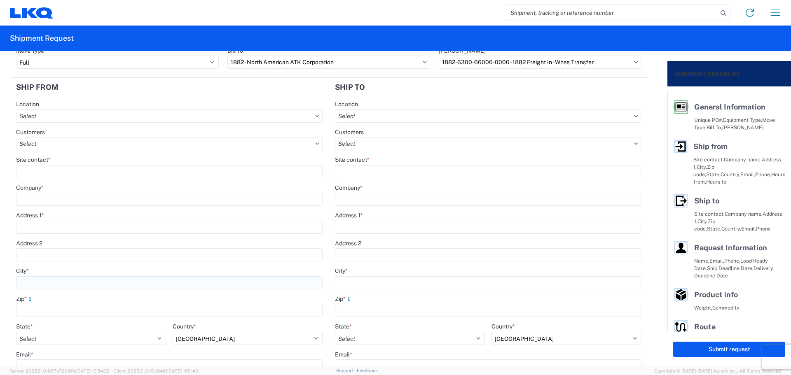
click at [54, 281] on input "City *" at bounding box center [169, 283] width 307 height 13
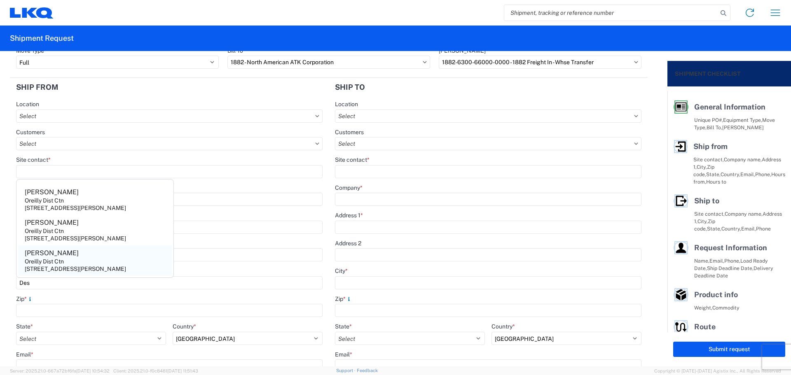
click at [72, 261] on agx-address-suggestion-item "[PERSON_NAME] Dist Ctn [STREET_ADDRESS][PERSON_NAME]" at bounding box center [95, 261] width 154 height 30
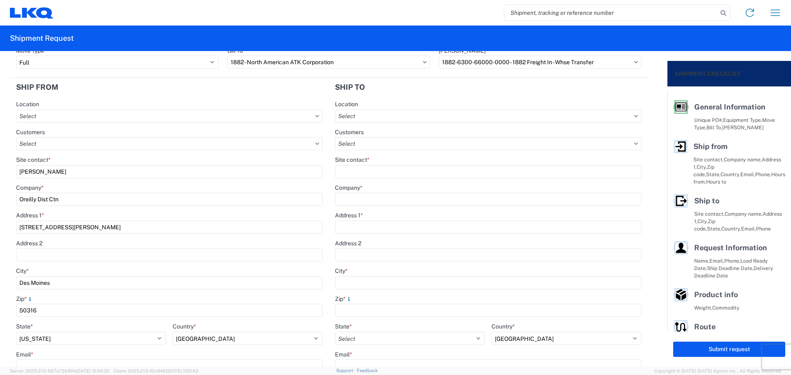
drag, startPoint x: 59, startPoint y: 168, endPoint x: 0, endPoint y: 178, distance: 59.4
click at [0, 178] on form "General Information Template PO# MMMDesMoines101325 Equipment Type * Select 53’…" at bounding box center [334, 209] width 668 height 316
click at [150, 84] on header "Ship from" at bounding box center [169, 87] width 319 height 19
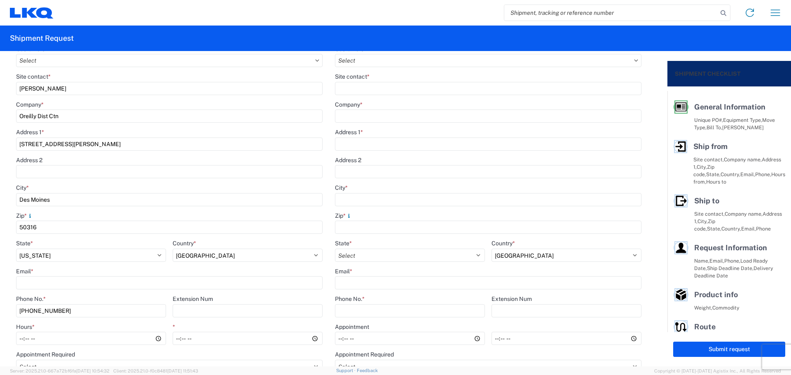
scroll to position [165, 0]
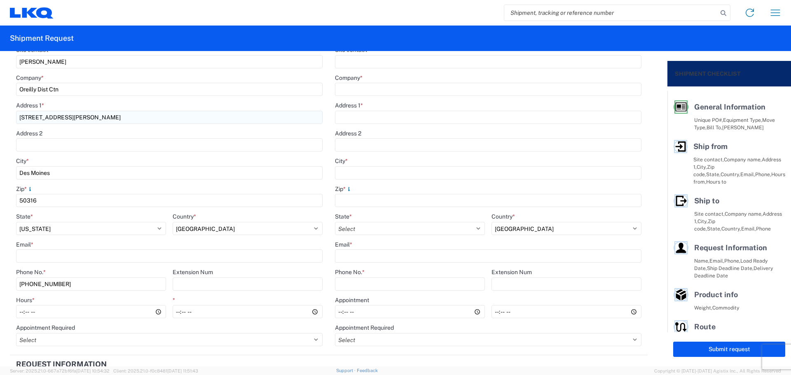
click at [94, 120] on input "[STREET_ADDRESS][PERSON_NAME]" at bounding box center [169, 117] width 307 height 13
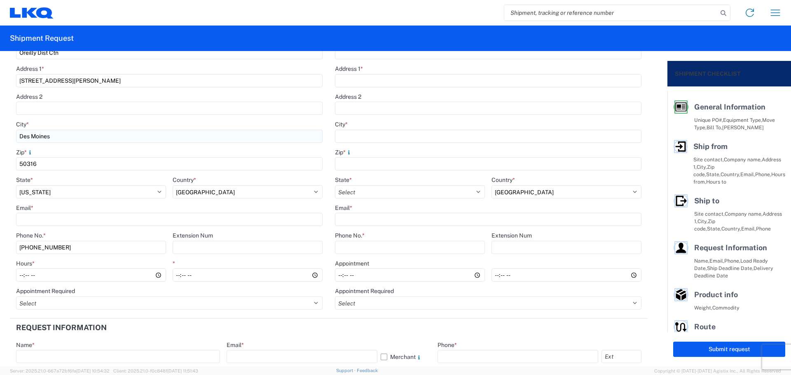
scroll to position [220, 0]
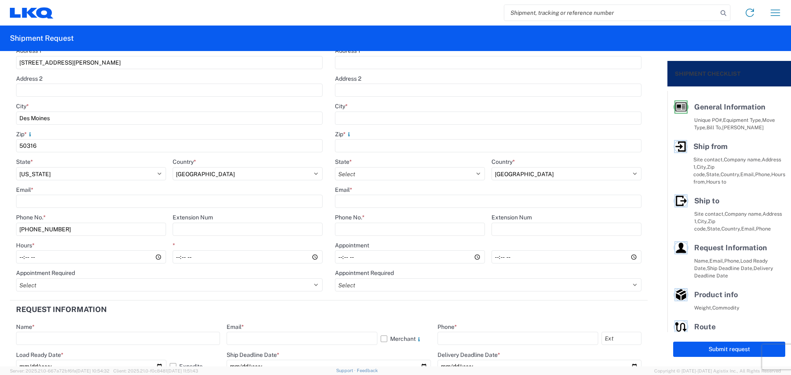
click at [130, 307] on header "Request Information" at bounding box center [329, 310] width 638 height 19
click at [51, 199] on input "Email *" at bounding box center [169, 201] width 307 height 13
click at [18, 258] on input "Hours *" at bounding box center [91, 257] width 150 height 13
click at [315, 316] on header "Request Information" at bounding box center [329, 310] width 638 height 19
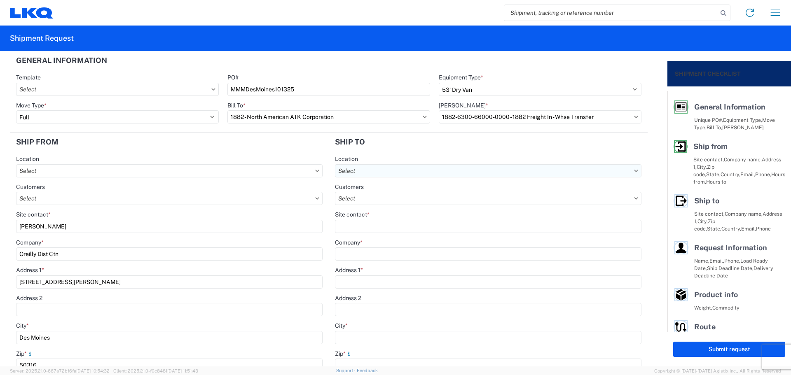
click at [391, 170] on input "text" at bounding box center [488, 170] width 307 height 13
click at [408, 206] on div "1635 - [PERSON_NAME]" at bounding box center [406, 207] width 144 height 13
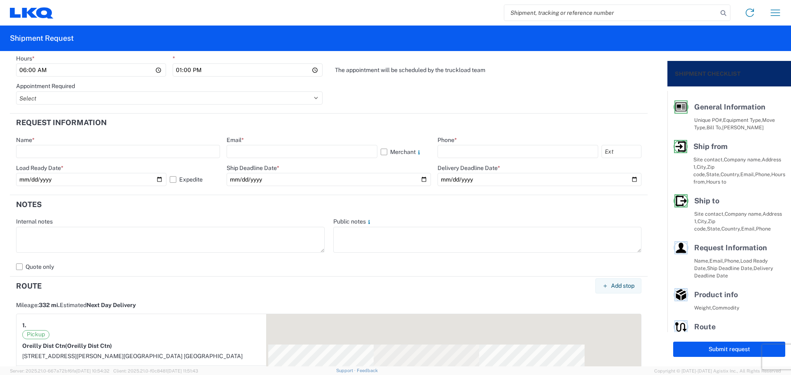
scroll to position [440, 0]
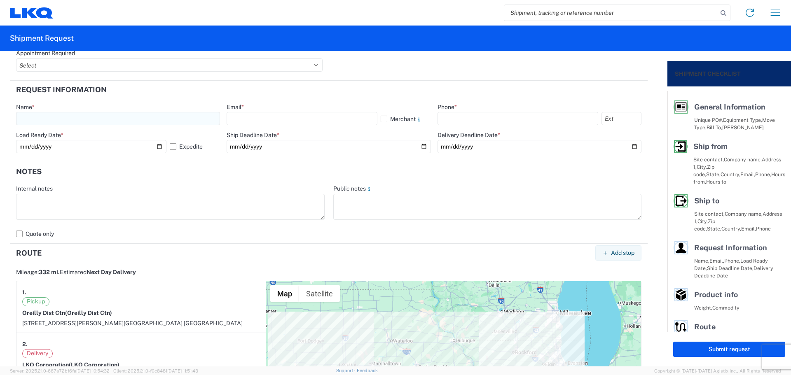
click at [33, 116] on input "text" at bounding box center [118, 118] width 204 height 13
click at [246, 116] on input "text" at bounding box center [302, 118] width 150 height 13
click at [452, 113] on input "text" at bounding box center [518, 118] width 161 height 13
click at [157, 145] on input "[DATE]" at bounding box center [91, 146] width 150 height 13
click at [171, 166] on header "Notes" at bounding box center [329, 171] width 638 height 19
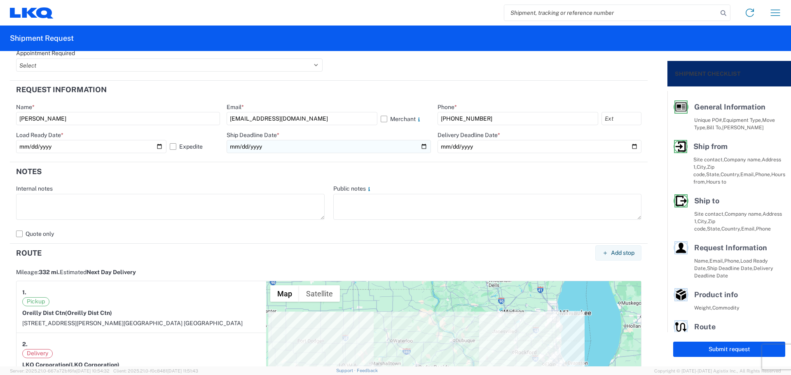
click at [419, 145] on input "date" at bounding box center [329, 146] width 204 height 13
click at [632, 145] on input "date" at bounding box center [540, 146] width 204 height 13
click at [628, 145] on input "date" at bounding box center [540, 146] width 204 height 13
click at [630, 144] on input "[DATE]" at bounding box center [540, 146] width 204 height 13
click at [630, 145] on input "[DATE]" at bounding box center [540, 146] width 204 height 13
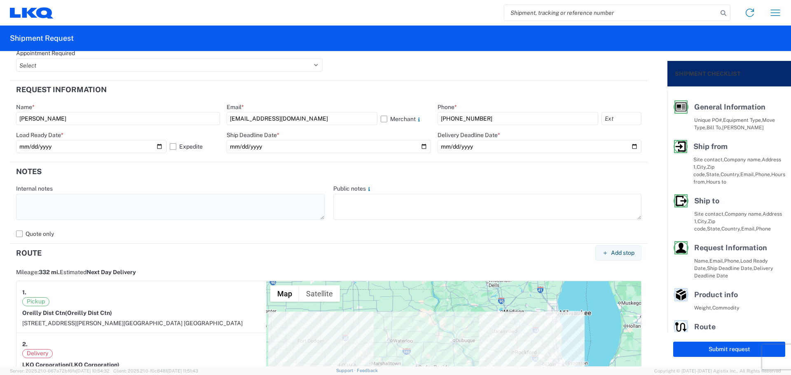
click at [110, 209] on textarea at bounding box center [170, 207] width 309 height 26
drag, startPoint x: 72, startPoint y: 197, endPoint x: 0, endPoint y: 202, distance: 72.3
click at [0, 202] on form "General Information Template PO# MMMDesMoines101325 Equipment Type * Select 53’…" at bounding box center [334, 209] width 668 height 316
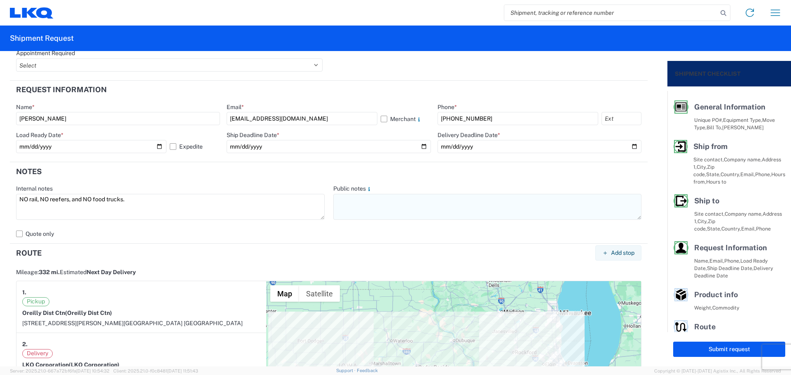
click at [363, 211] on textarea at bounding box center [487, 207] width 309 height 26
paste textarea "NO rail, NO reefers, and NO food trucks."
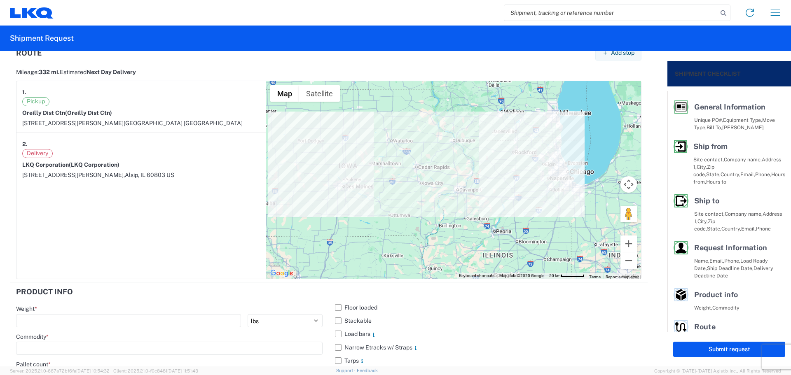
scroll to position [777, 0]
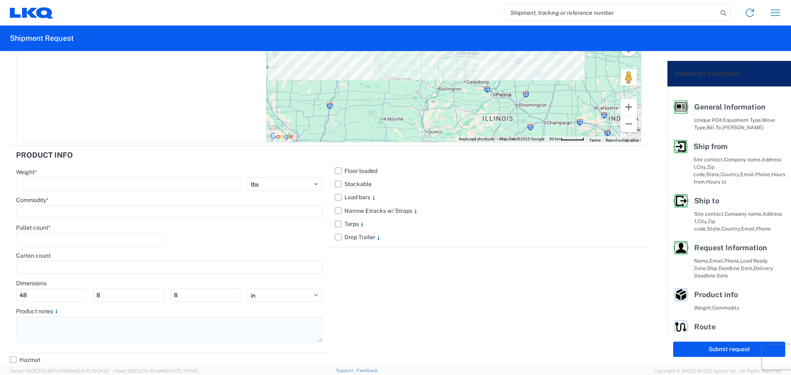
click at [44, 335] on textarea at bounding box center [169, 330] width 307 height 26
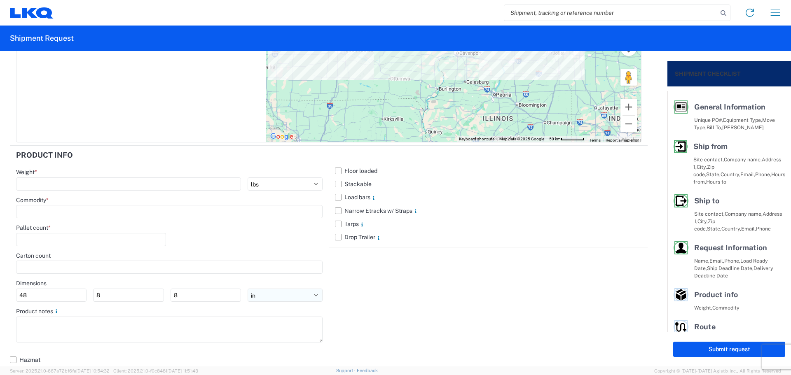
paste textarea "NO rail, NO reefers, and NO food trucks."
click at [335, 181] on label "Stackable" at bounding box center [488, 184] width 307 height 13
click at [0, 0] on input "Stackable" at bounding box center [0, 0] width 0 height 0
click at [63, 183] on input "number" at bounding box center [128, 184] width 225 height 13
click at [53, 211] on input at bounding box center [169, 211] width 307 height 13
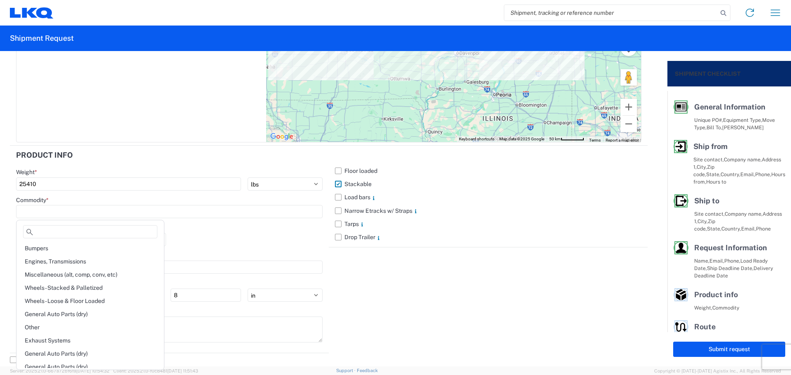
click at [68, 258] on div "Engines, Transmissions" at bounding box center [90, 261] width 144 height 13
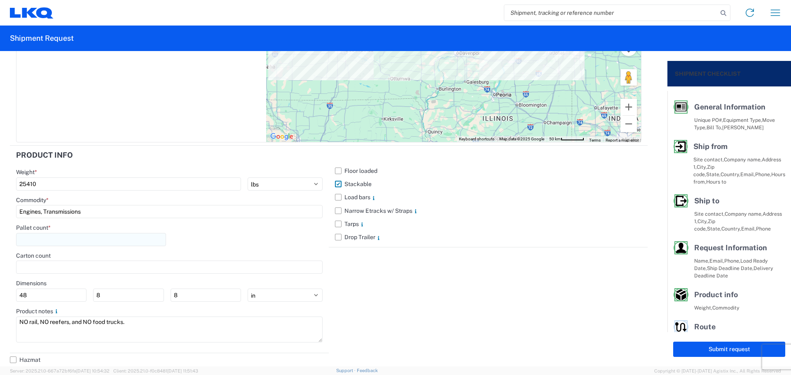
click at [55, 237] on input "number" at bounding box center [91, 239] width 150 height 13
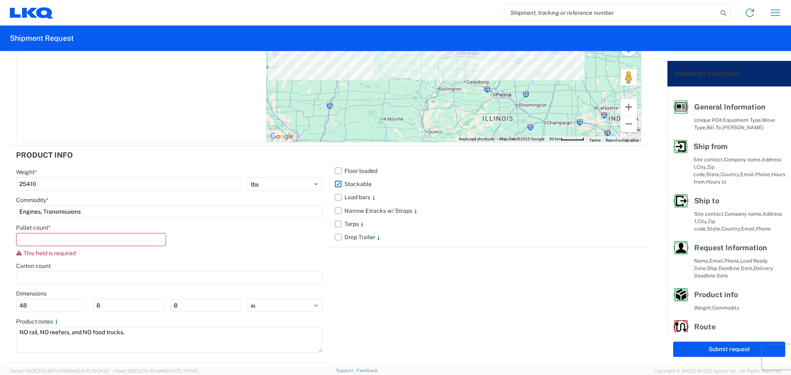
click at [405, 275] on div "Floor loaded Stackable Load bars Narrow Etracks w/ Straps Tarps Drop Trailer" at bounding box center [488, 255] width 319 height 218
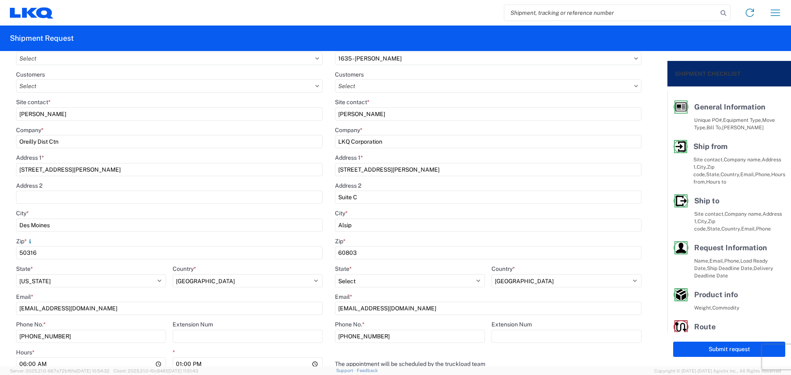
scroll to position [7, 0]
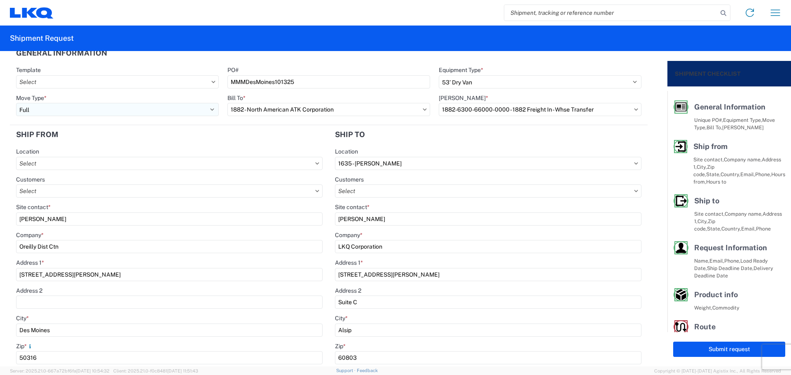
click at [76, 110] on select "Select Full Partial TL" at bounding box center [117, 109] width 203 height 13
click at [16, 103] on select "Select Full Partial TL" at bounding box center [117, 109] width 203 height 13
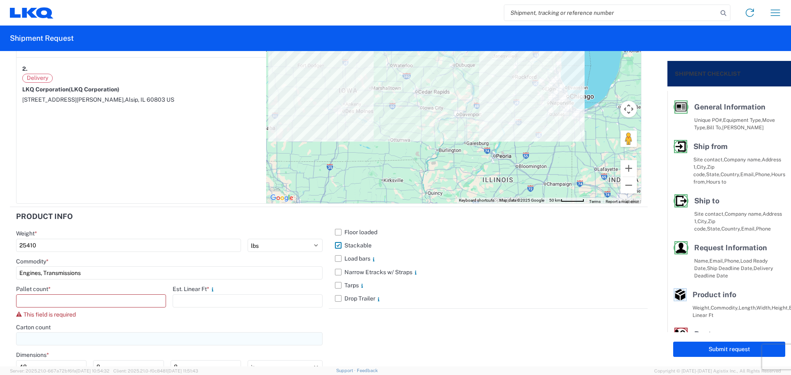
scroll to position [787, 0]
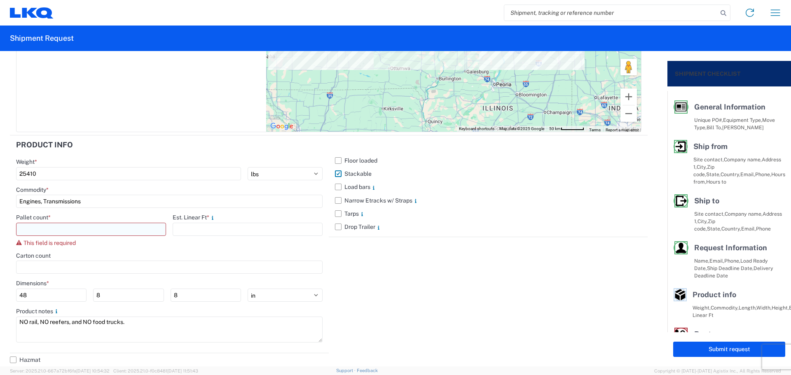
click at [61, 230] on input "number" at bounding box center [91, 229] width 150 height 13
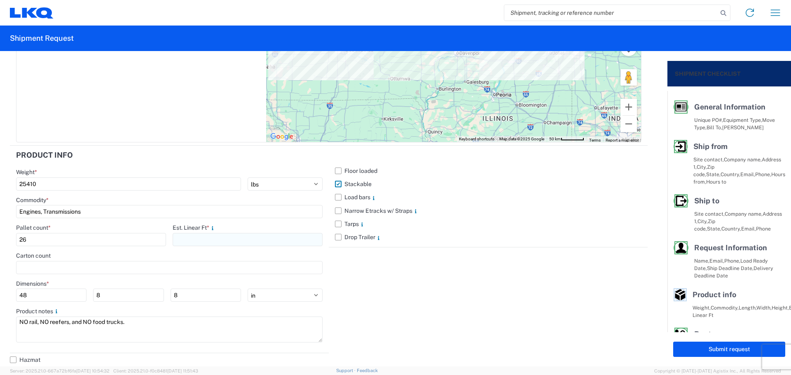
click at [194, 242] on input "number" at bounding box center [248, 239] width 150 height 13
drag, startPoint x: 389, startPoint y: 291, endPoint x: 377, endPoint y: 297, distance: 13.5
click at [389, 291] on div "Floor loaded Stackable Load bars Narrow Etracks w/ Straps Tarps Drop Trailer" at bounding box center [488, 250] width 319 height 208
click at [716, 350] on button "Submit request" at bounding box center [729, 349] width 112 height 15
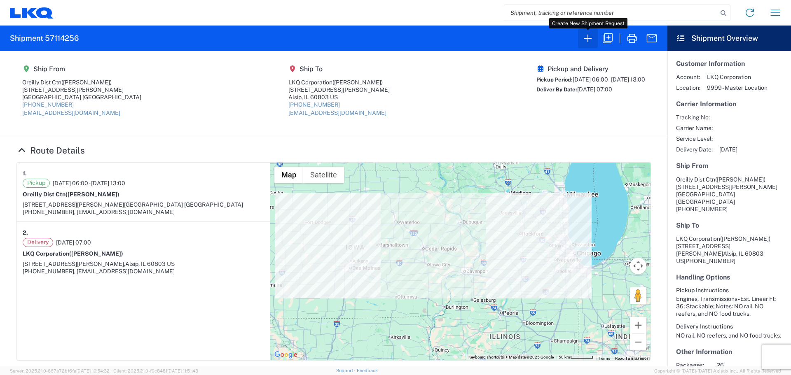
click at [586, 47] on button "button" at bounding box center [588, 38] width 20 height 20
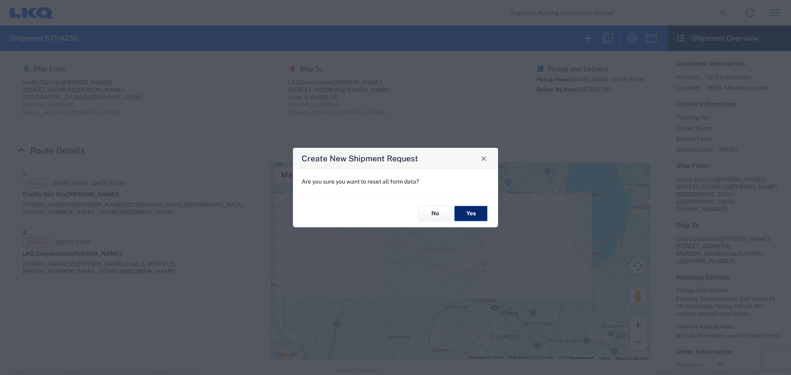
click at [460, 216] on button "Yes" at bounding box center [471, 213] width 33 height 15
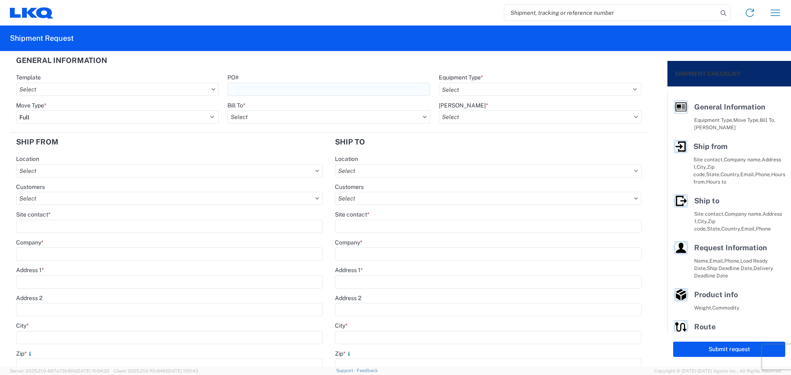
click at [272, 89] on input "PO#" at bounding box center [328, 89] width 203 height 13
click at [346, 69] on header "General Information" at bounding box center [329, 60] width 638 height 19
click at [487, 83] on select "Select 53’ Dry Van Flatbed Dropdeck (van) Lowboy (flatbed) Rail" at bounding box center [540, 89] width 203 height 13
click at [439, 83] on select "Select 53’ Dry Van Flatbed Dropdeck (van) Lowboy (flatbed) Rail" at bounding box center [540, 89] width 203 height 13
click at [269, 113] on input "text" at bounding box center [328, 116] width 203 height 13
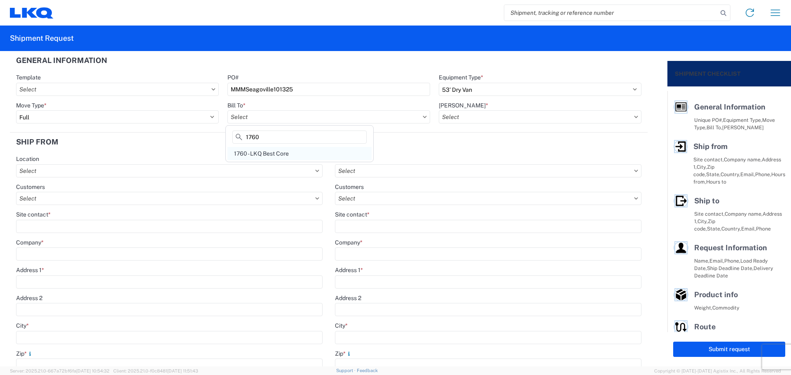
click at [291, 149] on div "1760 - LKQ Best Core" at bounding box center [299, 153] width 144 height 13
click at [474, 108] on div "[PERSON_NAME] *" at bounding box center [540, 105] width 203 height 7
click at [474, 113] on input "text" at bounding box center [540, 116] width 203 height 13
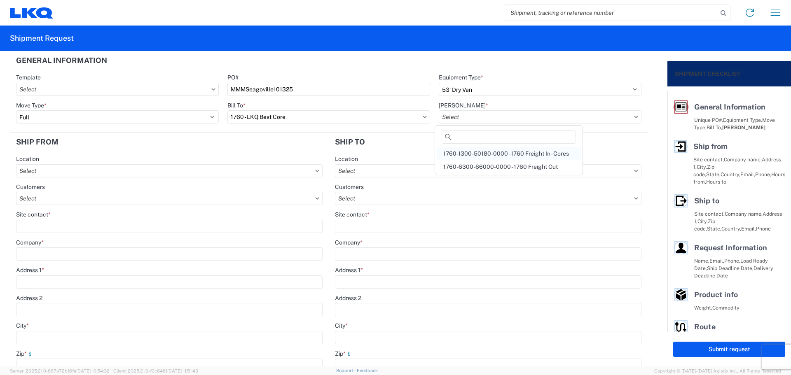
click at [495, 156] on div "1760-1300-50180-0000 - 1760 Freight In - Cores" at bounding box center [509, 153] width 144 height 13
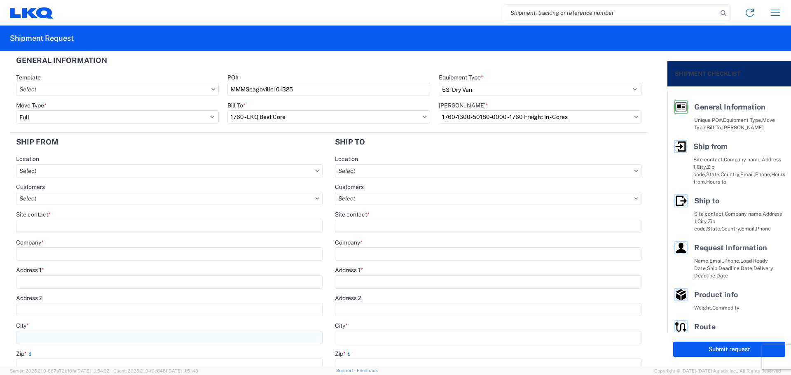
click at [43, 335] on input "City *" at bounding box center [169, 337] width 307 height 13
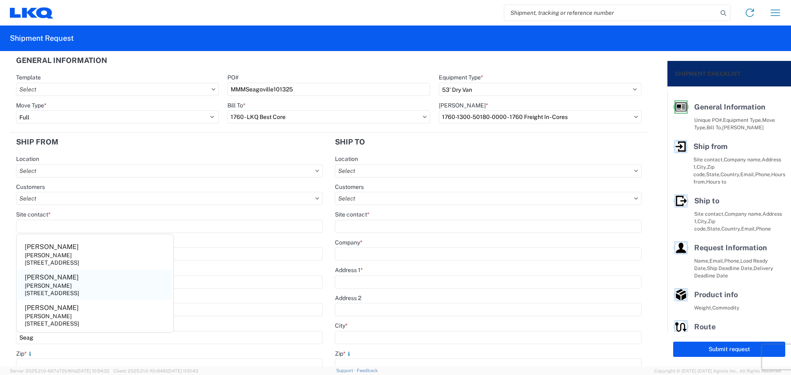
click at [81, 288] on agx-address-suggestion-item "[PERSON_NAME] [STREET_ADDRESS]" at bounding box center [95, 285] width 154 height 30
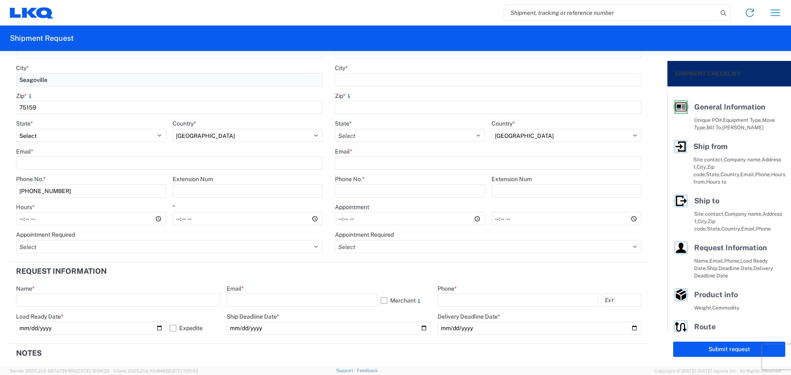
scroll to position [275, 0]
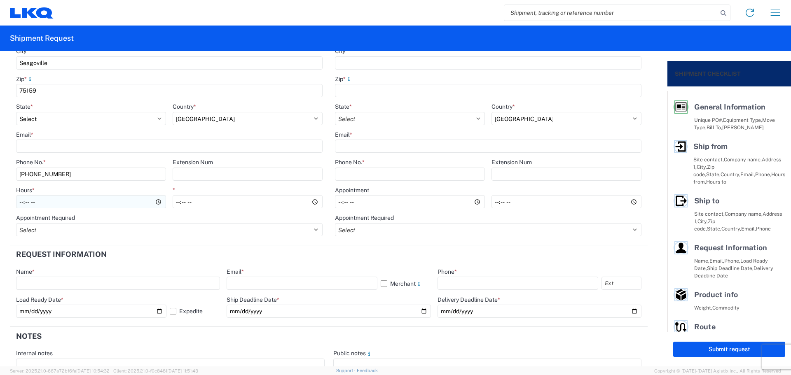
click at [22, 206] on input "Hours *" at bounding box center [91, 201] width 150 height 13
click at [366, 265] on agx-form-section "Request Information Name * Email * Merchant Phone * Load Ready Date * [DATE] Ex…" at bounding box center [329, 287] width 638 height 82
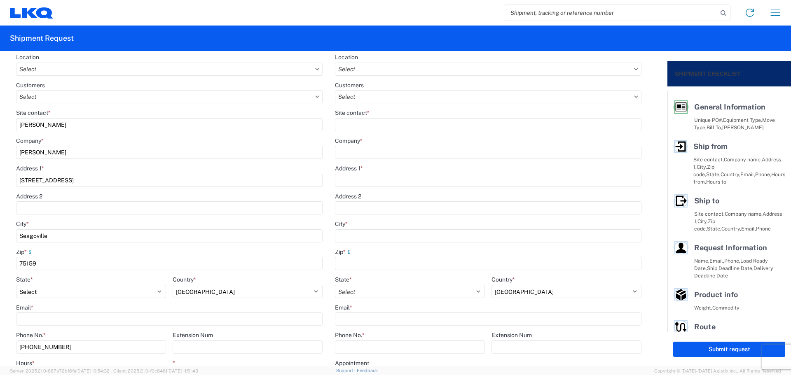
scroll to position [0, 0]
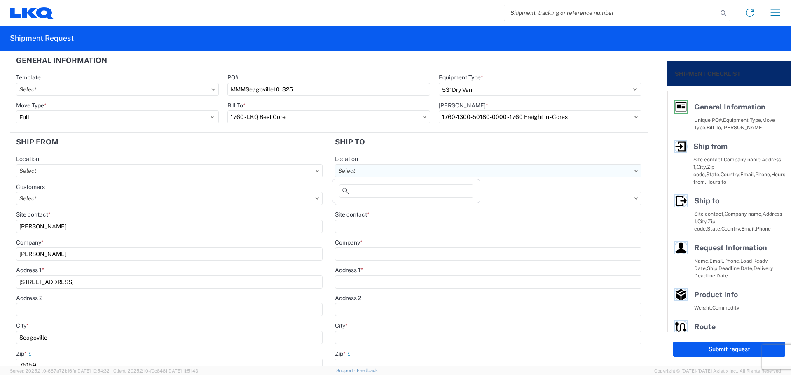
click at [384, 176] on input "text" at bounding box center [488, 170] width 307 height 13
click at [402, 208] on div "1760 - LKQ Best Core" at bounding box center [406, 207] width 144 height 13
click at [400, 224] on input "Site contact *" at bounding box center [488, 226] width 307 height 13
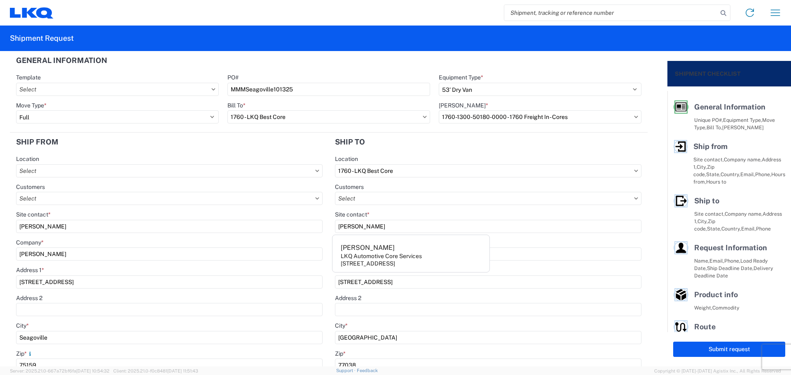
click at [429, 149] on header "Ship to" at bounding box center [488, 142] width 319 height 19
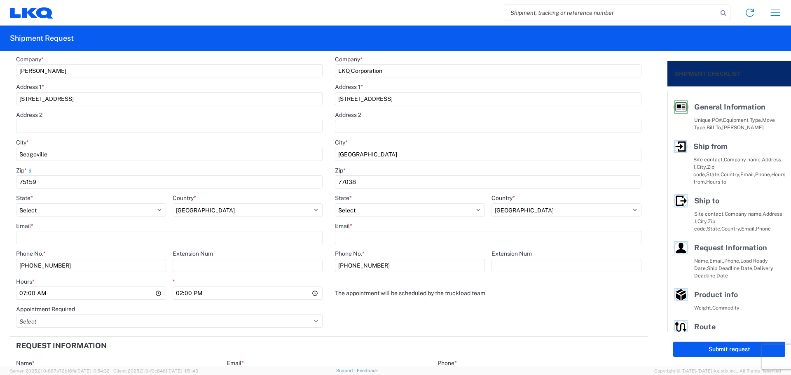
scroll to position [165, 0]
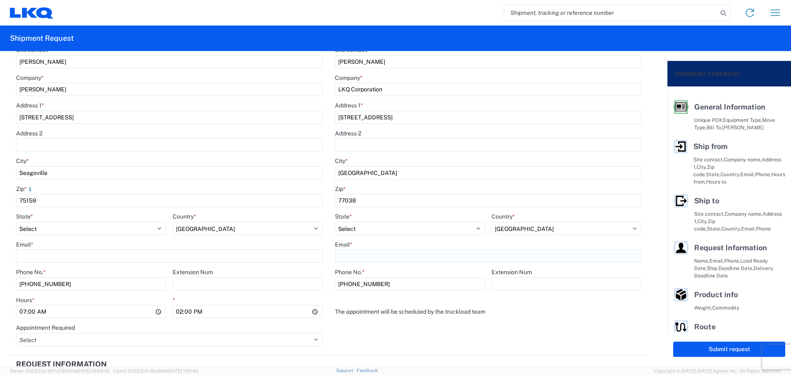
click at [380, 256] on input "Email *" at bounding box center [488, 256] width 307 height 13
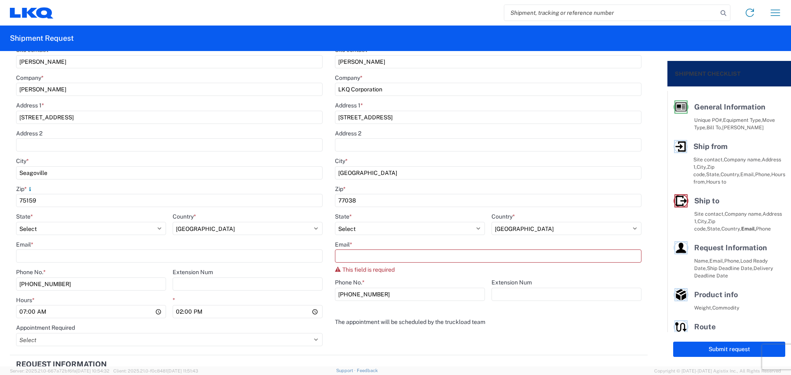
paste input "[EMAIL_ADDRESS][DOMAIN_NAME]"
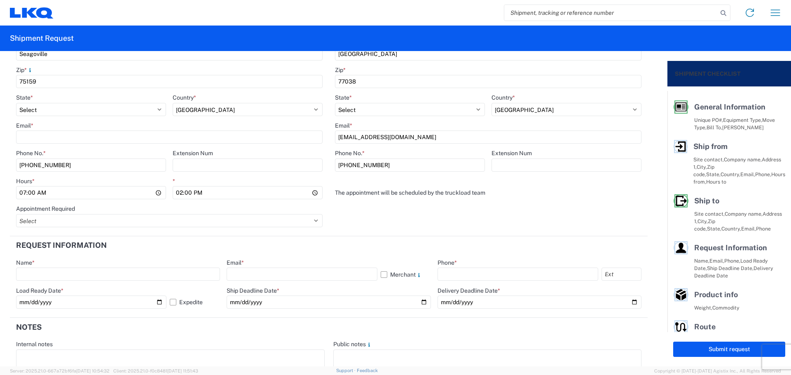
scroll to position [330, 0]
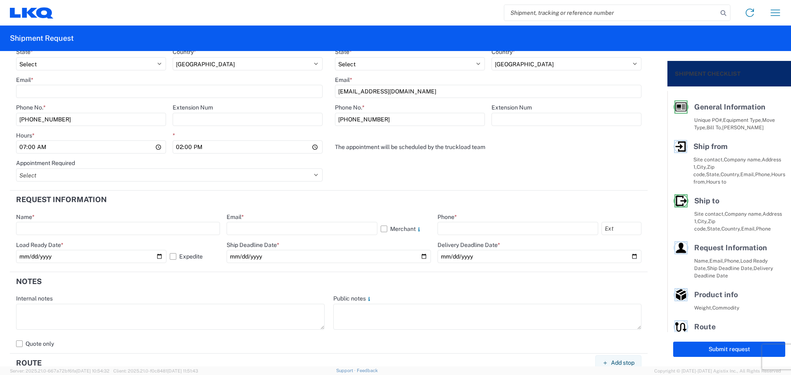
drag, startPoint x: 84, startPoint y: 232, endPoint x: 80, endPoint y: 226, distance: 6.6
click at [80, 226] on input "text" at bounding box center [118, 228] width 204 height 13
click at [266, 224] on input "text" at bounding box center [302, 228] width 150 height 13
drag, startPoint x: 463, startPoint y: 225, endPoint x: 468, endPoint y: 227, distance: 5.1
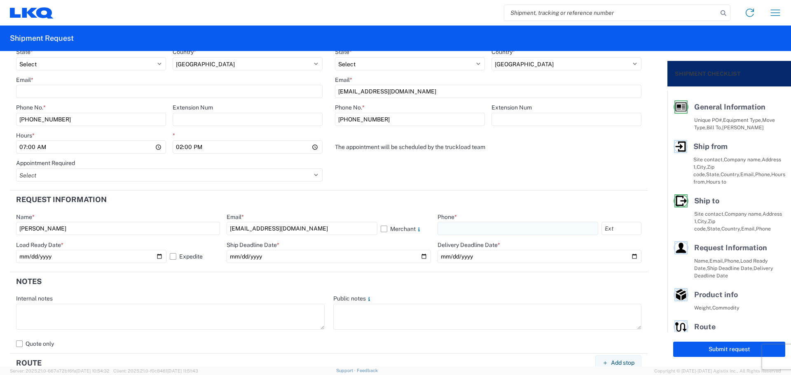
click at [463, 225] on input "text" at bounding box center [518, 228] width 161 height 13
click at [158, 256] on input "[DATE]" at bounding box center [91, 256] width 150 height 13
drag, startPoint x: 341, startPoint y: 288, endPoint x: 362, endPoint y: 282, distance: 21.3
click at [345, 286] on header "Notes" at bounding box center [329, 281] width 638 height 19
click at [417, 257] on input "date" at bounding box center [329, 256] width 204 height 13
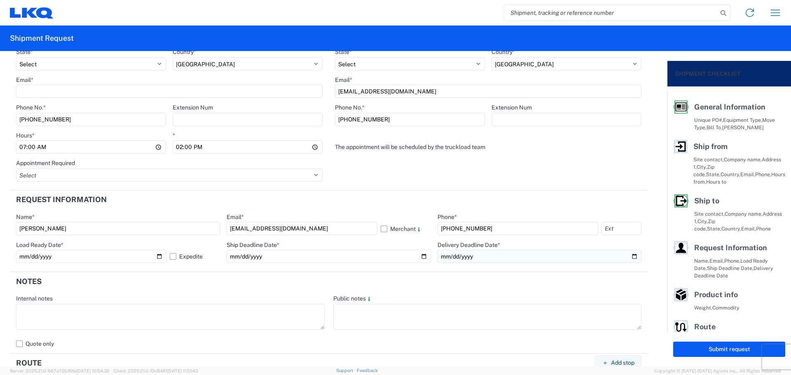
click at [630, 257] on input "date" at bounding box center [540, 256] width 204 height 13
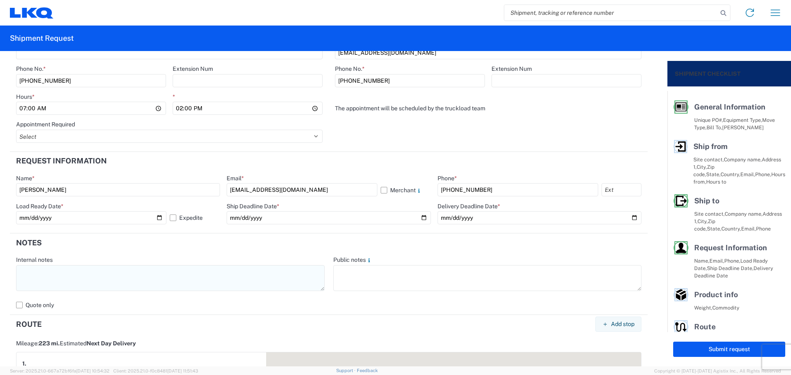
scroll to position [384, 0]
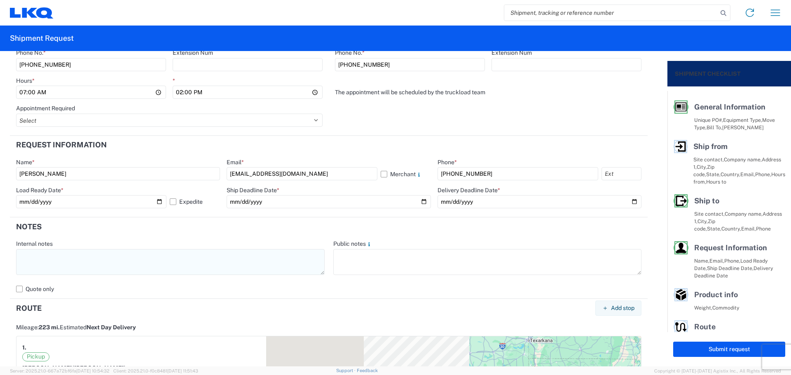
click at [78, 262] on textarea at bounding box center [170, 262] width 309 height 26
paste textarea "[EMAIL_ADDRESS][DOMAIN_NAME]"
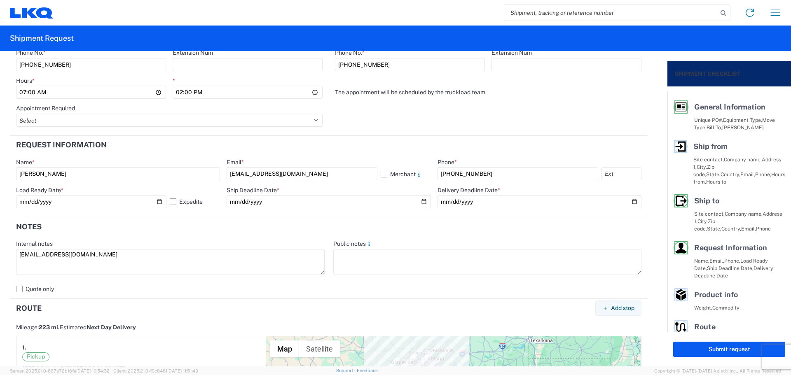
drag, startPoint x: 133, startPoint y: 257, endPoint x: 0, endPoint y: 264, distance: 133.3
click at [0, 264] on form "General Information Template PO# MMMSeagoville101325 Equipment Type * Select 53…" at bounding box center [334, 209] width 668 height 316
drag, startPoint x: 136, startPoint y: 254, endPoint x: 0, endPoint y: 270, distance: 137.4
click at [0, 270] on form "General Information Template PO# MMMSeagoville101325 Equipment Type * Select 53…" at bounding box center [334, 209] width 668 height 316
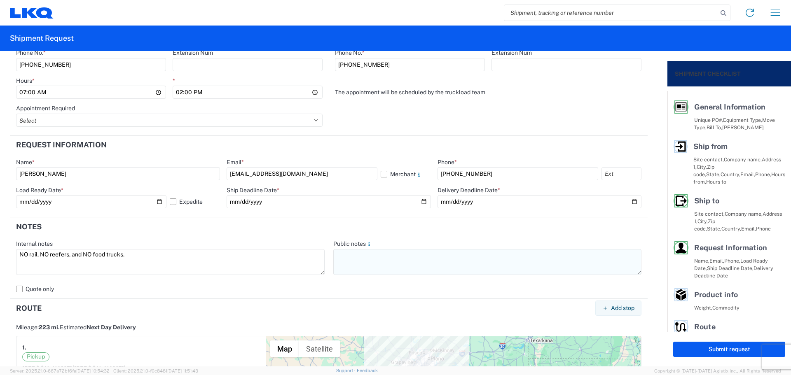
click at [384, 266] on textarea at bounding box center [487, 262] width 309 height 26
paste textarea "NO rail, NO reefers, and NO food trucks."
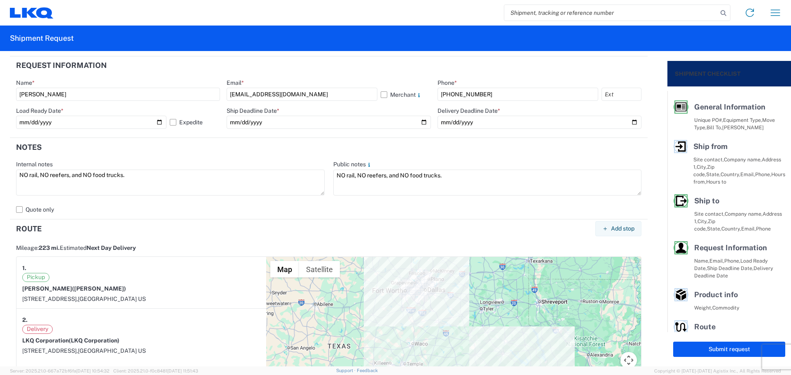
scroll to position [777, 0]
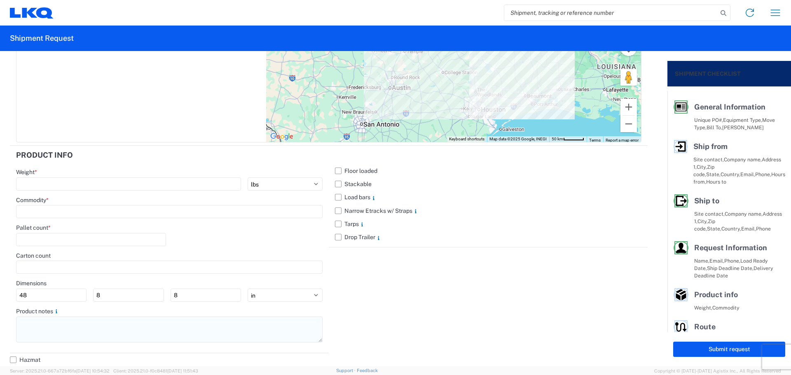
click at [73, 337] on textarea at bounding box center [169, 330] width 307 height 26
paste textarea "NO rail, NO reefers, and NO food trucks."
click at [337, 181] on label "Stackable" at bounding box center [488, 184] width 307 height 13
click at [0, 0] on input "Stackable" at bounding box center [0, 0] width 0 height 0
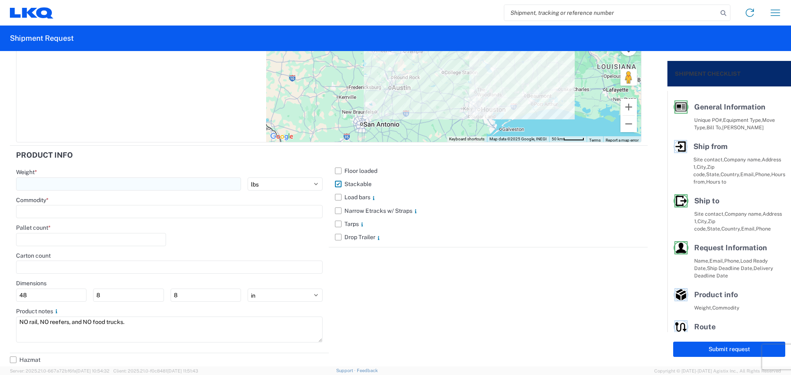
click at [73, 182] on input "number" at bounding box center [128, 184] width 225 height 13
click at [70, 207] on input at bounding box center [169, 211] width 307 height 13
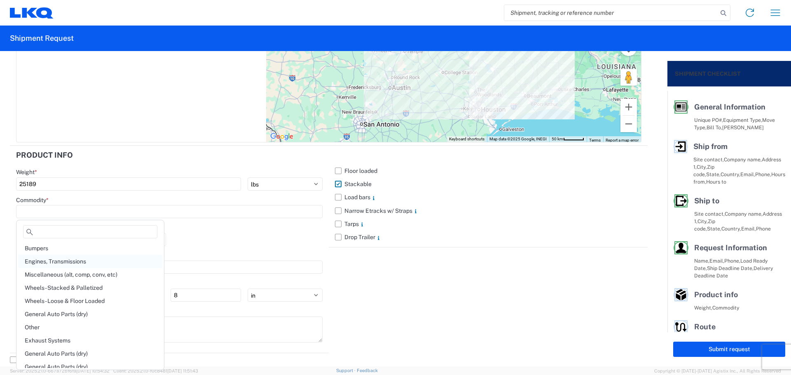
click at [70, 261] on div "Engines, Transmissions" at bounding box center [90, 261] width 144 height 13
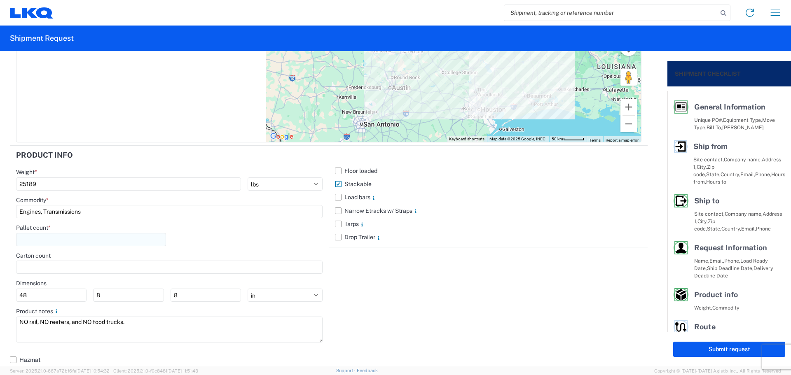
click at [69, 239] on input "number" at bounding box center [91, 239] width 150 height 13
click at [225, 229] on div "Pallet count * 30" at bounding box center [169, 238] width 307 height 28
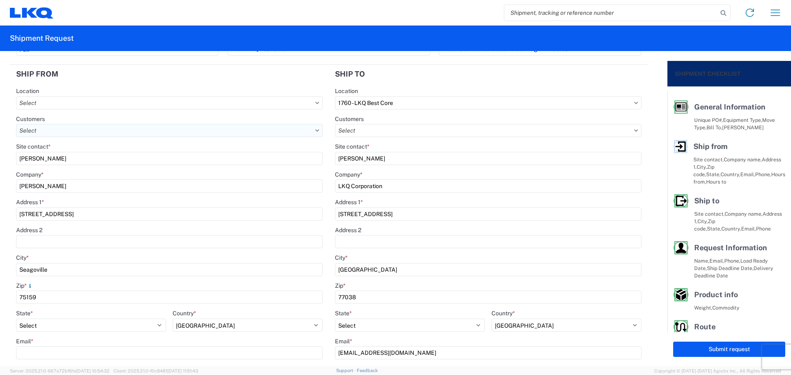
scroll to position [0, 0]
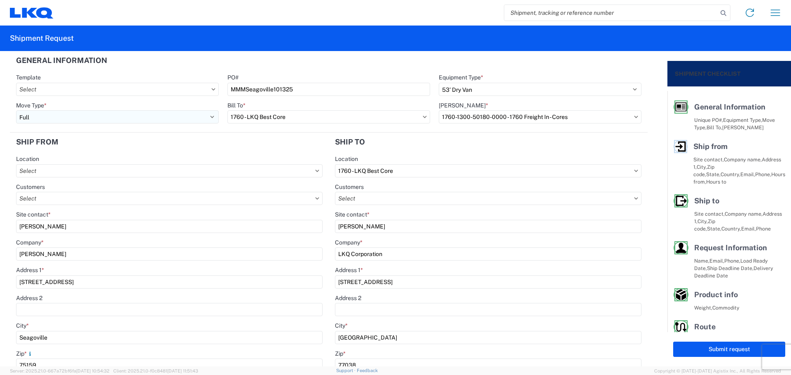
click at [68, 117] on select "Select Full Partial TL" at bounding box center [117, 116] width 203 height 13
click at [16, 110] on select "Select Full Partial TL" at bounding box center [117, 116] width 203 height 13
click at [110, 136] on header "Ship from" at bounding box center [169, 142] width 319 height 19
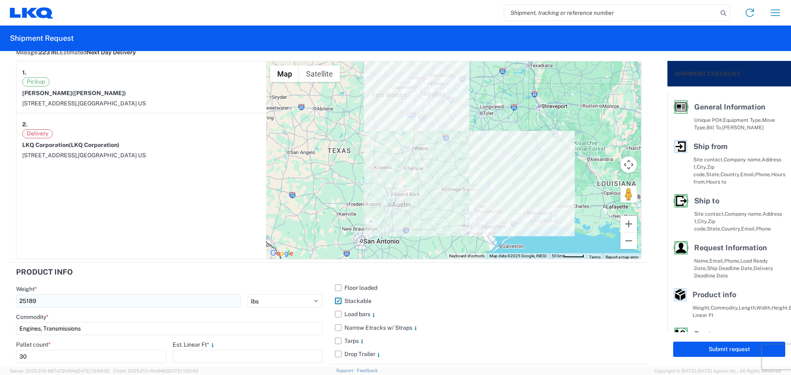
scroll to position [777, 0]
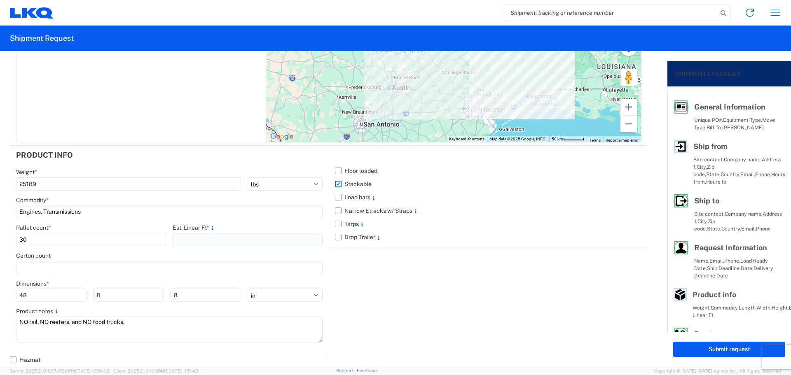
click at [202, 239] on input "number" at bounding box center [248, 239] width 150 height 13
click at [420, 295] on div "Floor loaded Stackable Load bars Narrow Etracks w/ Straps Tarps Drop Trailer" at bounding box center [488, 250] width 319 height 208
click at [699, 346] on button "Submit request" at bounding box center [729, 349] width 112 height 15
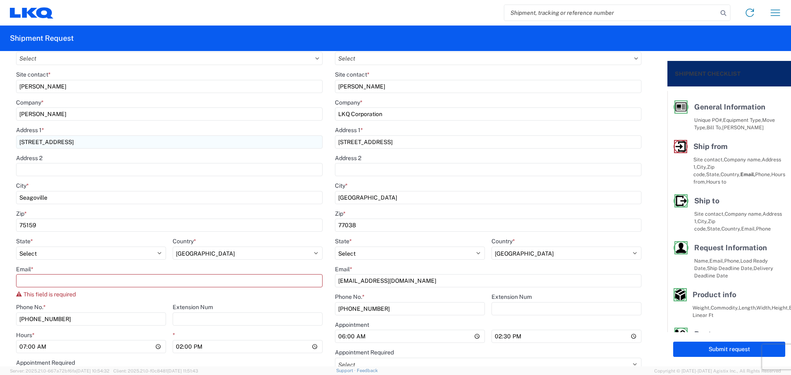
scroll to position [165, 0]
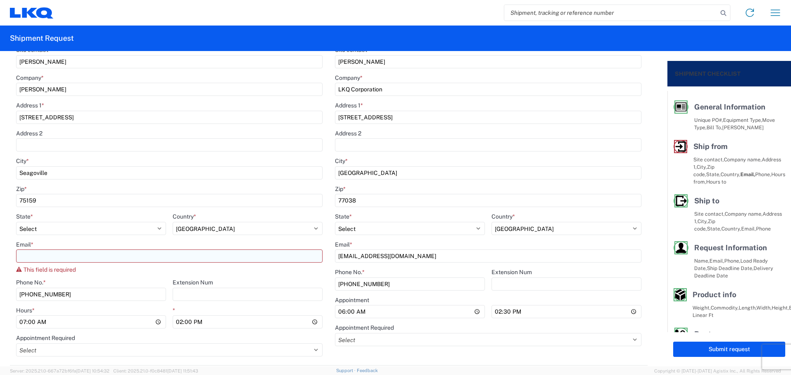
click at [57, 256] on input "Email *" at bounding box center [169, 256] width 307 height 13
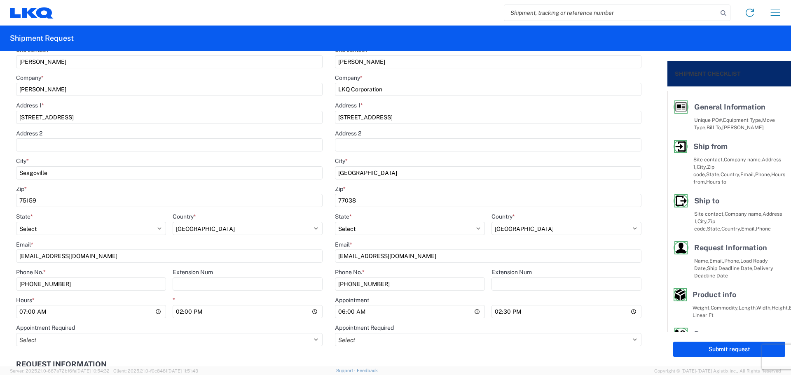
click at [329, 186] on main "1760 Location 1760 - LKQ Best Core Customers Site contact * [PERSON_NAME] Compa…" at bounding box center [488, 172] width 319 height 362
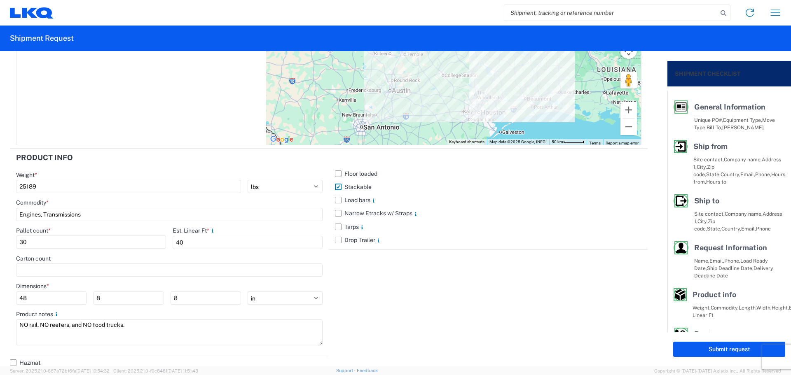
scroll to position [777, 0]
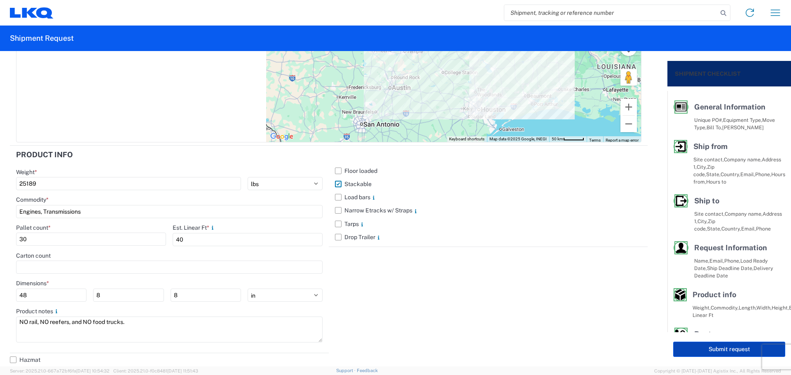
click at [692, 353] on button "Submit request" at bounding box center [729, 349] width 112 height 15
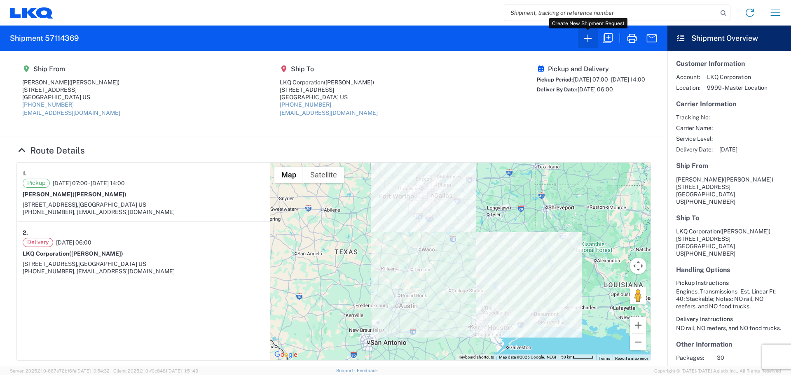
click at [585, 45] on button "button" at bounding box center [588, 38] width 20 height 20
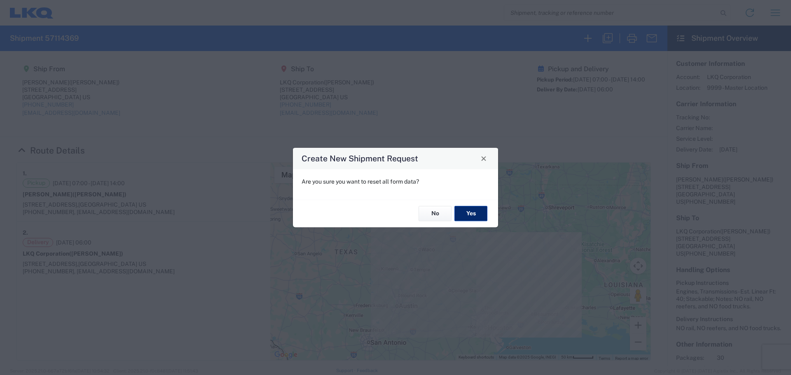
click at [469, 215] on button "Yes" at bounding box center [471, 213] width 33 height 15
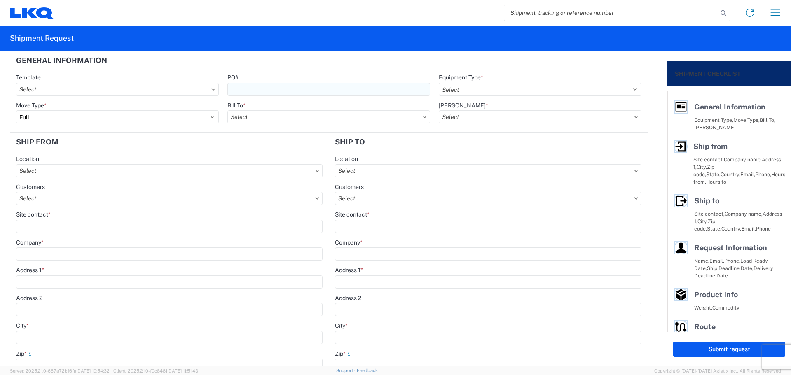
click at [306, 88] on input "PO#" at bounding box center [328, 89] width 203 height 13
click at [469, 89] on select "Select 53’ Dry Van Flatbed Dropdeck (van) Lowboy (flatbed) Rail" at bounding box center [540, 89] width 203 height 13
click at [439, 83] on select "Select 53’ Dry Van Flatbed Dropdeck (van) Lowboy (flatbed) Rail" at bounding box center [540, 89] width 203 height 13
click at [251, 115] on input "text" at bounding box center [328, 116] width 203 height 13
click at [279, 150] on div "1760 - LKQ Best Core" at bounding box center [299, 153] width 144 height 13
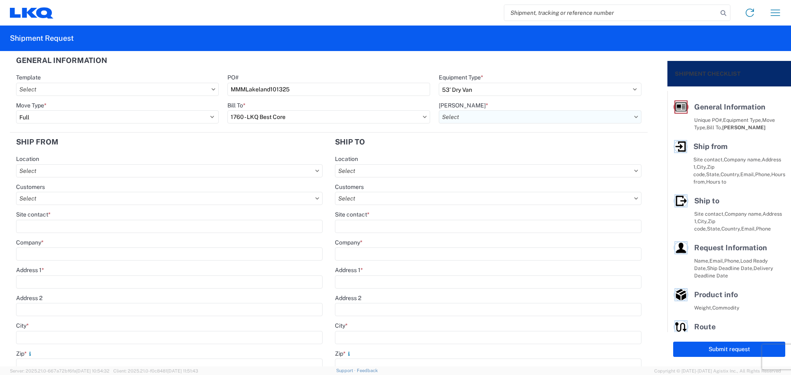
click at [504, 114] on input "text" at bounding box center [540, 116] width 203 height 13
click at [504, 155] on div "1760-1300-50180-0000 - 1760 Freight In - Cores" at bounding box center [509, 153] width 144 height 13
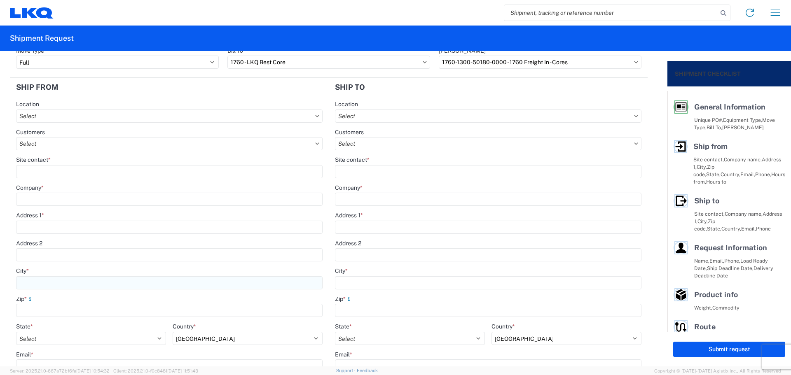
click at [47, 280] on input "City *" at bounding box center [169, 283] width 307 height 13
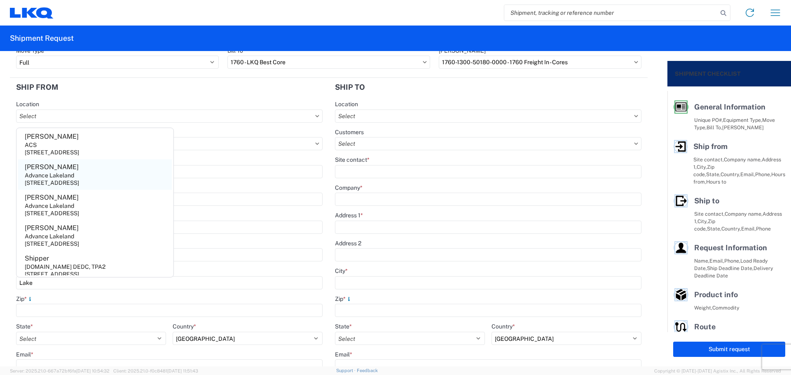
scroll to position [345, 0]
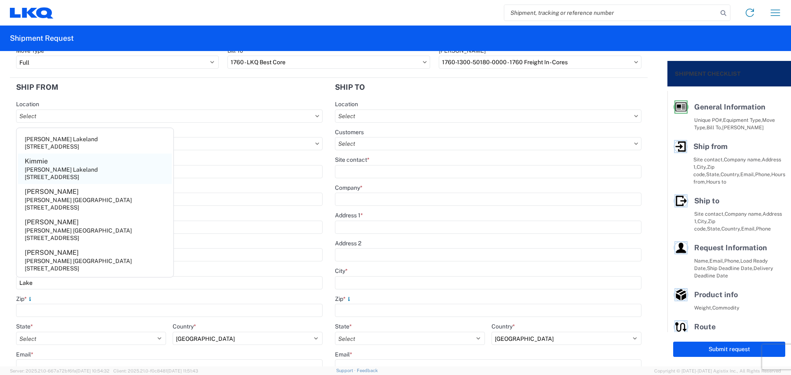
click at [82, 169] on agx-address-suggestion-item "[PERSON_NAME] Lakeland [STREET_ADDRESS]" at bounding box center [95, 169] width 154 height 30
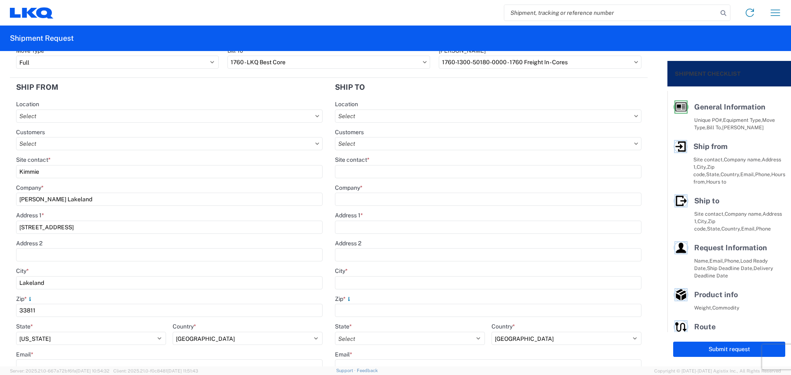
click at [0, 171] on form "General Information Template PO# MMMLakeland101325 Equipment Type * Select 53’ …" at bounding box center [334, 209] width 668 height 316
click at [96, 76] on agx-form-section "General Information Template PO# MMMLakeland101325 Equipment Type * Select 53’ …" at bounding box center [329, 37] width 638 height 82
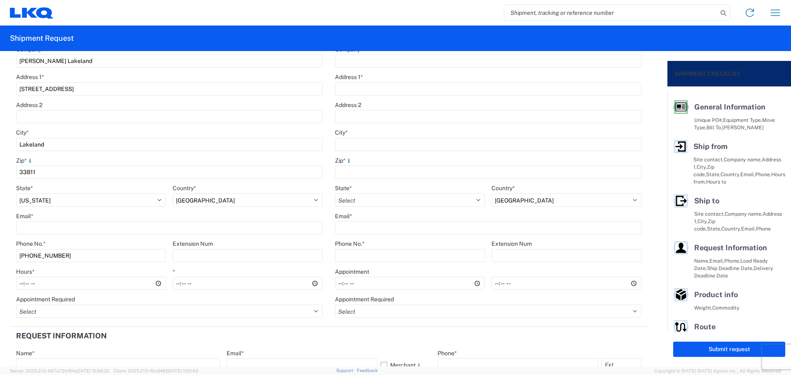
scroll to position [220, 0]
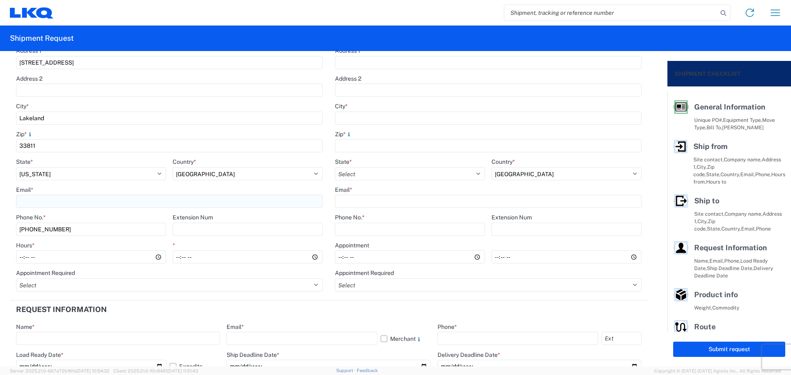
click at [74, 202] on input "Email *" at bounding box center [169, 201] width 307 height 13
click at [138, 312] on header "Request Information" at bounding box center [329, 310] width 638 height 19
click at [19, 257] on input "Hours *" at bounding box center [91, 257] width 150 height 13
click at [405, 311] on header "Request Information" at bounding box center [329, 310] width 638 height 19
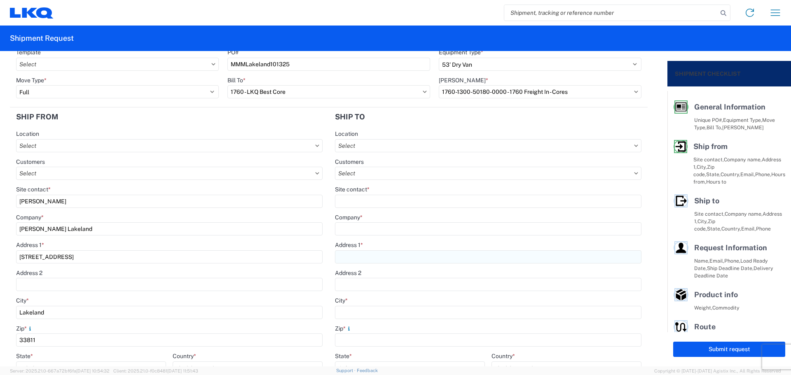
scroll to position [0, 0]
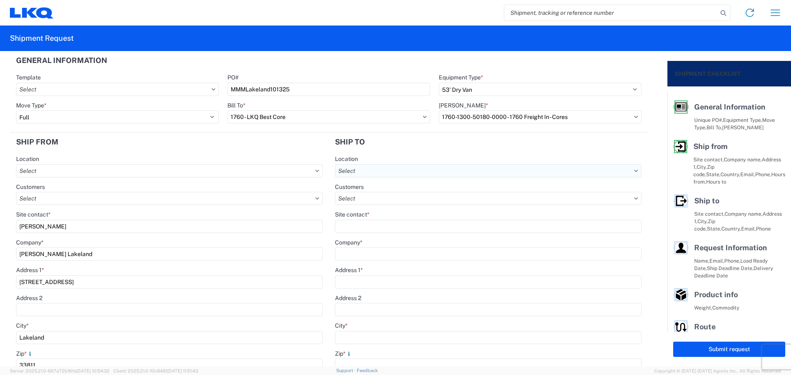
click at [386, 171] on input "text" at bounding box center [488, 170] width 307 height 13
click at [394, 206] on div "1634 - [GEOGRAPHIC_DATA] - [PERSON_NAME] - Boat Rock" at bounding box center [415, 207] width 162 height 13
click at [376, 223] on input "Site contact *" at bounding box center [488, 226] width 307 height 13
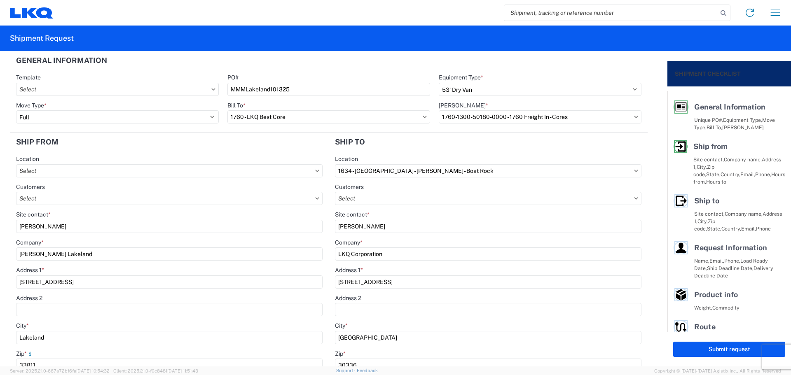
click at [380, 158] on div "Location" at bounding box center [488, 158] width 307 height 7
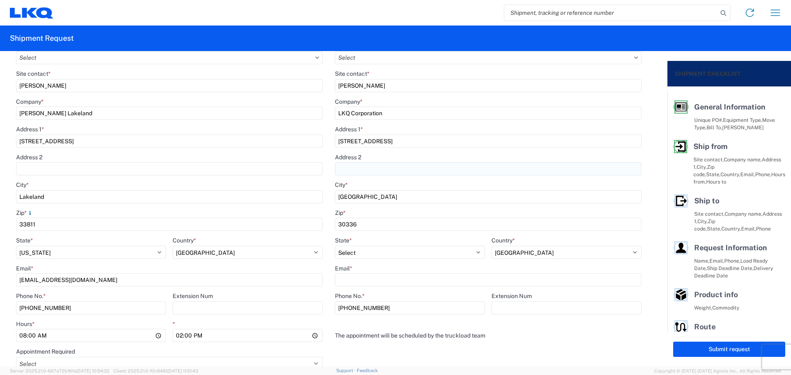
scroll to position [165, 0]
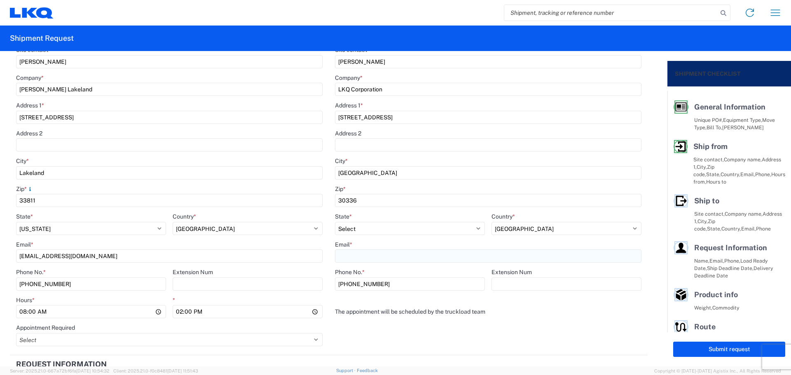
click at [377, 254] on input "Email *" at bounding box center [488, 256] width 307 height 13
paste input "[EMAIL_ADDRESS][DOMAIN_NAME]"
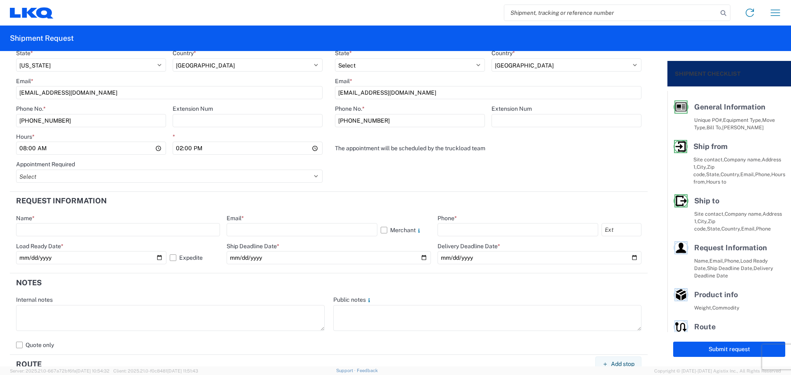
scroll to position [330, 0]
click at [341, 196] on header "Request Information" at bounding box center [329, 200] width 638 height 19
click at [56, 228] on input "text" at bounding box center [118, 228] width 204 height 13
drag, startPoint x: 266, startPoint y: 228, endPoint x: 274, endPoint y: 228, distance: 8.3
click at [267, 228] on input "text" at bounding box center [302, 228] width 150 height 13
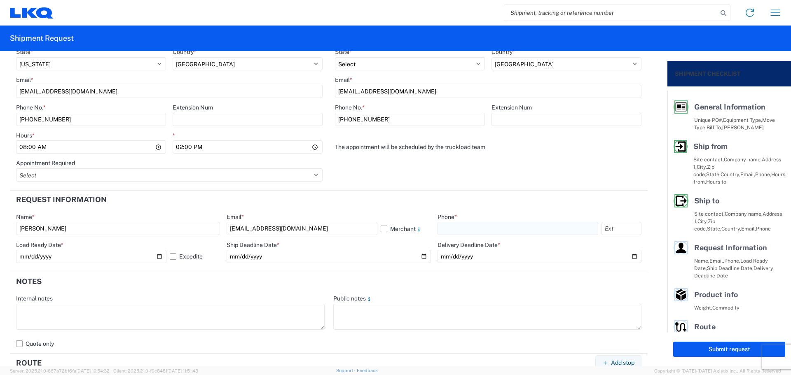
drag, startPoint x: 464, startPoint y: 227, endPoint x: 480, endPoint y: 229, distance: 15.9
click at [464, 227] on input "text" at bounding box center [518, 228] width 161 height 13
click at [420, 258] on input "date" at bounding box center [329, 256] width 204 height 13
click at [427, 284] on header "Notes" at bounding box center [329, 281] width 638 height 19
click at [629, 256] on input "date" at bounding box center [540, 256] width 204 height 13
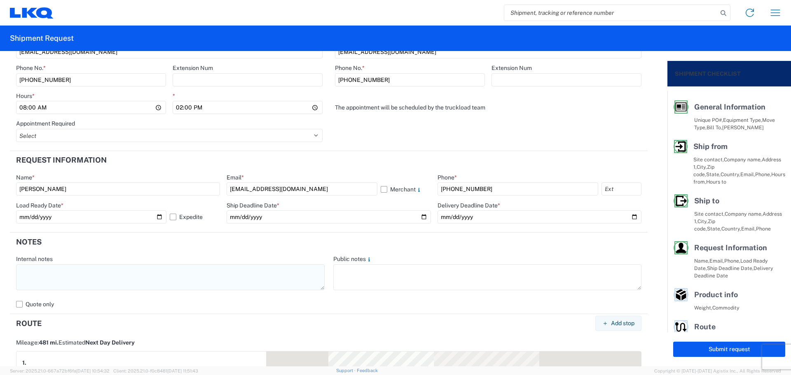
scroll to position [384, 0]
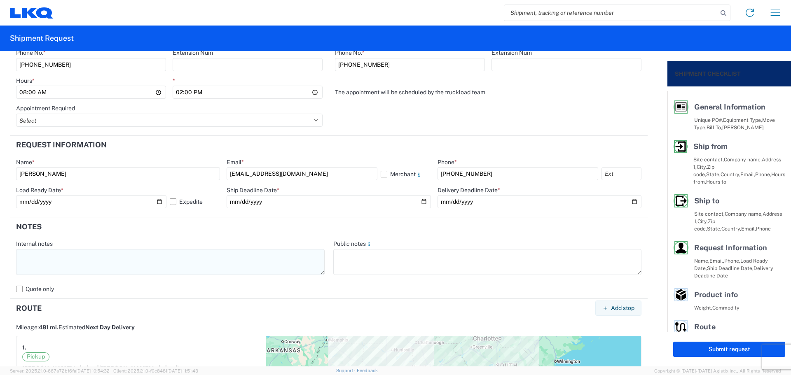
click at [121, 263] on textarea at bounding box center [170, 262] width 309 height 26
paste textarea "[EMAIL_ADDRESS][DOMAIN_NAME]"
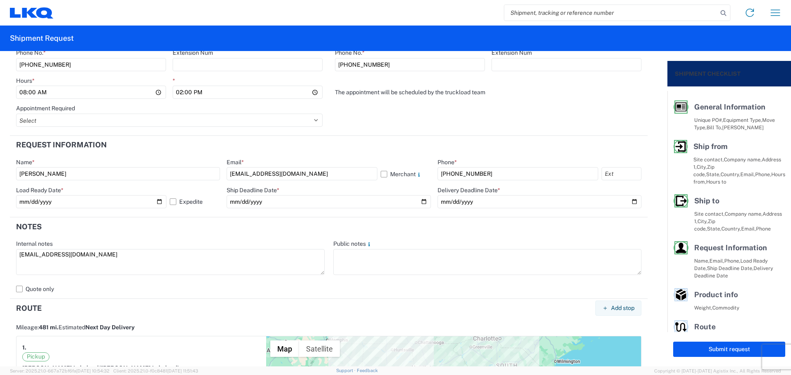
drag, startPoint x: 152, startPoint y: 260, endPoint x: 0, endPoint y: 263, distance: 151.7
click at [0, 263] on form "General Information Template PO# MMMLakeland101325 Equipment Type * Select 53’ …" at bounding box center [334, 209] width 668 height 316
drag, startPoint x: 143, startPoint y: 256, endPoint x: 0, endPoint y: 262, distance: 143.5
click at [0, 262] on form "General Information Template PO# MMMLakeland101325 Equipment Type * Select 53’ …" at bounding box center [334, 209] width 668 height 316
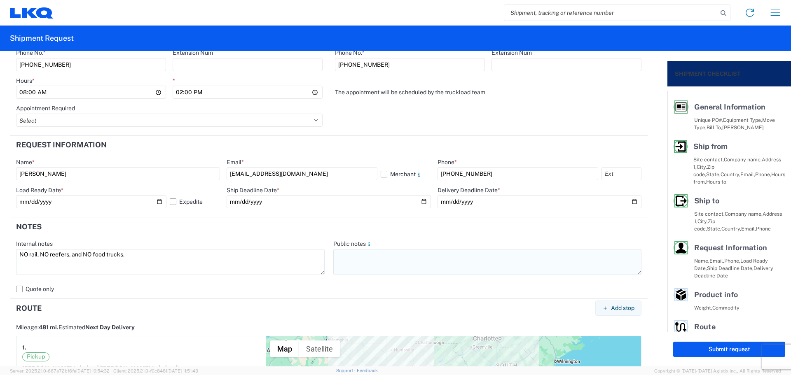
click at [357, 258] on textarea at bounding box center [487, 262] width 309 height 26
paste textarea "NO rail, NO reefers, and NO food trucks."
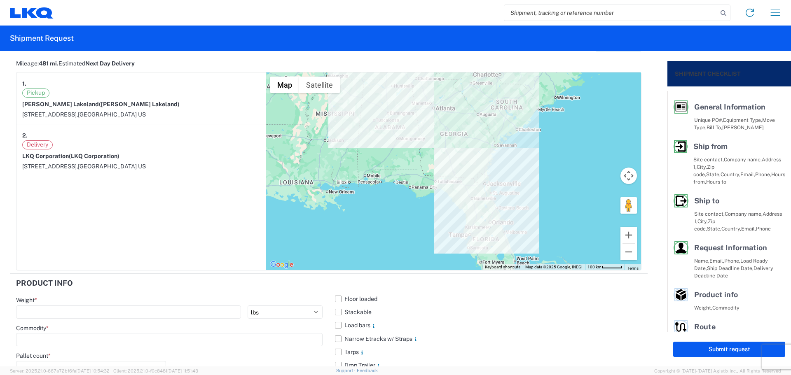
scroll to position [777, 0]
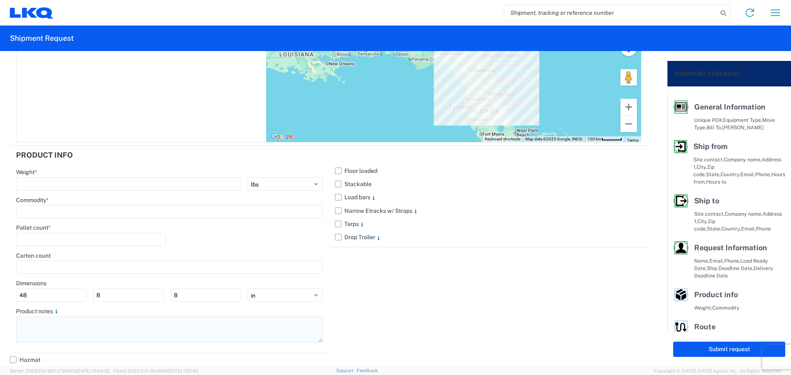
click at [58, 334] on textarea at bounding box center [169, 330] width 307 height 26
paste textarea "NO rail, NO reefers, and NO food trucks."
click at [338, 184] on label "Stackable" at bounding box center [488, 184] width 307 height 13
click at [0, 0] on input "Stackable" at bounding box center [0, 0] width 0 height 0
click at [47, 177] on div "Weight * kgs lbs" at bounding box center [169, 180] width 307 height 22
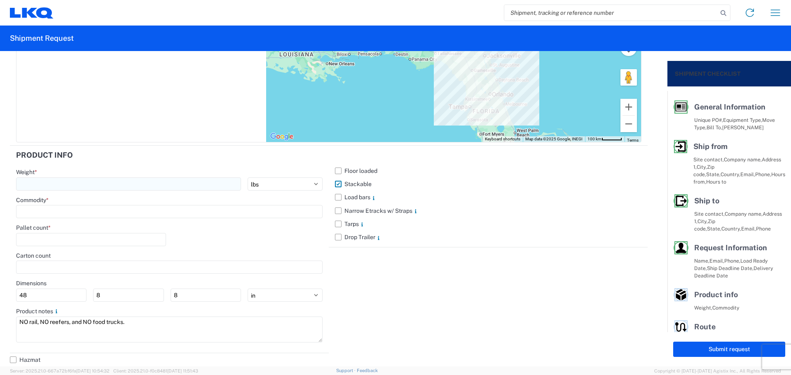
click at [49, 183] on input "number" at bounding box center [128, 184] width 225 height 13
click at [61, 204] on div "Commodity *" at bounding box center [169, 208] width 307 height 22
click at [57, 211] on input at bounding box center [169, 211] width 307 height 13
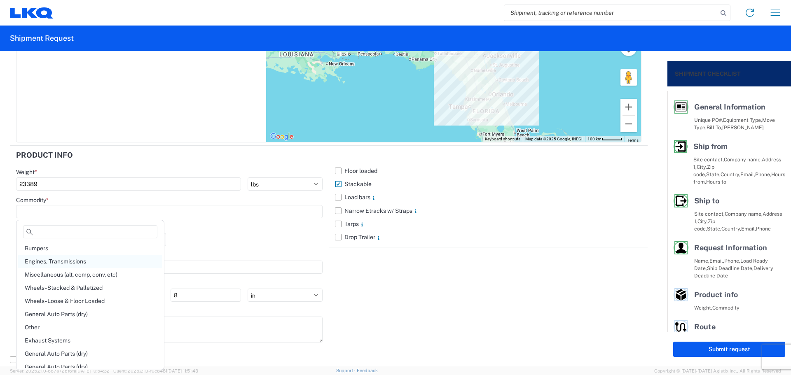
click at [78, 263] on div "Engines, Transmissions" at bounding box center [90, 261] width 144 height 13
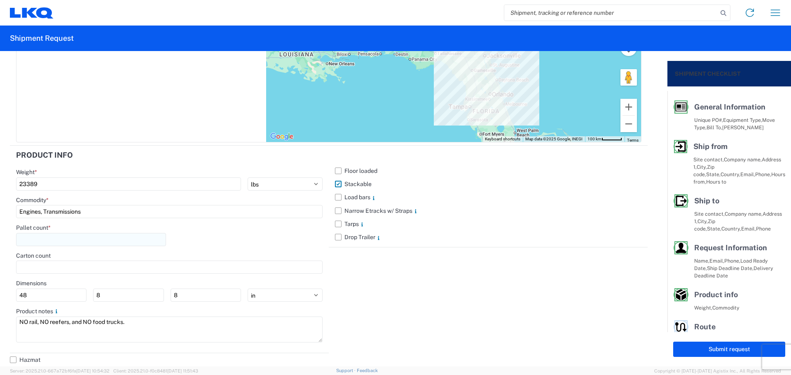
click at [59, 239] on input "number" at bounding box center [91, 239] width 150 height 13
click at [205, 243] on div "Pallet count * 36" at bounding box center [169, 238] width 307 height 28
click at [688, 348] on button "Submit request" at bounding box center [729, 349] width 112 height 15
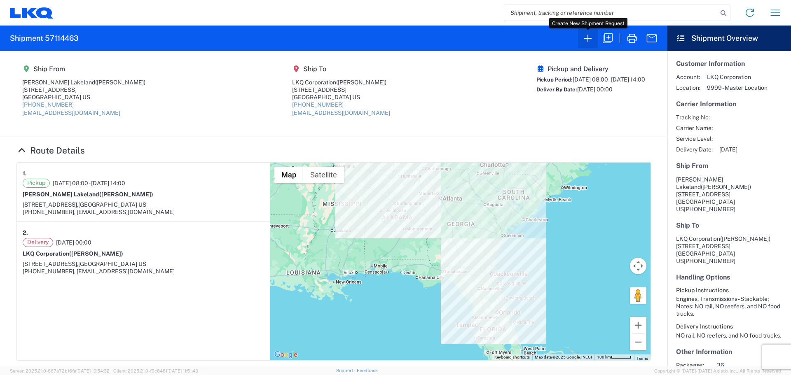
click at [592, 38] on icon "button" at bounding box center [587, 38] width 7 height 7
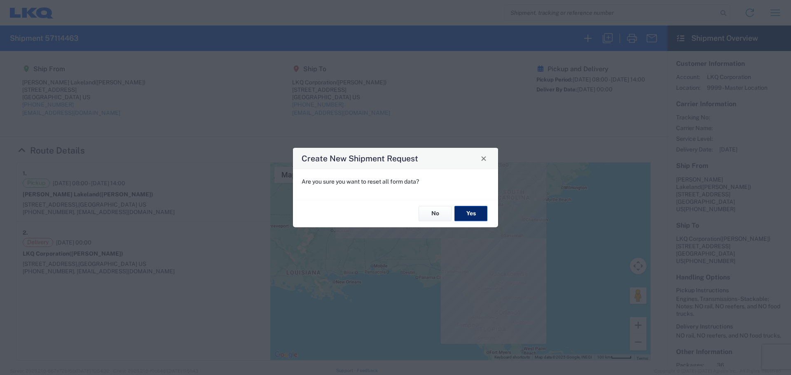
click at [473, 216] on button "Yes" at bounding box center [471, 213] width 33 height 15
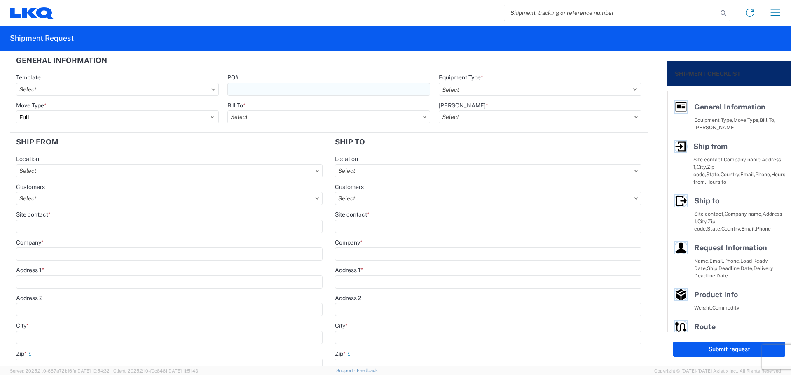
click at [278, 88] on input "PO#" at bounding box center [328, 89] width 203 height 13
click at [349, 66] on header "General Information" at bounding box center [329, 60] width 638 height 19
click at [495, 88] on select "Select 53’ Dry Van Flatbed Dropdeck (van) Lowboy (flatbed) Rail" at bounding box center [540, 89] width 203 height 13
click at [439, 83] on select "Select 53’ Dry Van Flatbed Dropdeck (van) Lowboy (flatbed) Rail" at bounding box center [540, 89] width 203 height 13
click at [251, 118] on input "text" at bounding box center [328, 116] width 203 height 13
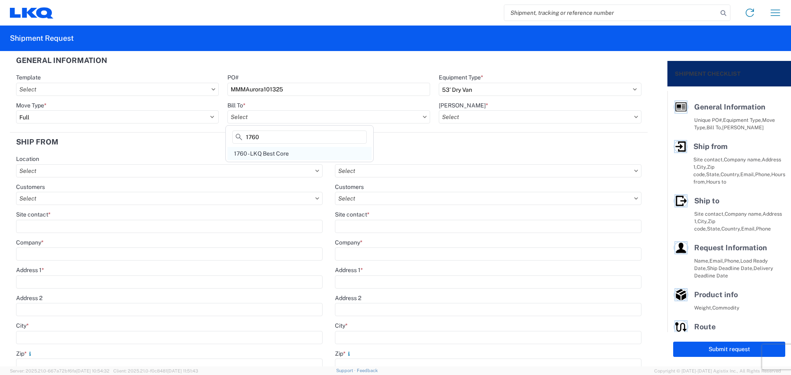
click at [279, 157] on div "1760 - LKQ Best Core" at bounding box center [299, 153] width 144 height 13
click at [482, 116] on input "text" at bounding box center [540, 116] width 203 height 13
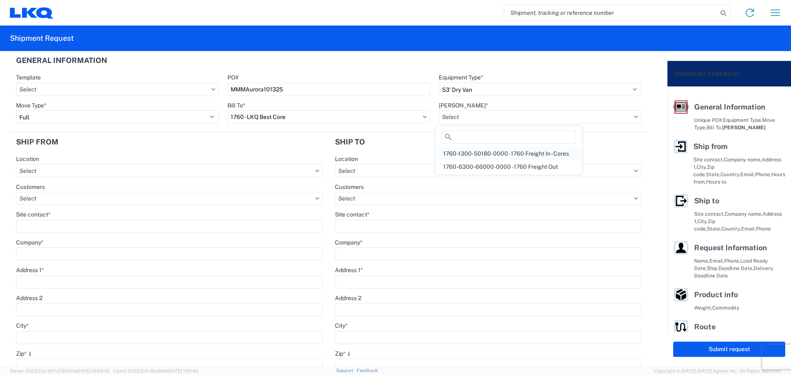
click at [502, 151] on div "1760-1300-50180-0000 - 1760 Freight In - Cores" at bounding box center [509, 153] width 144 height 13
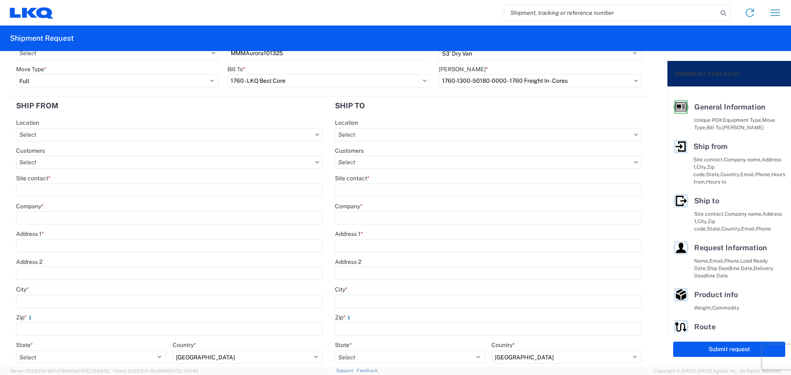
scroll to position [55, 0]
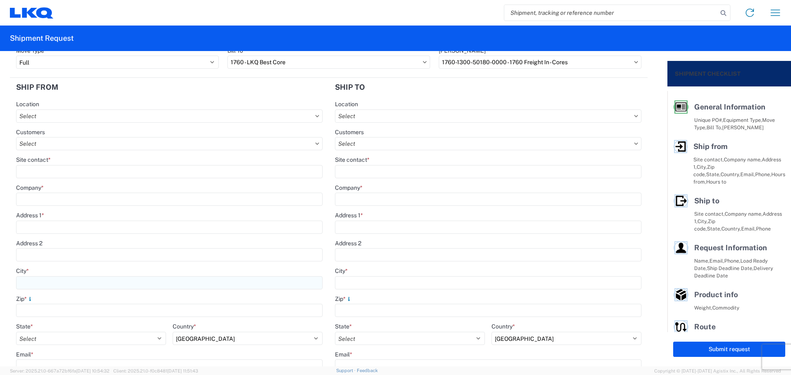
click at [40, 284] on input "City *" at bounding box center [169, 283] width 307 height 13
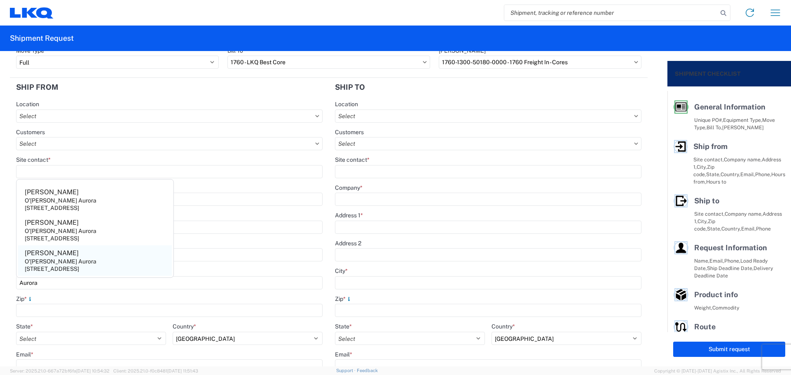
click at [84, 260] on agx-address-suggestion-item "[PERSON_NAME] DC Aurora [STREET_ADDRESS]" at bounding box center [95, 261] width 154 height 30
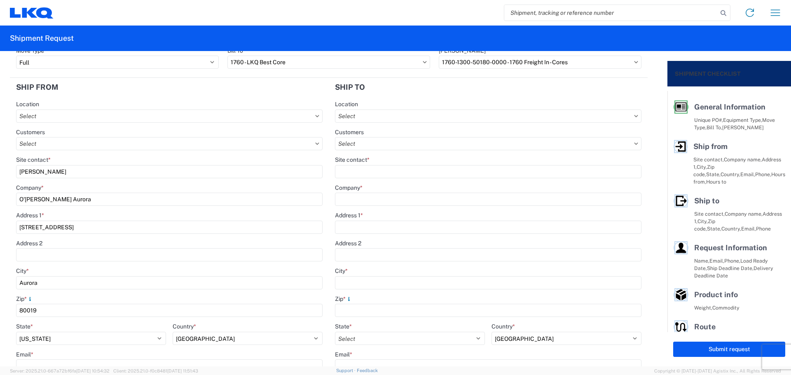
drag, startPoint x: 50, startPoint y: 170, endPoint x: 0, endPoint y: 170, distance: 50.3
click at [0, 170] on form "General Information Template PO# MMMAurora101325 Equipment Type * Select 53’ Dr…" at bounding box center [334, 209] width 668 height 316
click at [117, 93] on header "Ship from" at bounding box center [169, 87] width 319 height 19
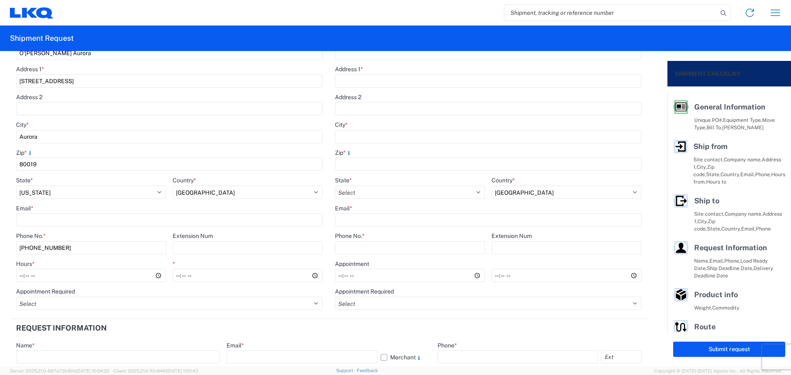
scroll to position [220, 0]
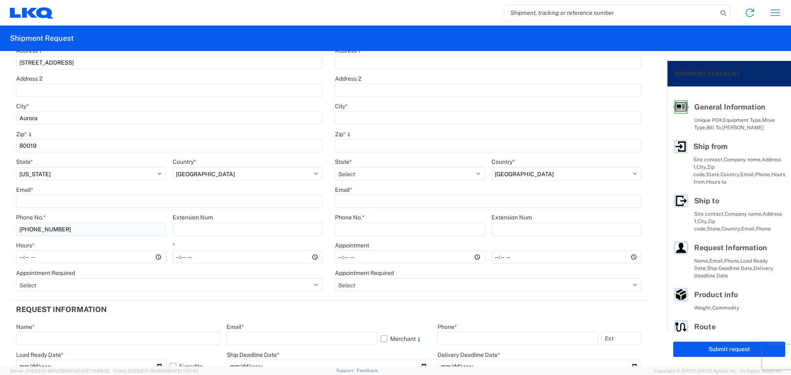
click at [95, 226] on input "[PHONE_NUMBER]" at bounding box center [91, 229] width 150 height 13
click at [137, 307] on header "Request Information" at bounding box center [329, 310] width 638 height 19
click at [19, 260] on input "Hours *" at bounding box center [91, 257] width 150 height 13
click at [428, 316] on header "Request Information" at bounding box center [329, 310] width 638 height 19
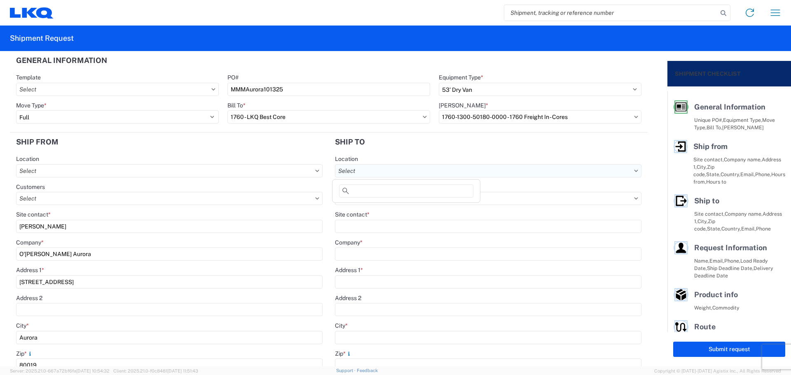
click at [414, 168] on input "text" at bounding box center [488, 170] width 307 height 13
click at [402, 209] on div "1760 - LKQ Best Core" at bounding box center [406, 207] width 144 height 13
click at [387, 226] on input "Site contact *" at bounding box center [488, 226] width 307 height 13
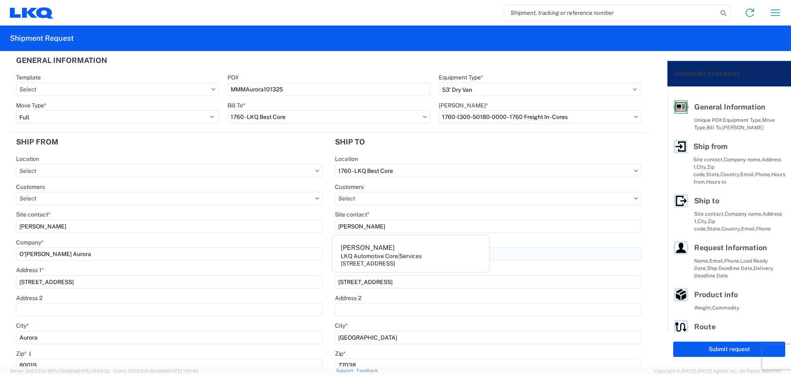
click at [399, 256] on div "LKQ Automotive Core Services" at bounding box center [381, 256] width 81 height 7
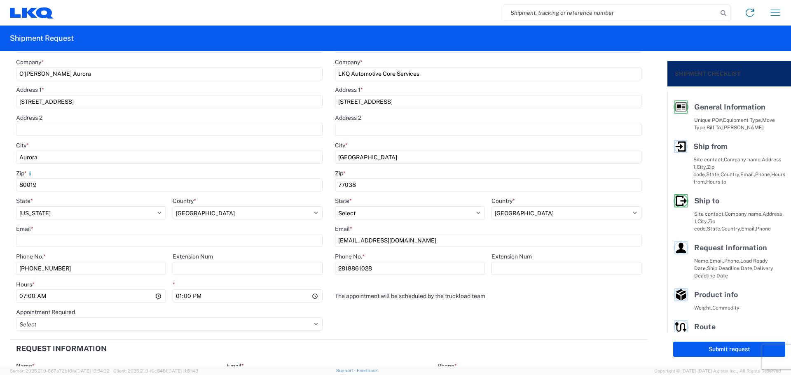
scroll to position [275, 0]
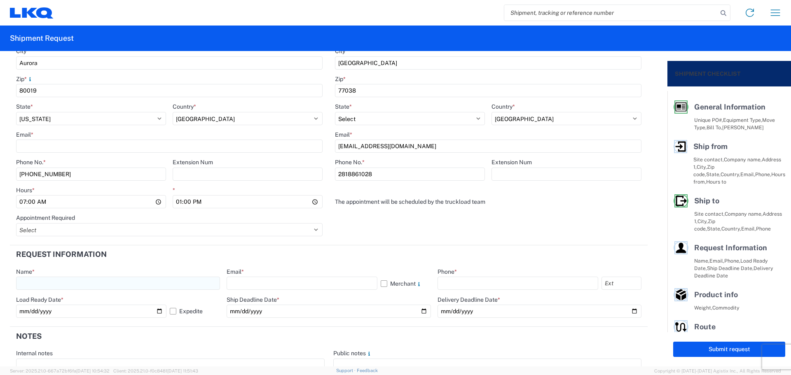
click at [54, 281] on input "text" at bounding box center [118, 283] width 204 height 13
click at [257, 283] on input "text" at bounding box center [302, 283] width 150 height 13
click at [457, 278] on input "text" at bounding box center [518, 283] width 161 height 13
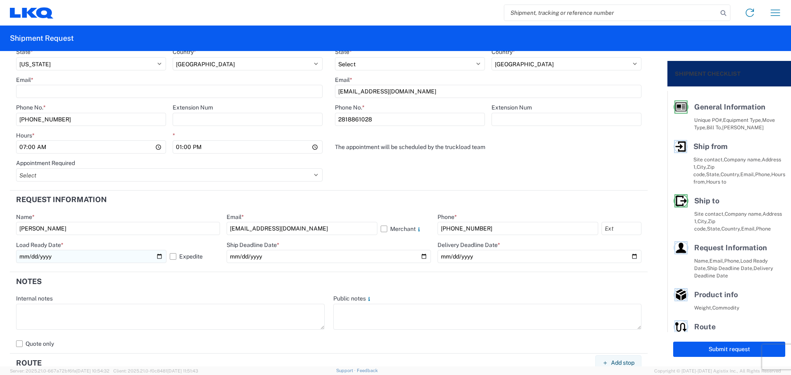
click at [156, 254] on input "[DATE]" at bounding box center [91, 256] width 150 height 13
drag, startPoint x: 420, startPoint y: 255, endPoint x: 415, endPoint y: 254, distance: 5.0
click at [420, 255] on input "date" at bounding box center [329, 256] width 204 height 13
click at [630, 254] on input "date" at bounding box center [540, 256] width 204 height 13
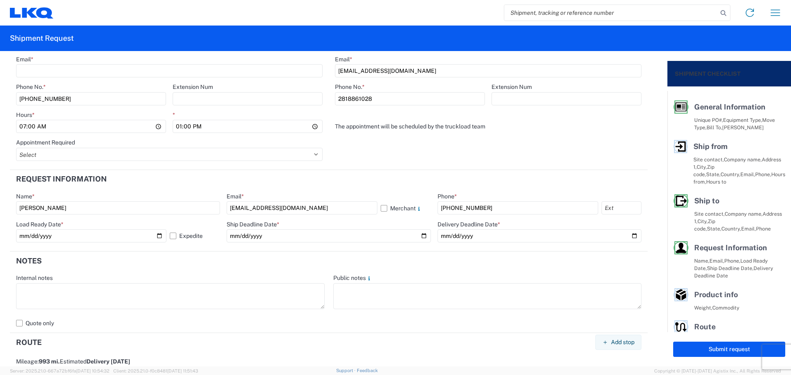
scroll to position [384, 0]
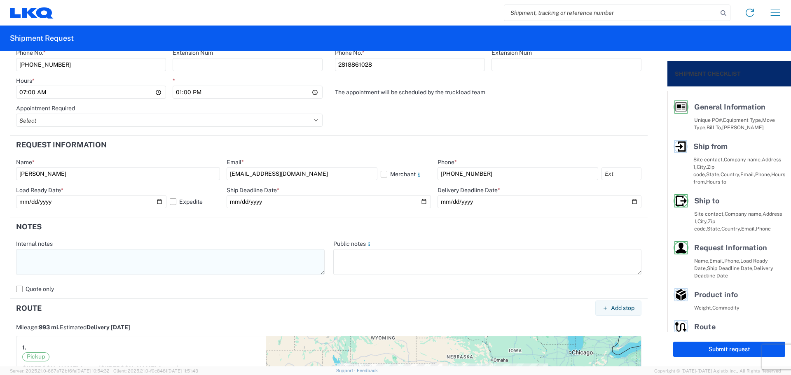
click at [114, 259] on textarea at bounding box center [170, 262] width 309 height 26
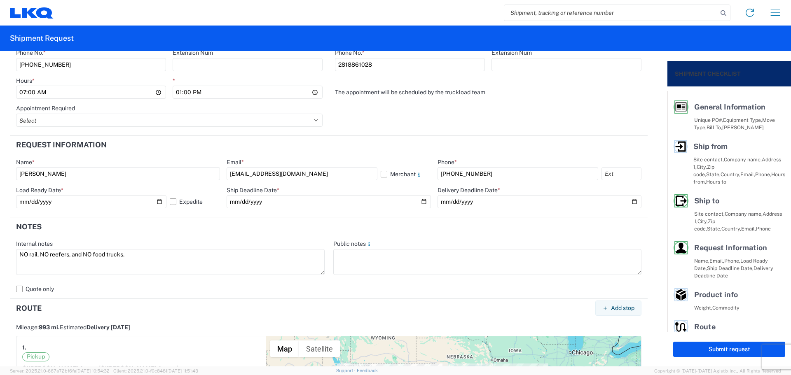
drag, startPoint x: 136, startPoint y: 255, endPoint x: 0, endPoint y: 263, distance: 136.2
click at [0, 263] on form "General Information Template PO# MMMAurora101325 Equipment Type * Select 53’ Dr…" at bounding box center [334, 209] width 668 height 316
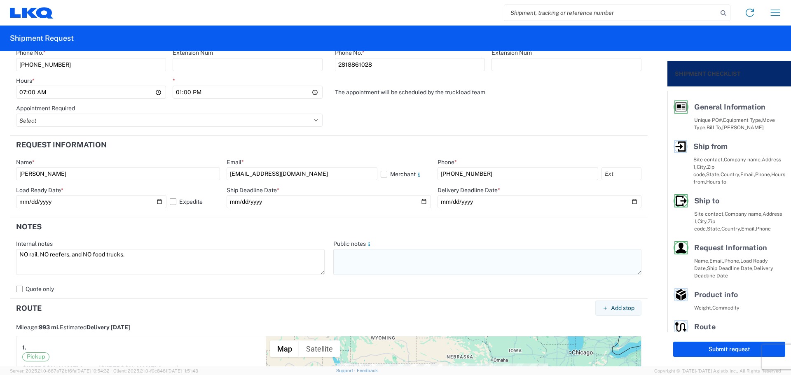
click at [389, 263] on textarea at bounding box center [487, 262] width 309 height 26
paste textarea "NO rail, NO reefers, and NO food trucks."
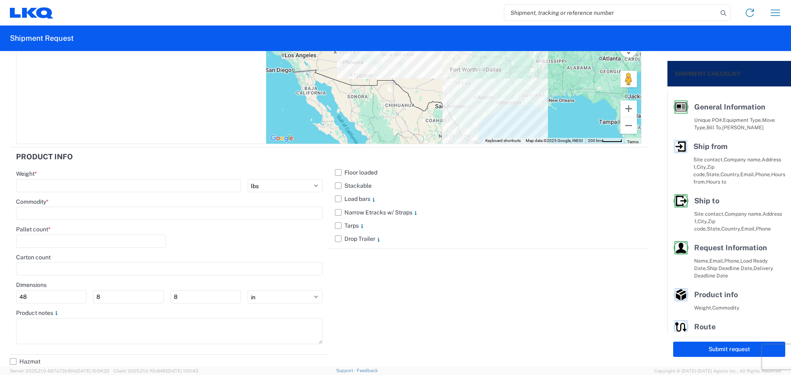
scroll to position [777, 0]
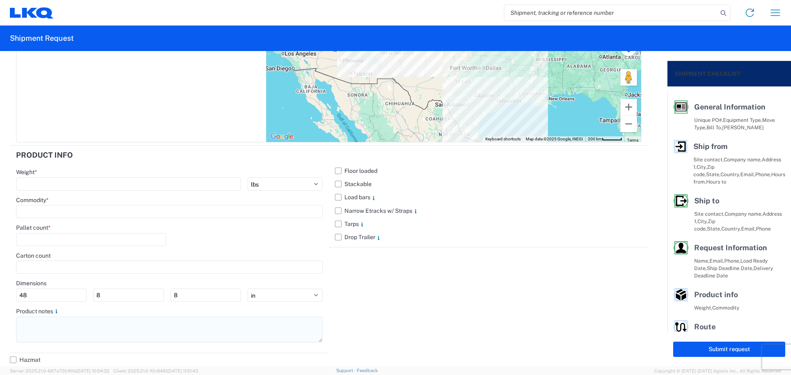
click at [79, 330] on textarea at bounding box center [169, 330] width 307 height 26
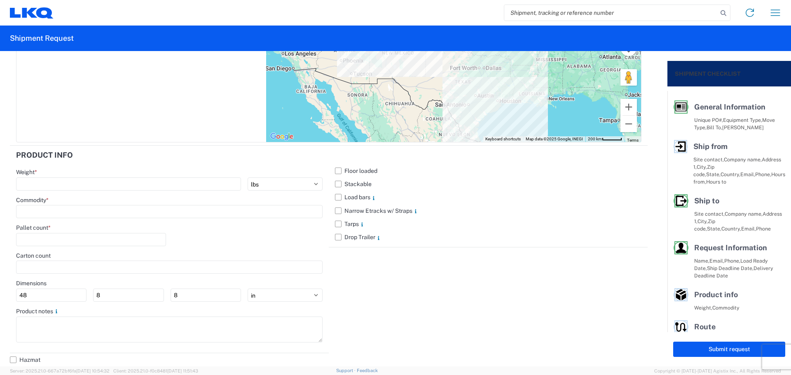
paste textarea "NO rail, NO reefers, and NO food trucks."
click at [336, 186] on label "Stackable" at bounding box center [488, 184] width 307 height 13
click at [0, 0] on input "Stackable" at bounding box center [0, 0] width 0 height 0
click at [88, 185] on input "number" at bounding box center [128, 184] width 225 height 13
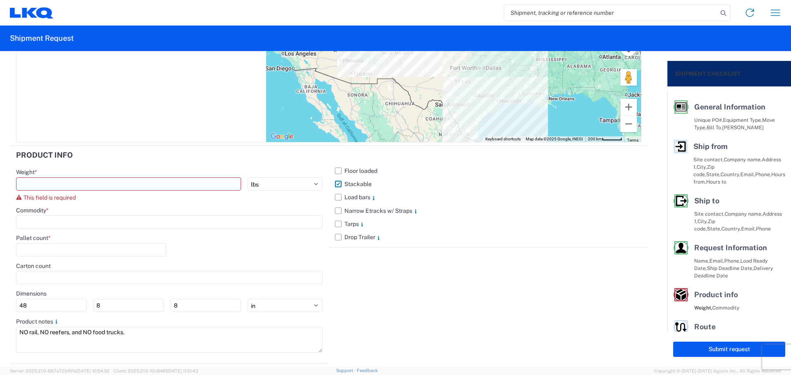
click at [84, 183] on input "number" at bounding box center [128, 184] width 225 height 13
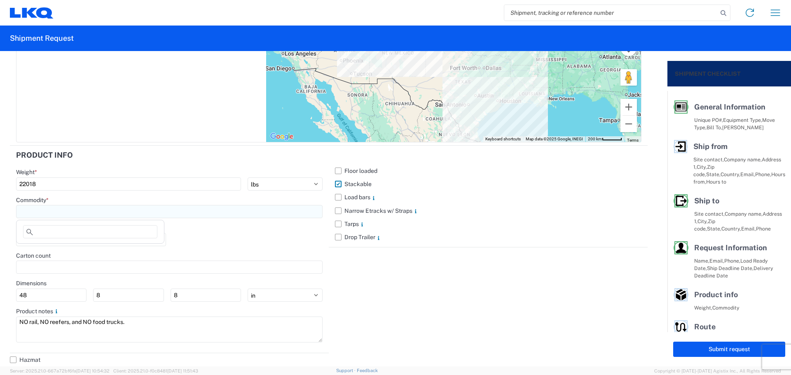
click at [50, 207] on input at bounding box center [169, 211] width 307 height 13
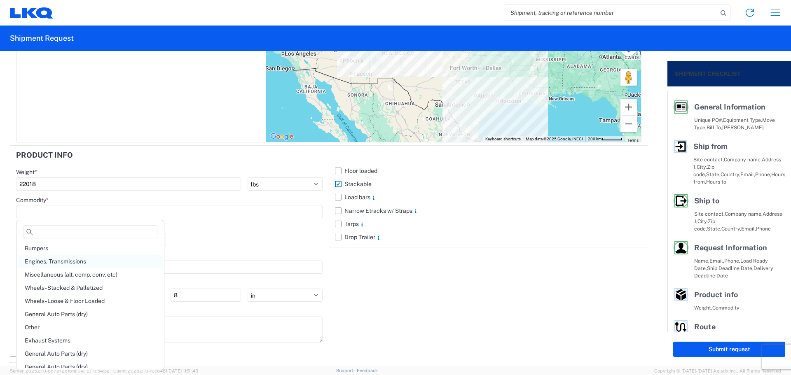
click at [74, 259] on div "Engines, Transmissions" at bounding box center [90, 261] width 144 height 13
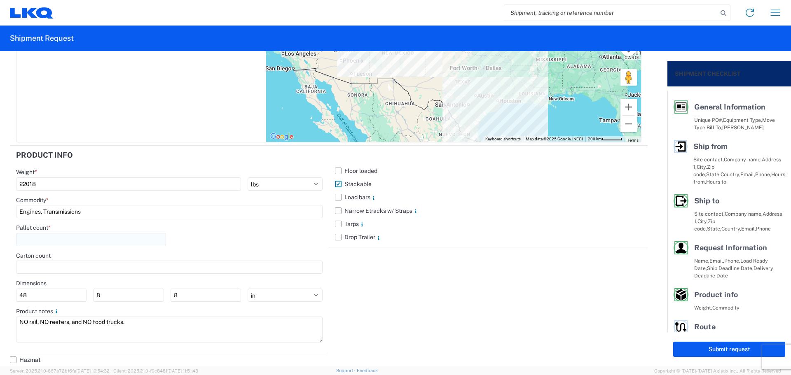
click at [59, 239] on input "number" at bounding box center [91, 239] width 150 height 13
click at [257, 237] on div "Pallet count * 30" at bounding box center [169, 238] width 307 height 28
click at [697, 354] on button "Submit request" at bounding box center [729, 349] width 112 height 15
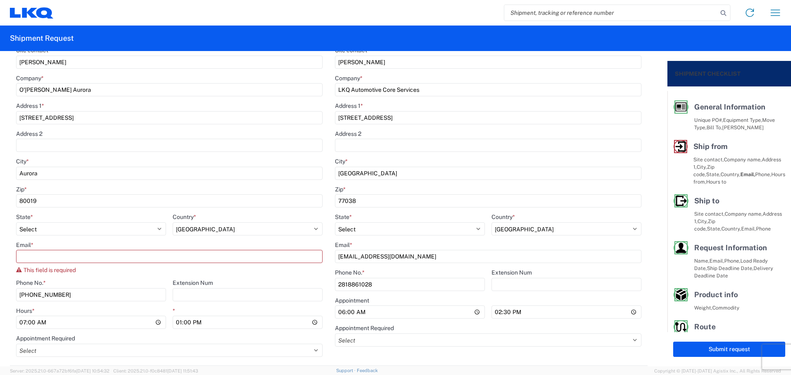
scroll to position [275, 0]
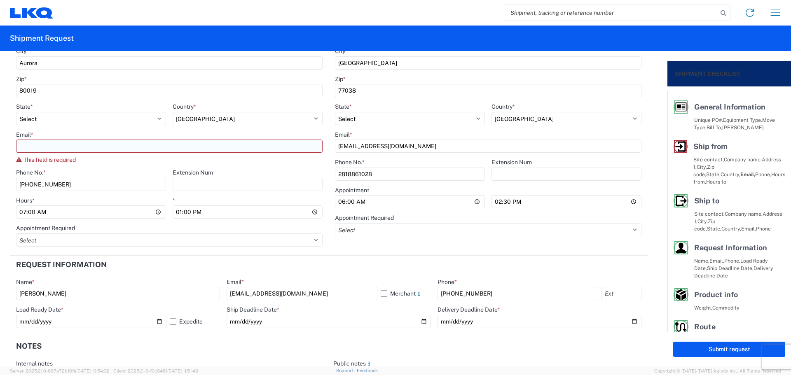
click at [73, 147] on input "Email *" at bounding box center [169, 146] width 307 height 13
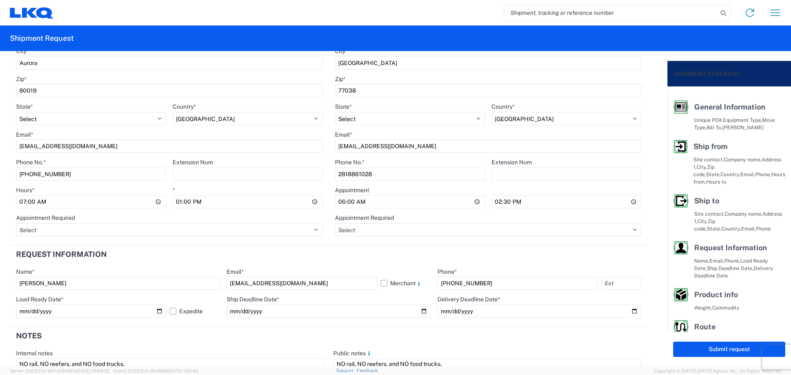
click at [297, 251] on header "Request Information" at bounding box center [329, 255] width 638 height 19
click at [712, 349] on button "Submit request" at bounding box center [729, 349] width 112 height 15
